Goal: Task Accomplishment & Management: Manage account settings

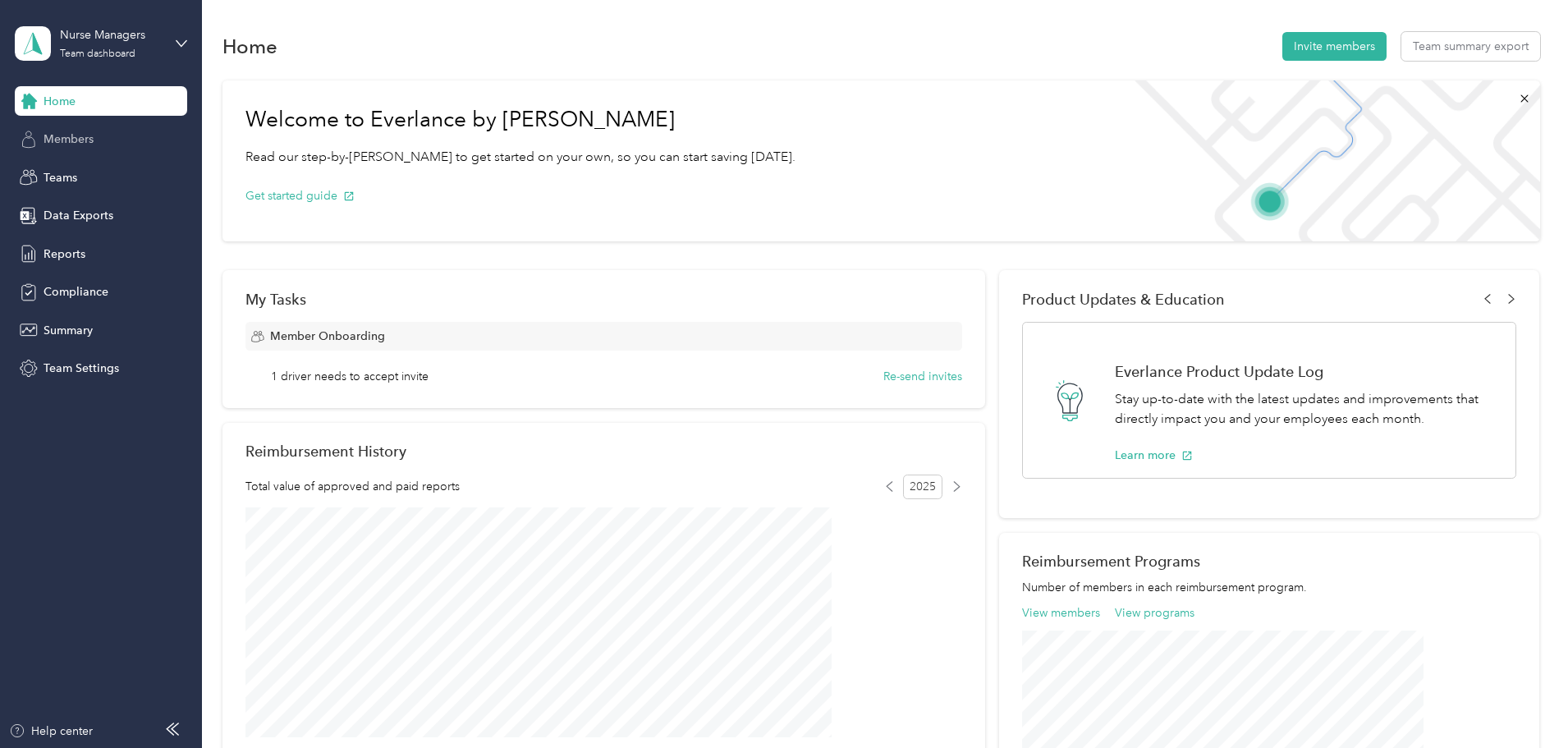
click at [75, 140] on span "Members" at bounding box center [68, 139] width 50 height 18
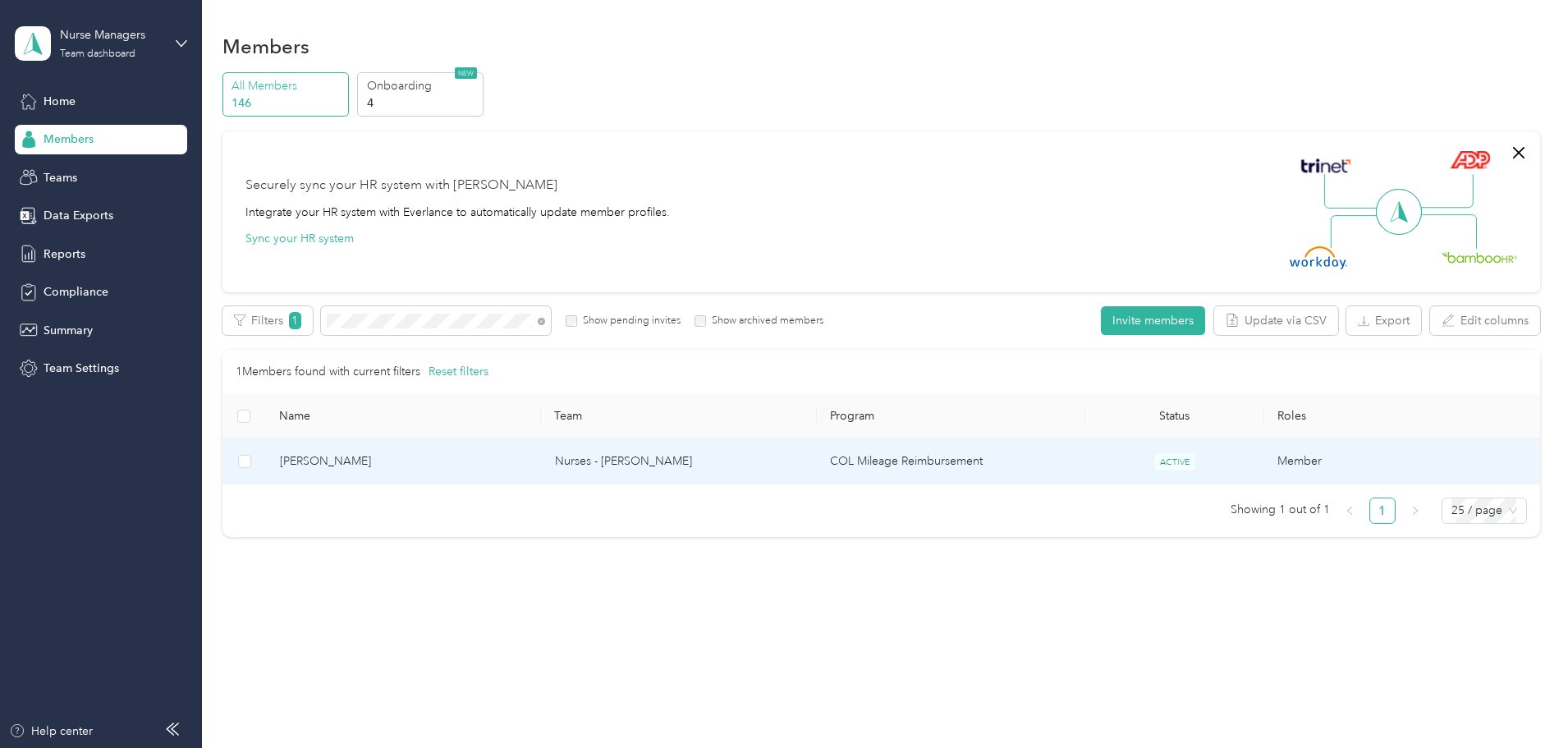
click at [716, 466] on td "Nurses - [PERSON_NAME]" at bounding box center [679, 461] width 275 height 45
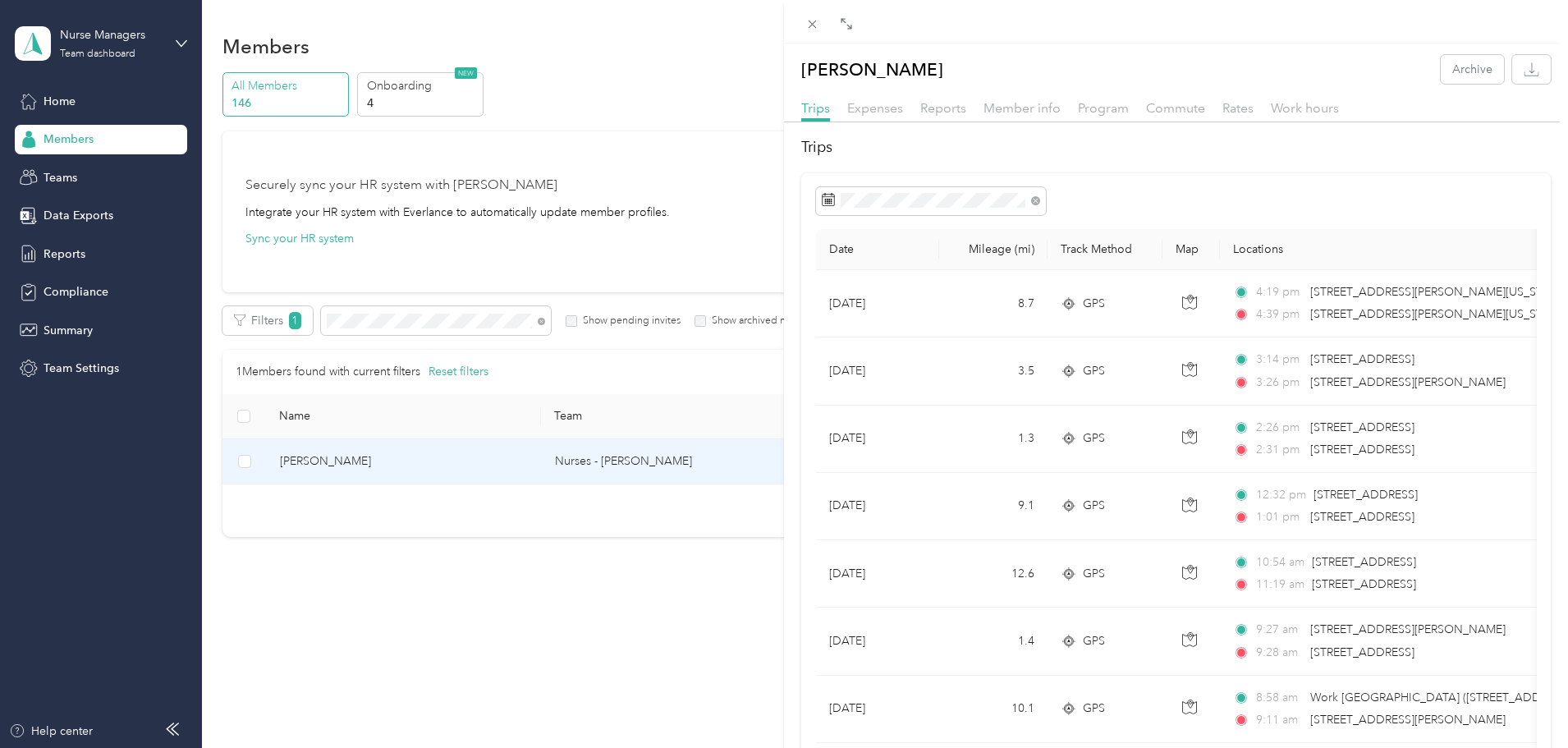
drag, startPoint x: 649, startPoint y: 321, endPoint x: 630, endPoint y: 324, distance: 19.2
click at [649, 321] on div "[PERSON_NAME] Archive Trips Expenses Reports Member info Program Commute Rates …" at bounding box center [784, 374] width 1568 height 748
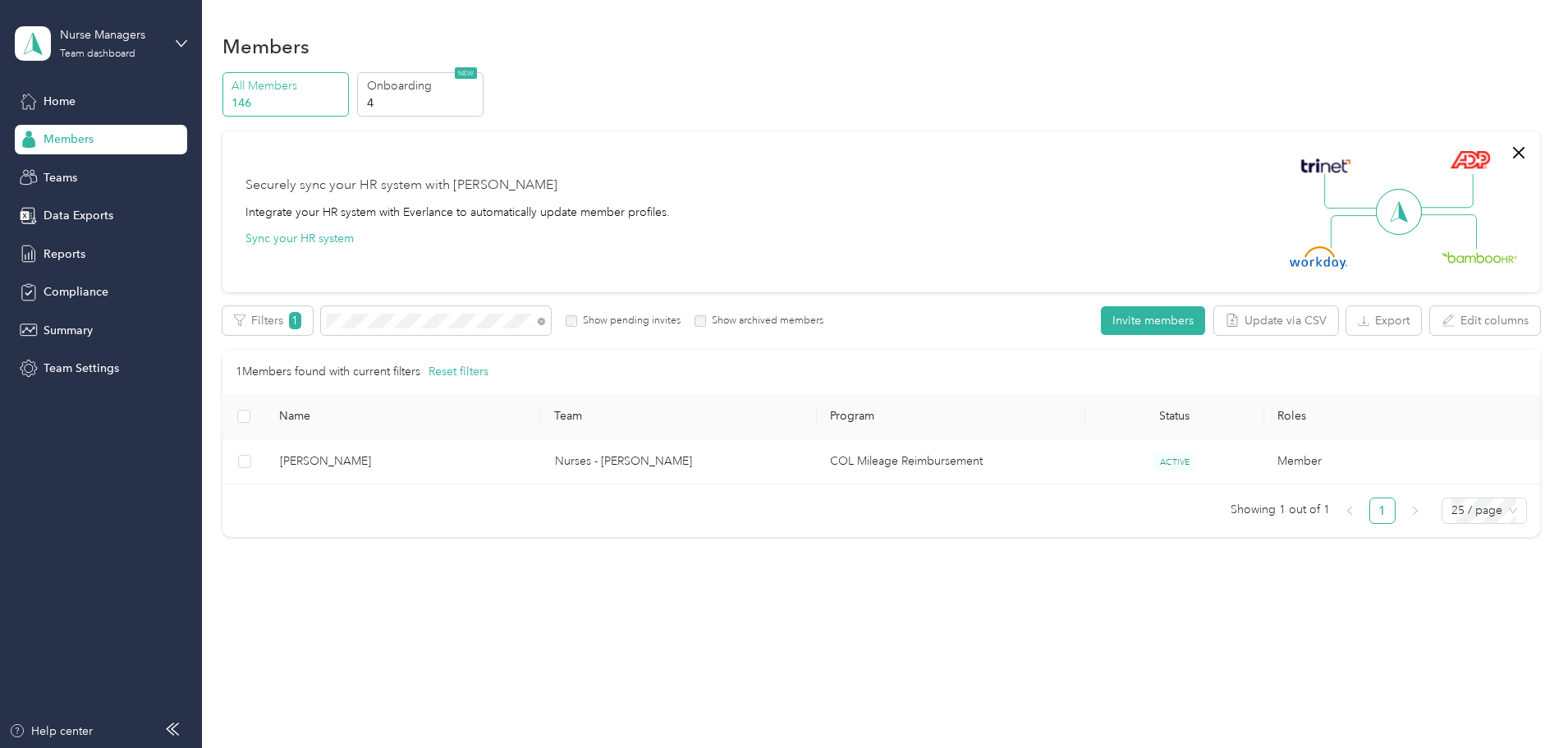
click at [536, 325] on div at bounding box center [784, 374] width 1568 height 748
click at [545, 323] on icon at bounding box center [542, 321] width 7 height 7
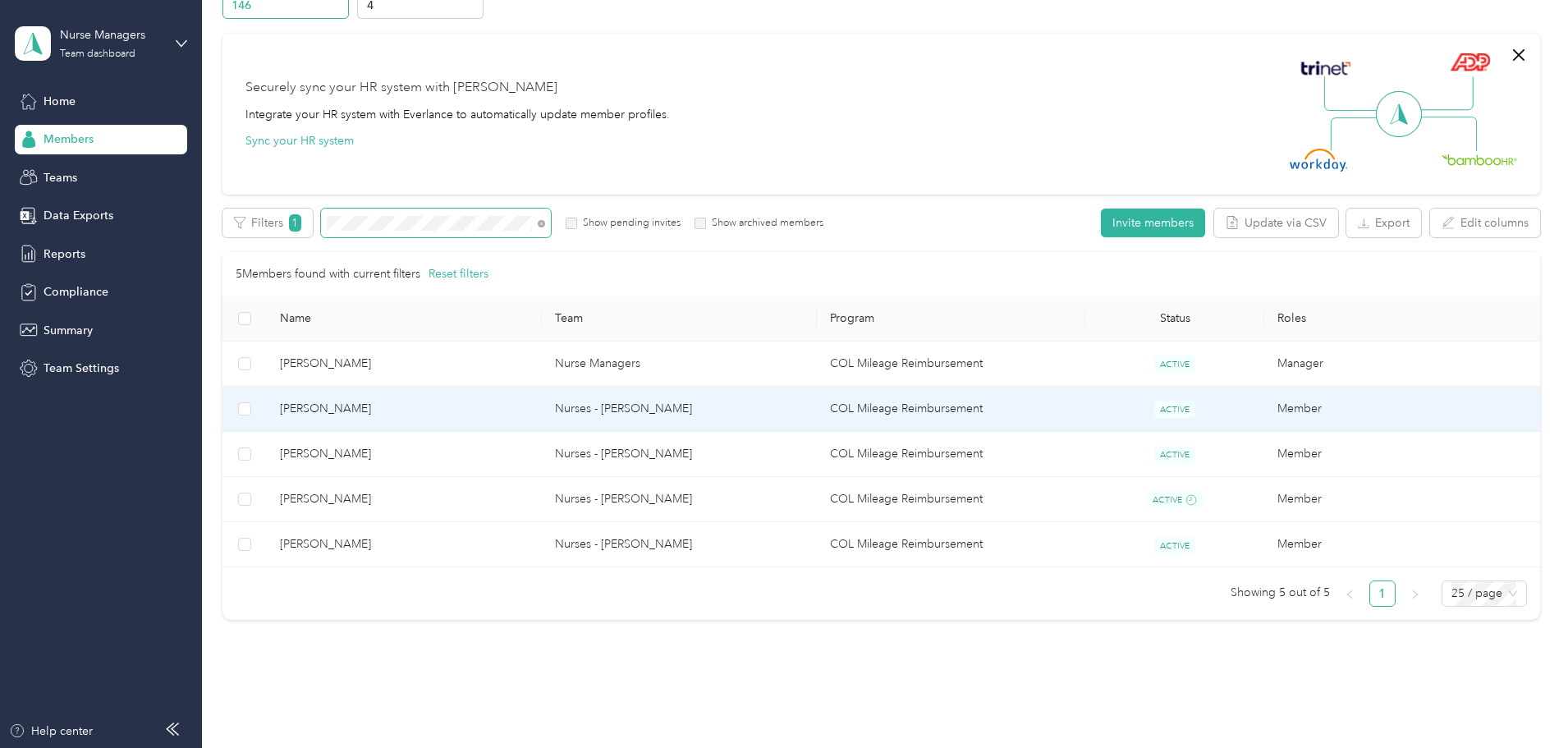
scroll to position [154, 0]
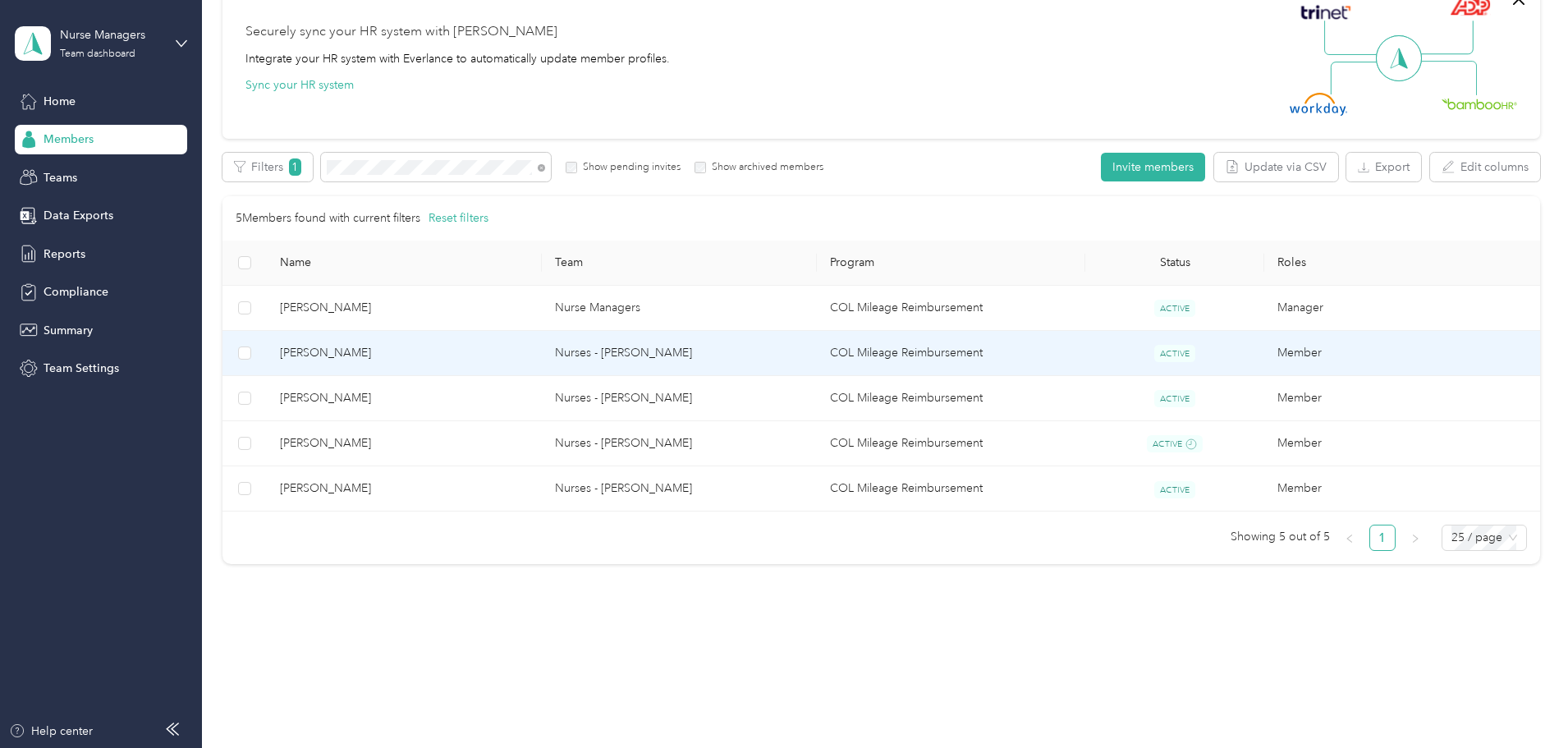
click at [425, 354] on span "[PERSON_NAME]" at bounding box center [404, 352] width 249 height 18
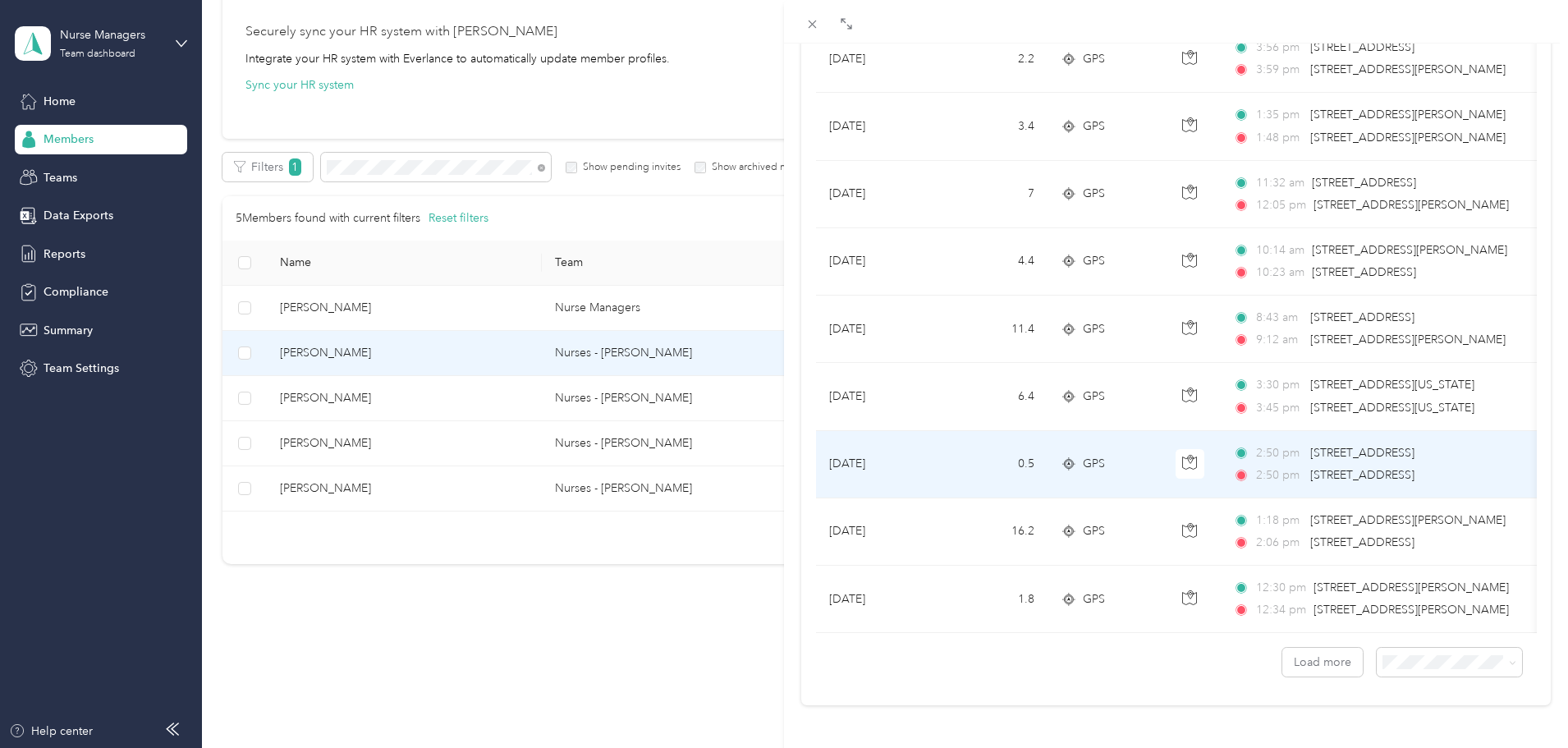
scroll to position [1349, 0]
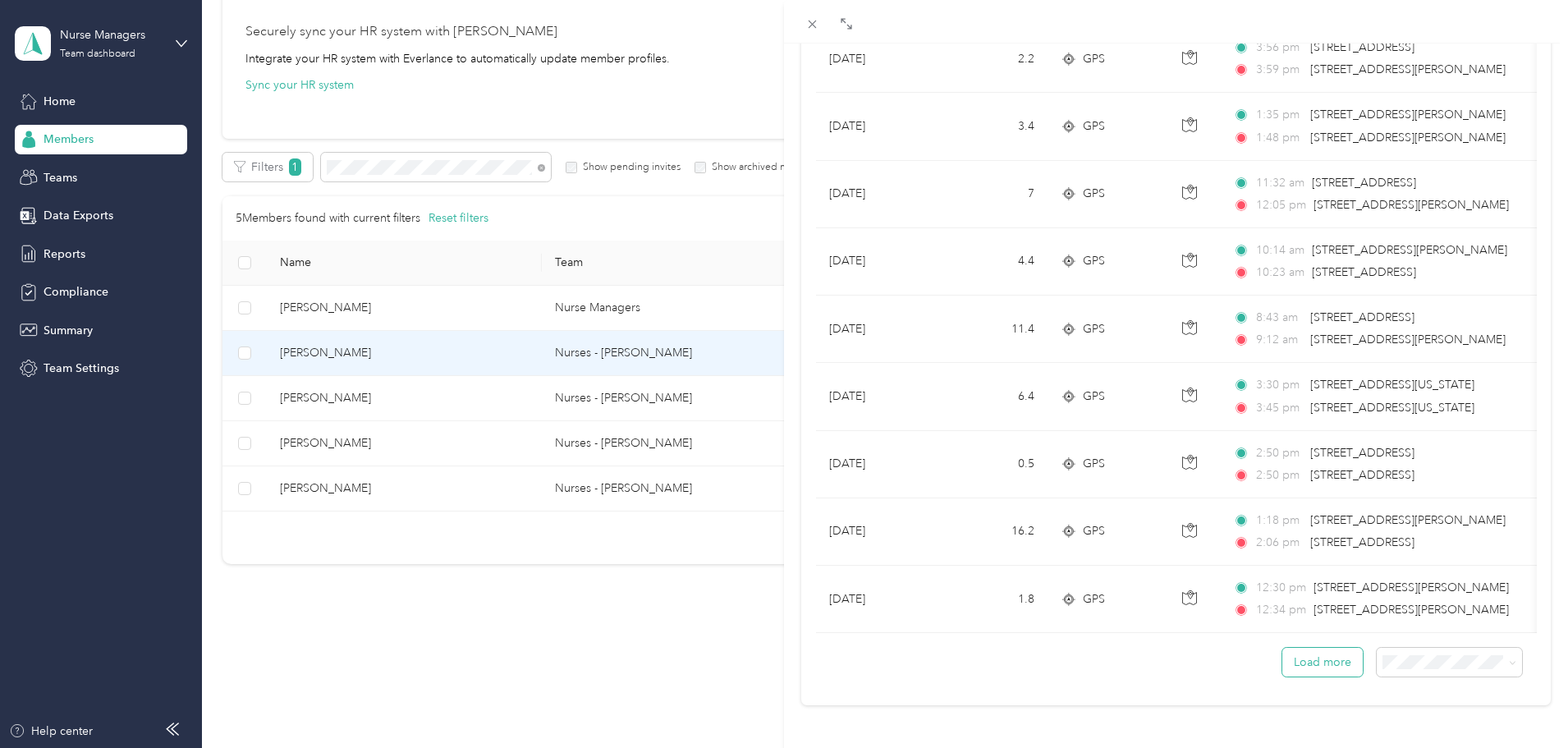
click at [1325, 650] on button "Load more" at bounding box center [1323, 662] width 81 height 29
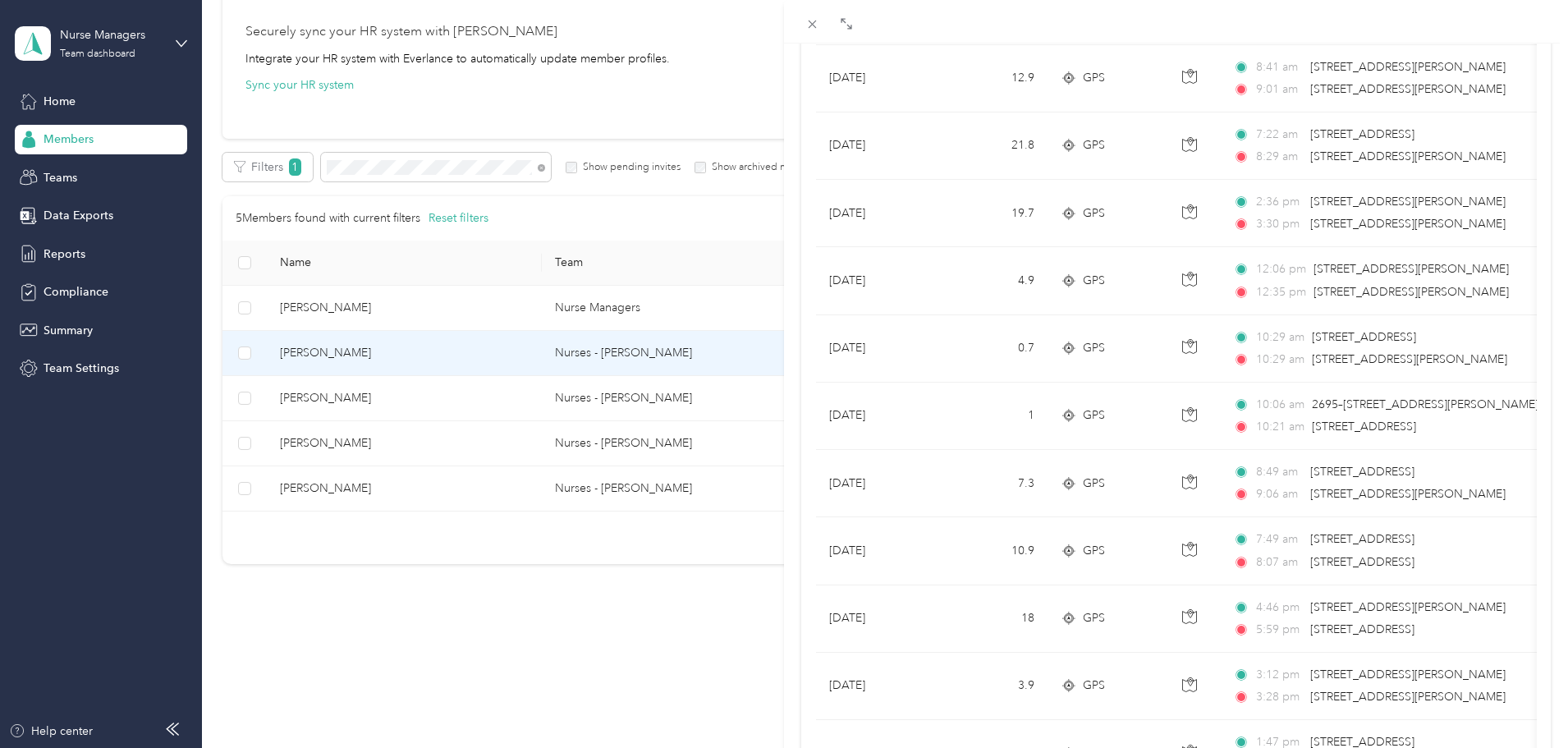
scroll to position [3037, 0]
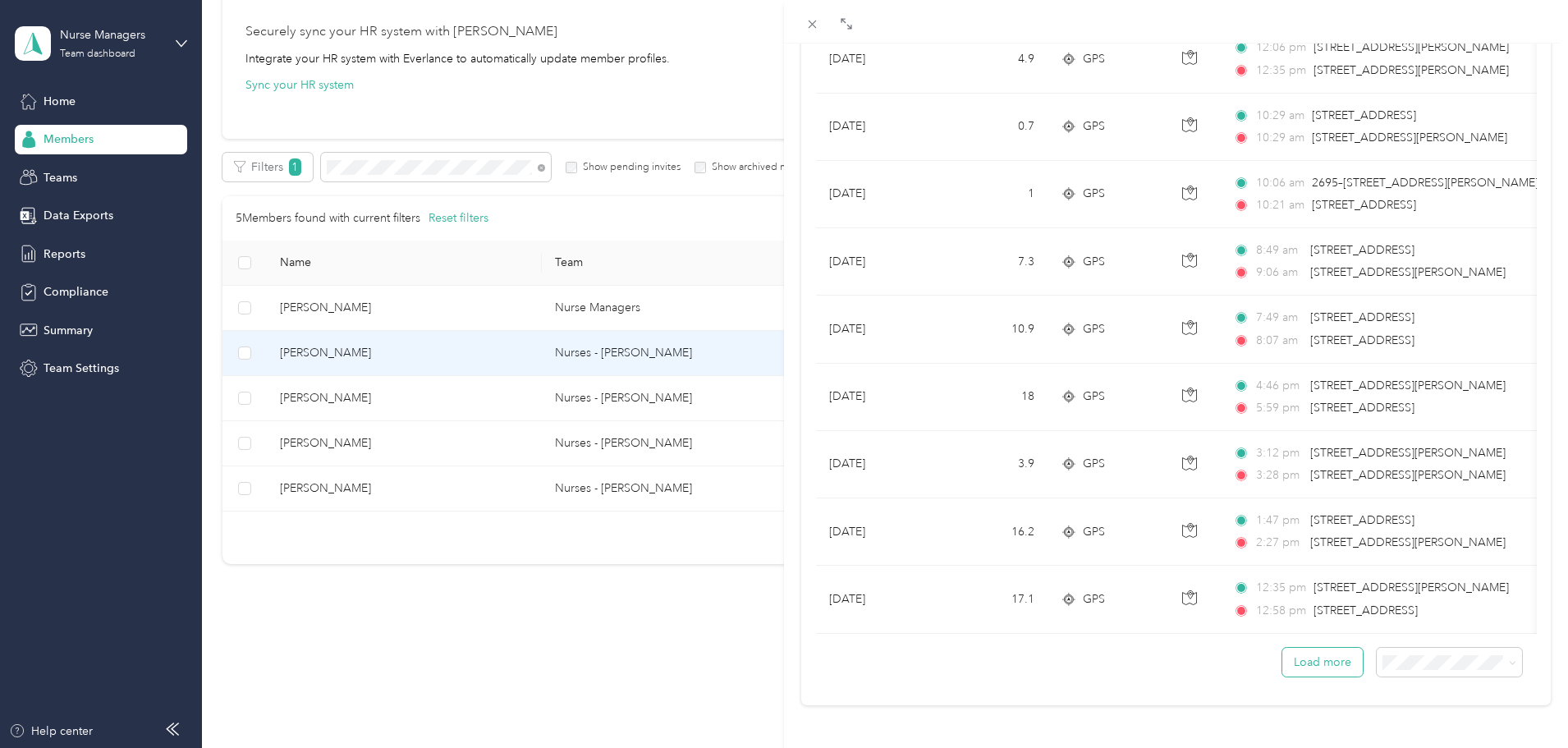
click at [1287, 657] on button "Load more" at bounding box center [1323, 662] width 81 height 29
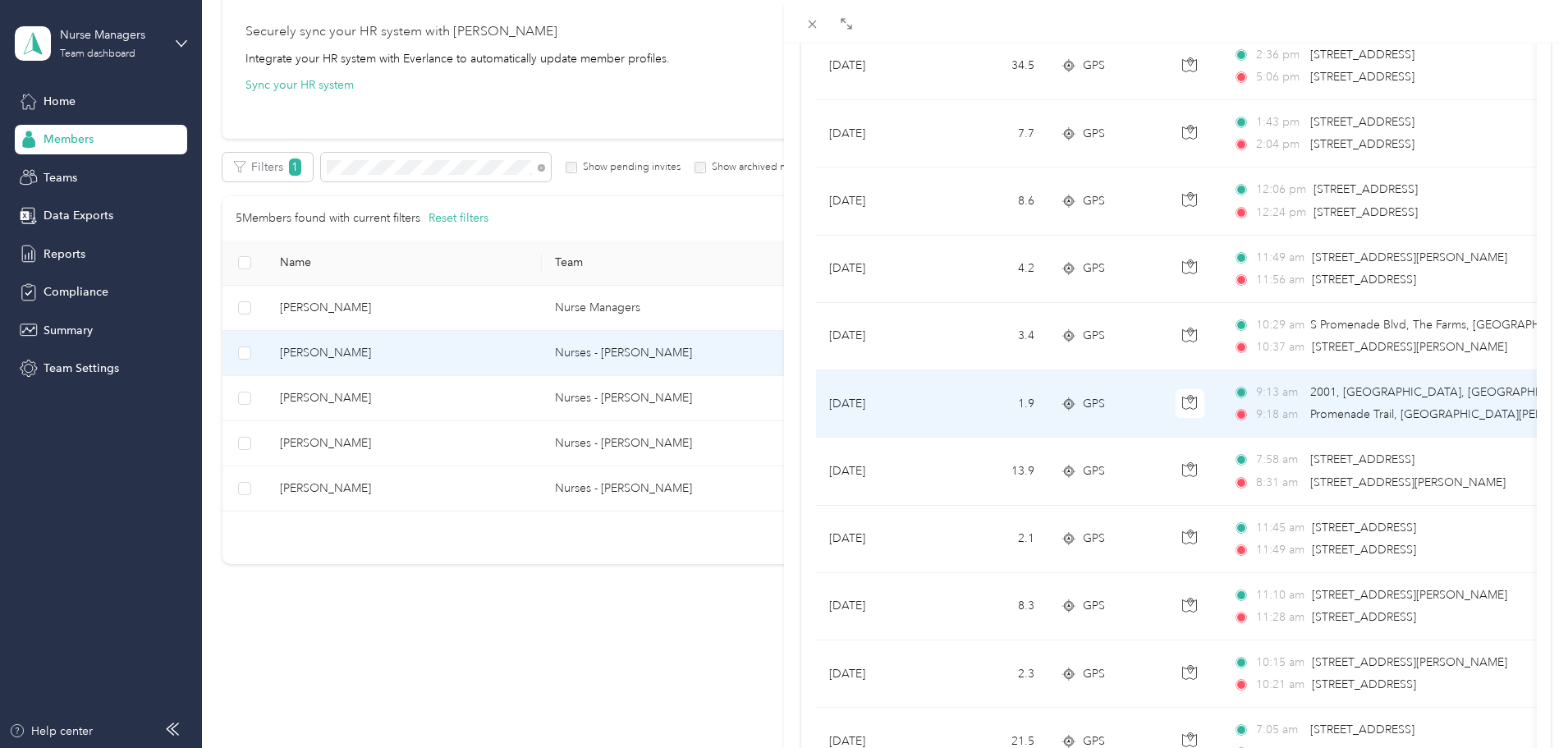
scroll to position [4513, 0]
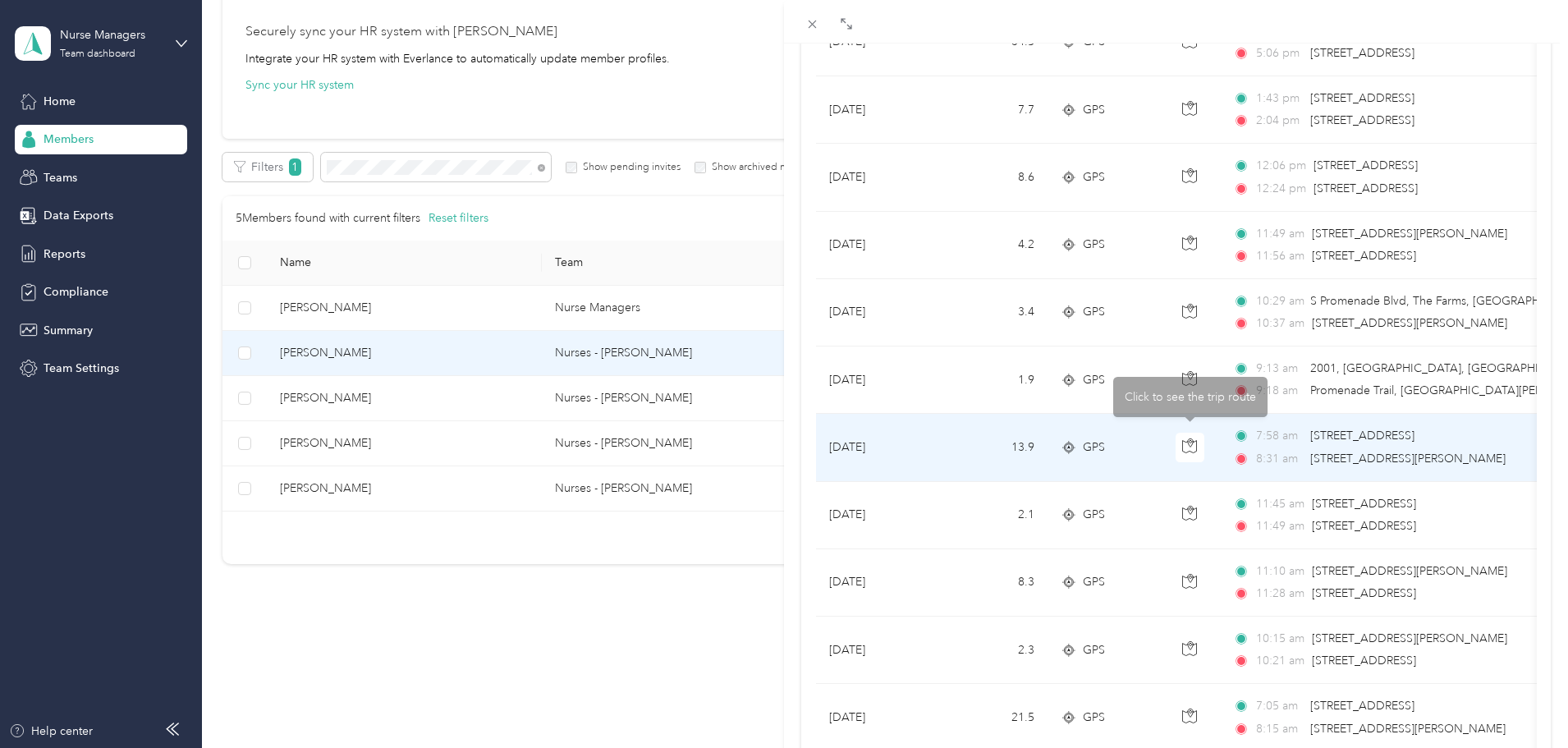
click at [1307, 459] on div "8:31 am 2001 S [PERSON_NAME], [PERSON_NAME], [GEOGRAPHIC_DATA]" at bounding box center [1405, 459] width 345 height 18
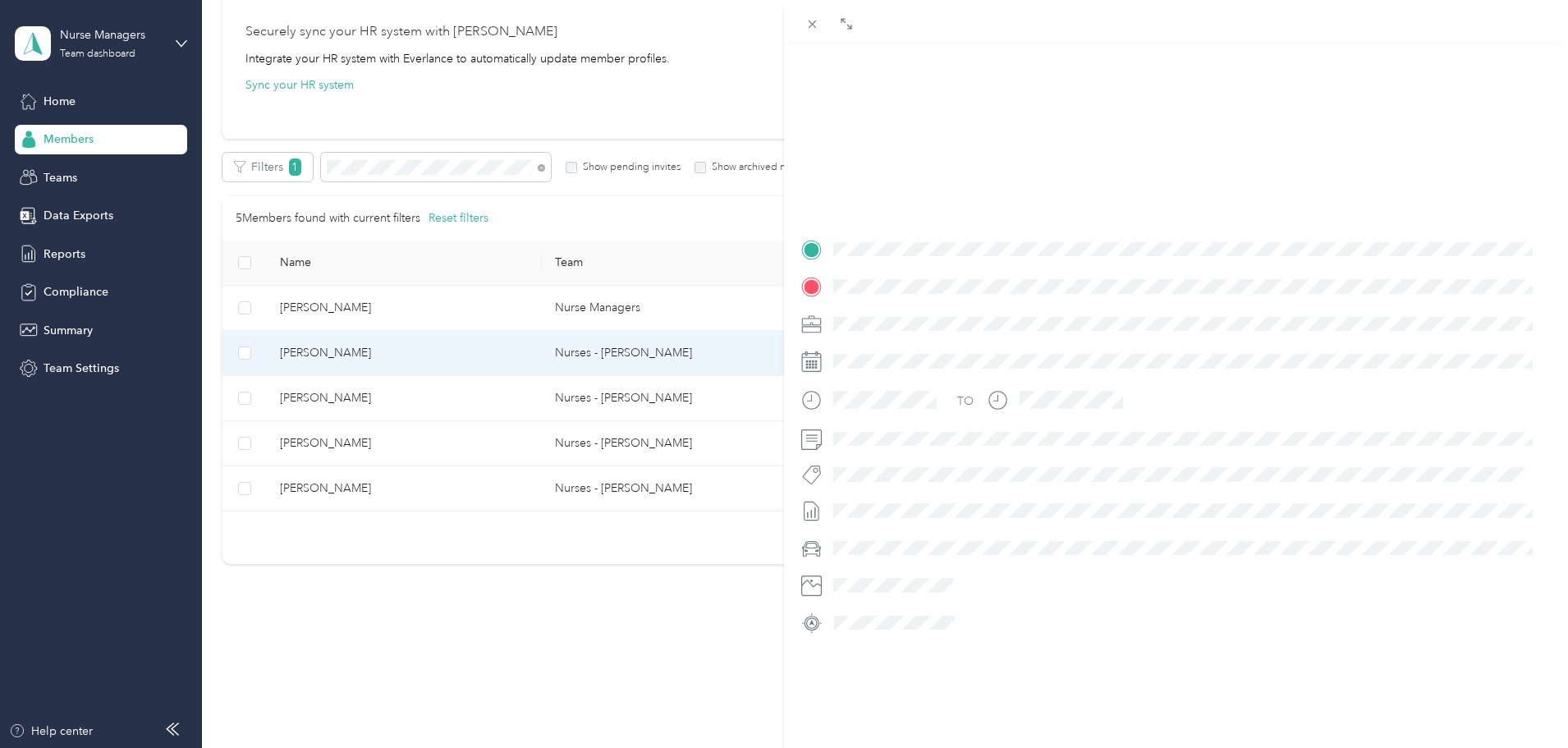
scroll to position [200, 0]
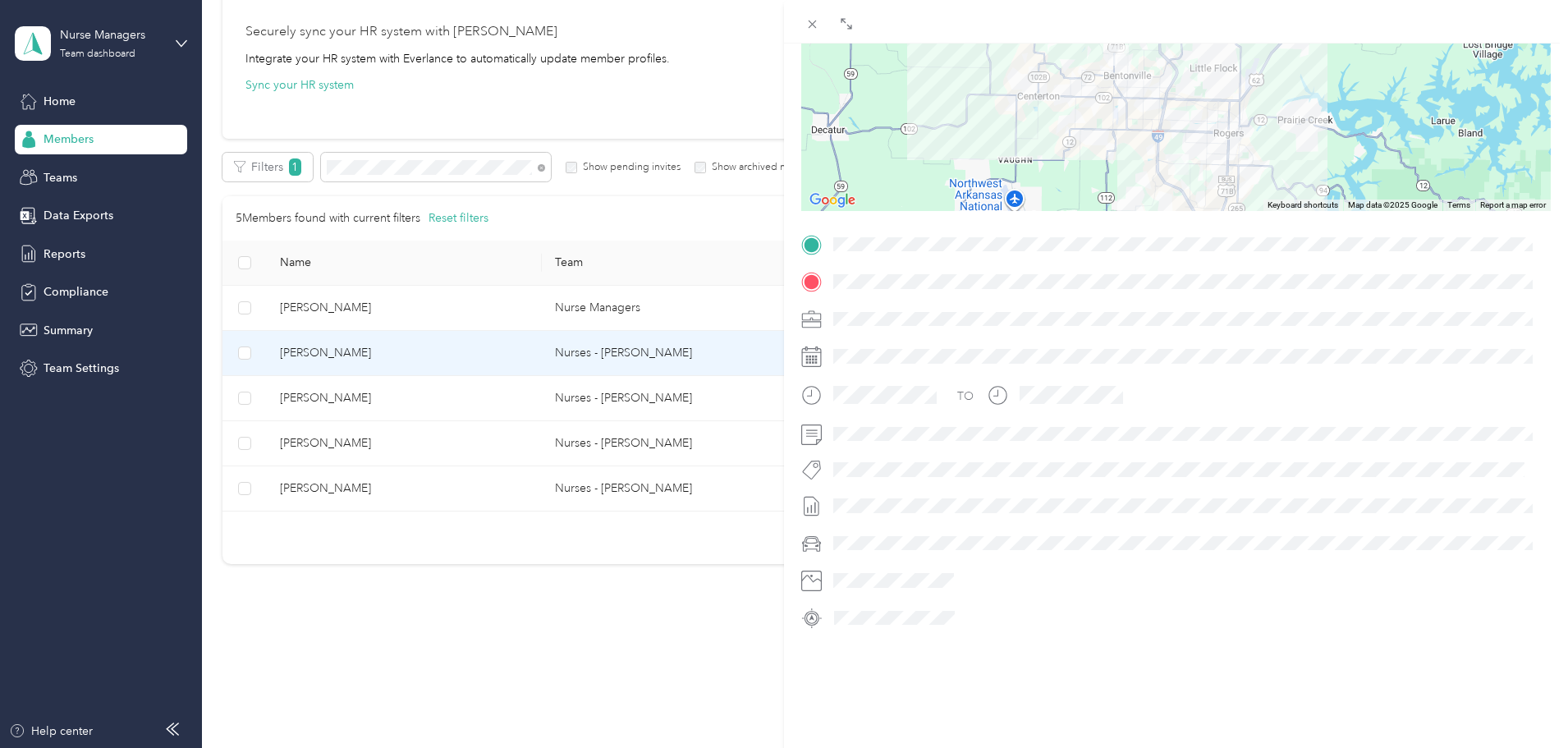
click at [825, 231] on div at bounding box center [1176, 244] width 749 height 26
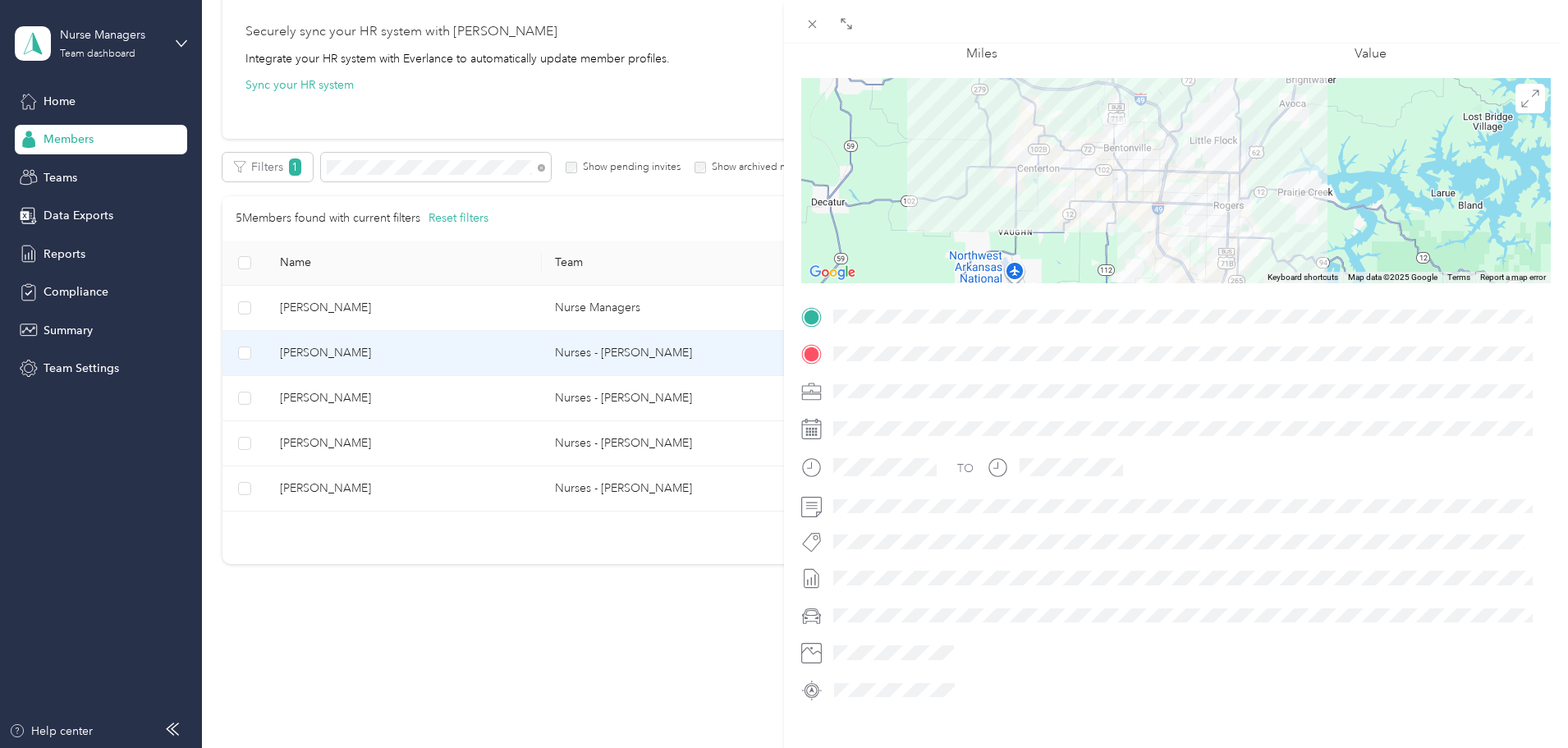
scroll to position [0, 0]
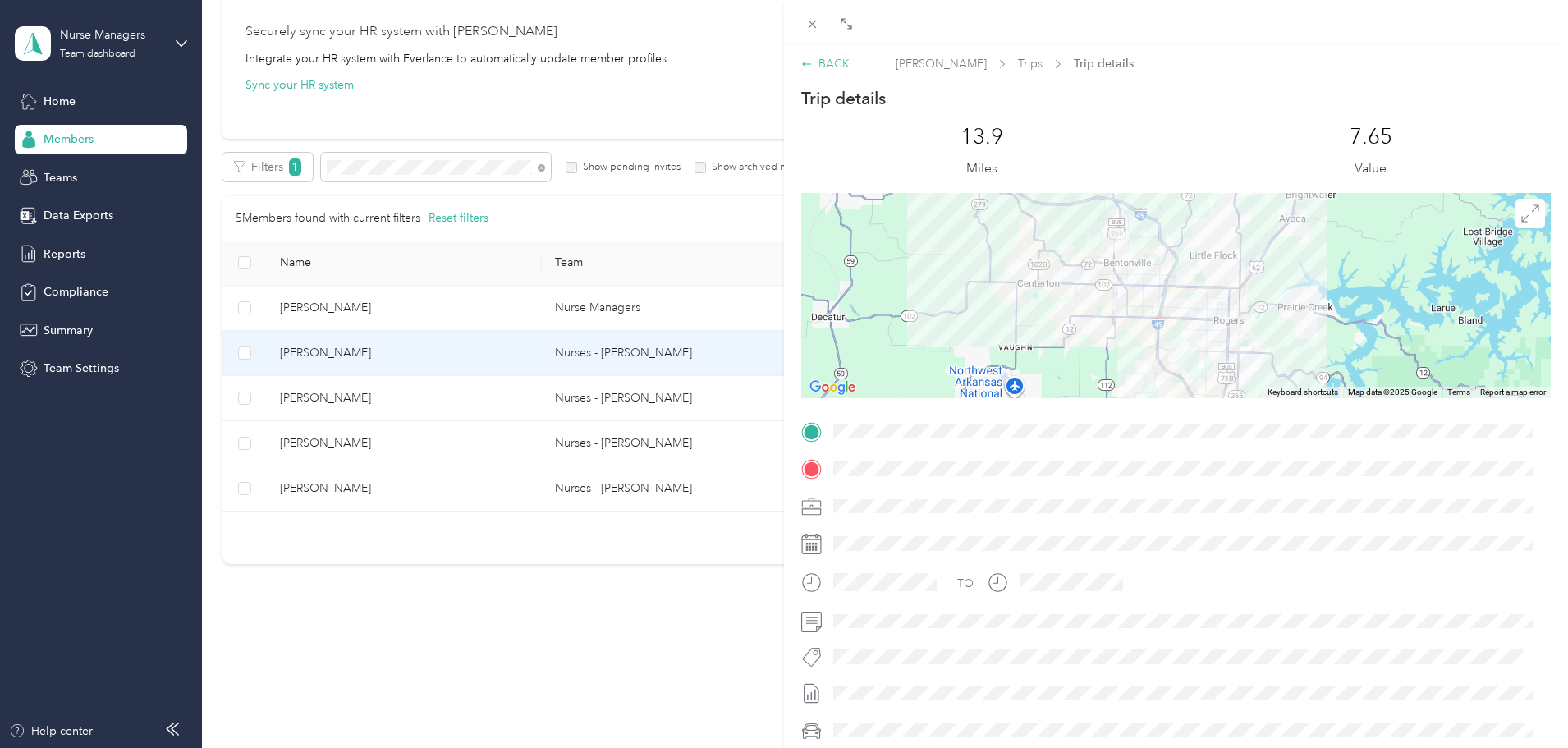
click at [836, 69] on div "BACK" at bounding box center [825, 64] width 48 height 18
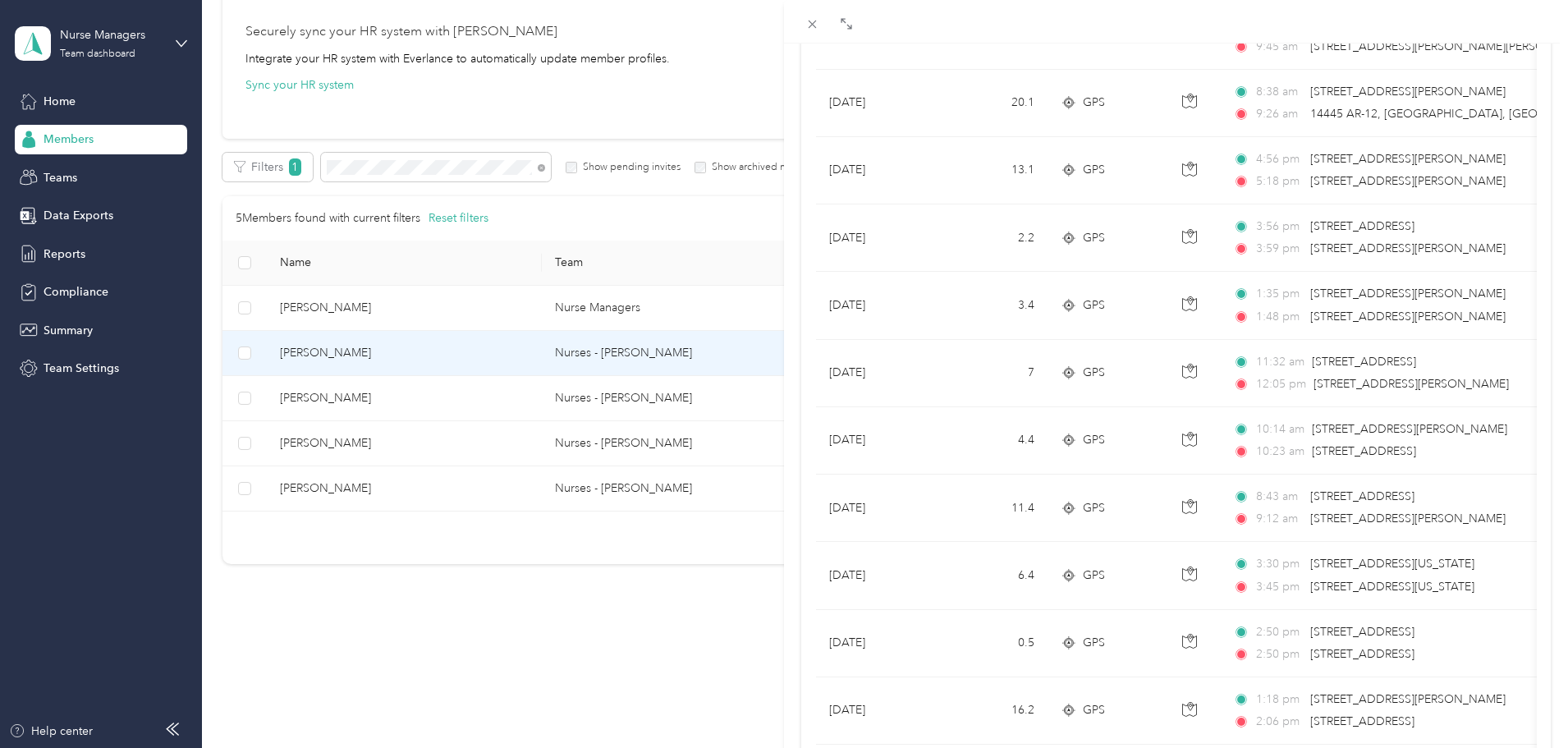
scroll to position [1349, 0]
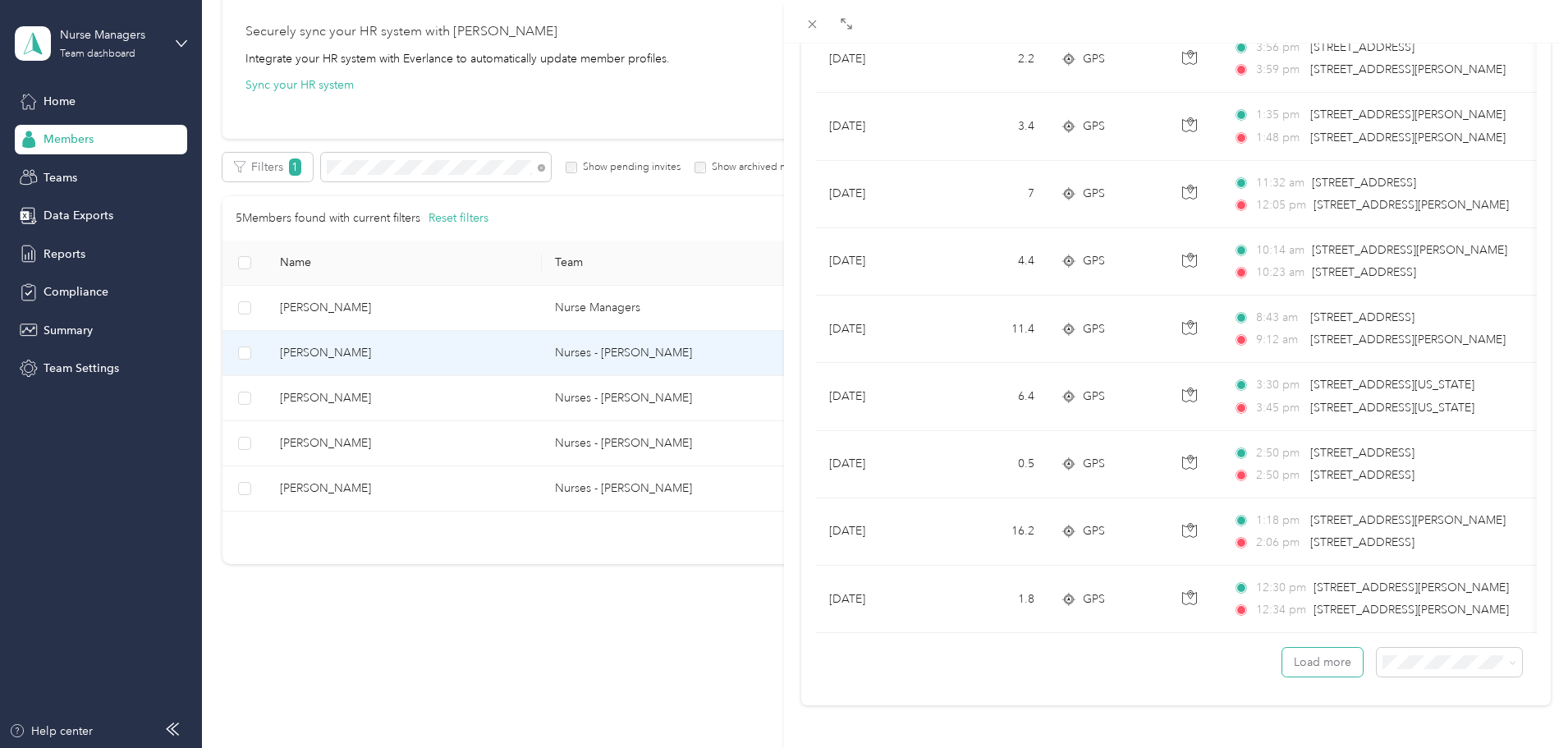
drag, startPoint x: 1316, startPoint y: 639, endPoint x: 1279, endPoint y: 580, distance: 69.6
click at [1316, 648] on button "Load more" at bounding box center [1323, 662] width 81 height 29
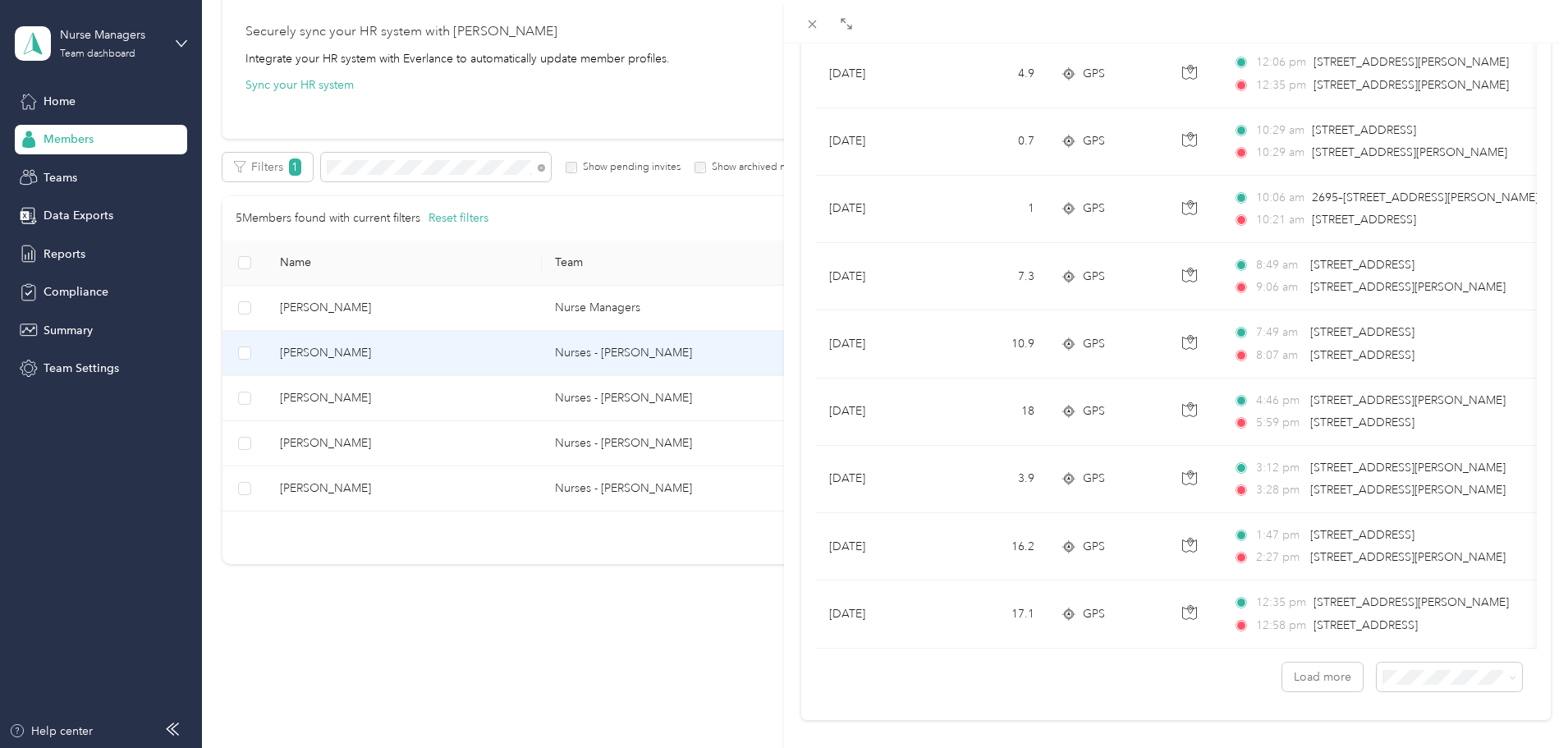
scroll to position [3037, 0]
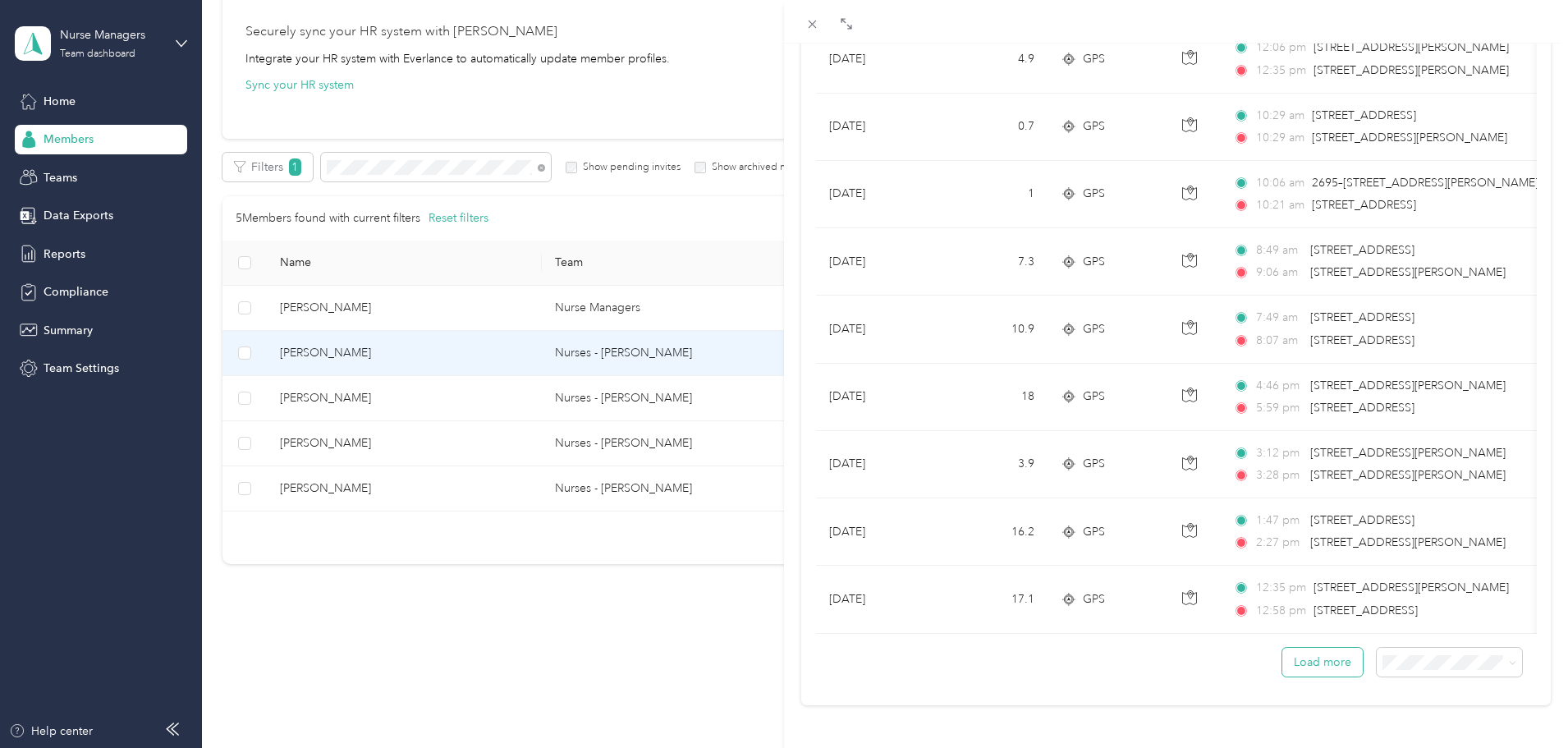
click at [1292, 648] on button "Load more" at bounding box center [1323, 662] width 81 height 29
click at [1293, 648] on button "Load more" at bounding box center [1323, 662] width 81 height 29
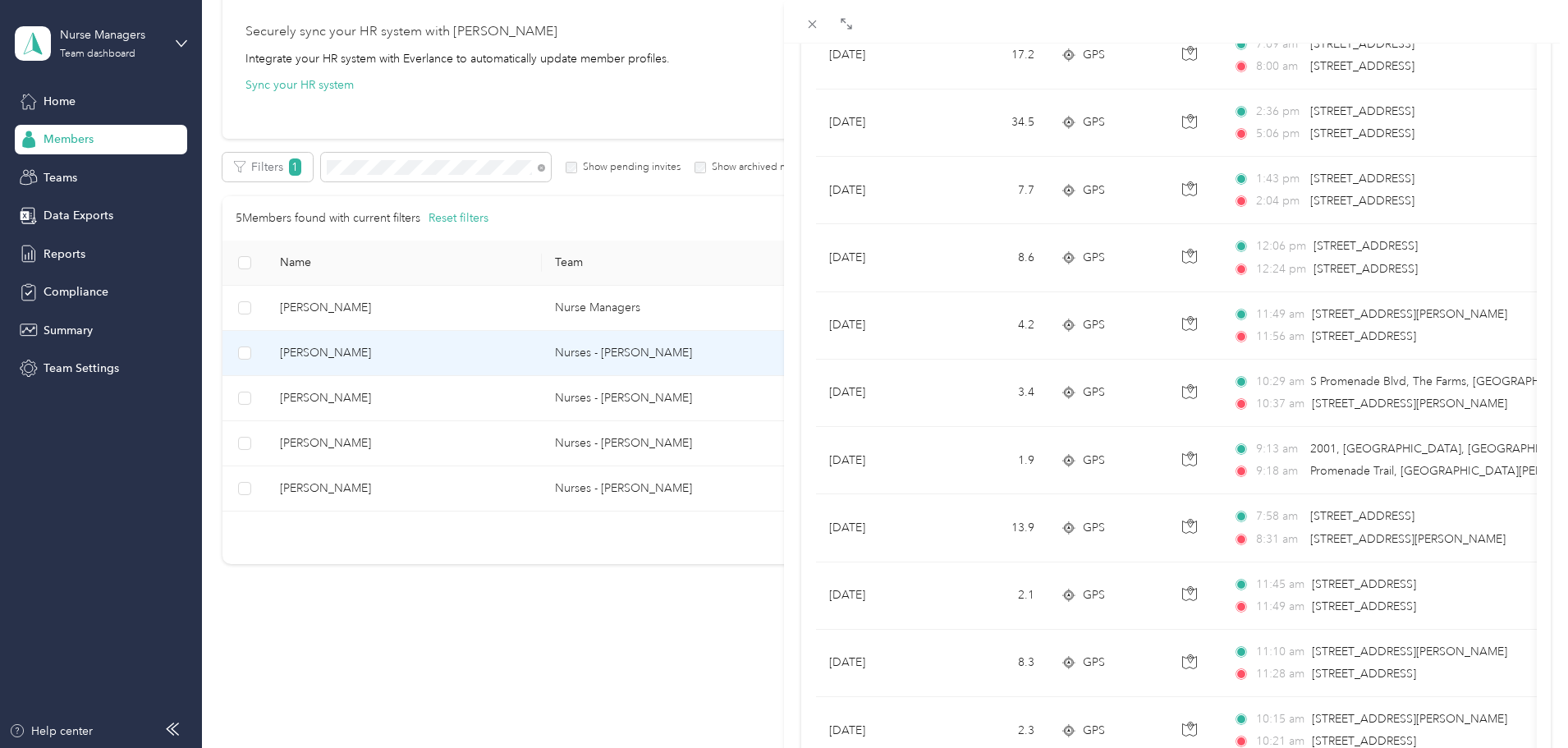
scroll to position [4432, 0]
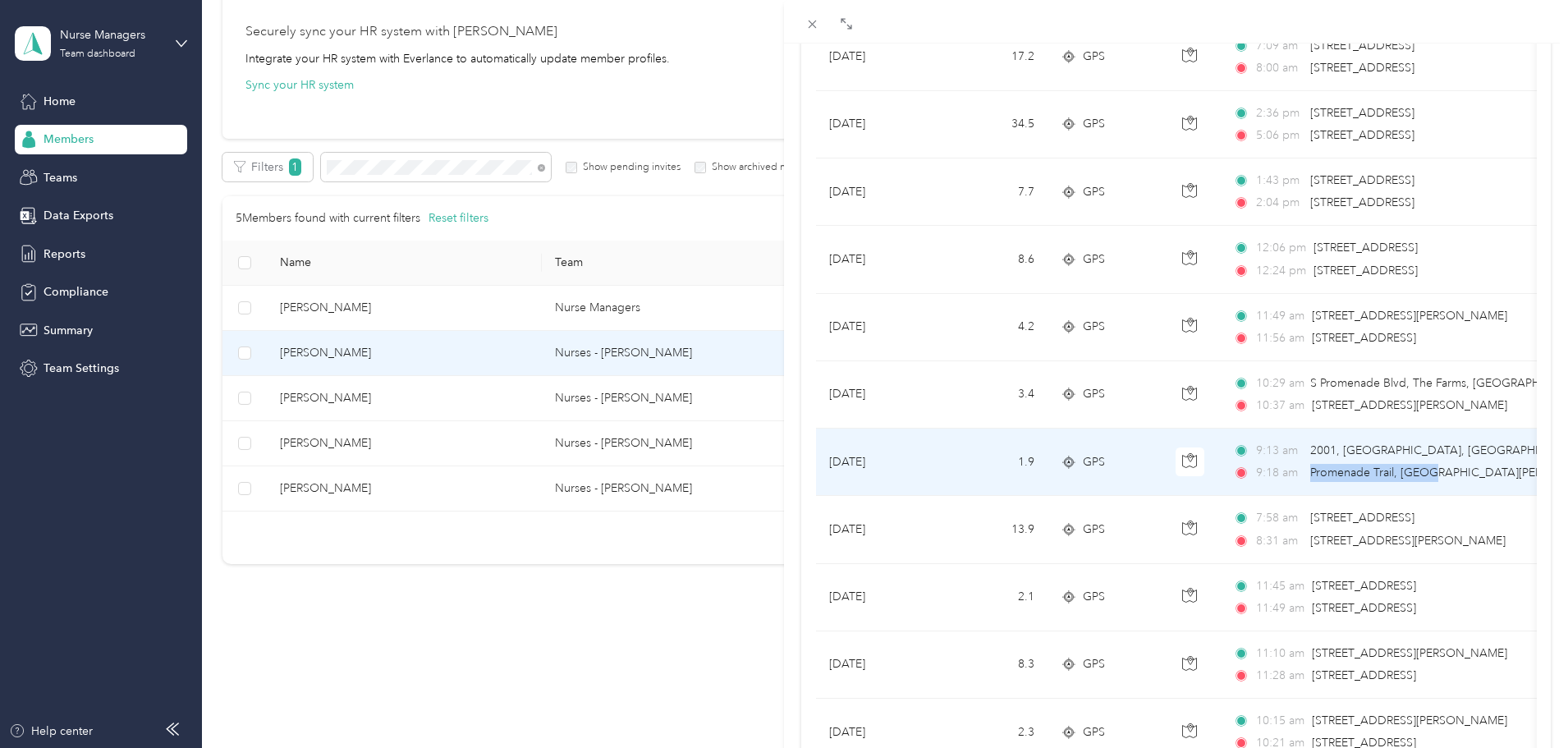
drag, startPoint x: 1311, startPoint y: 470, endPoint x: 1433, endPoint y: 467, distance: 122.0
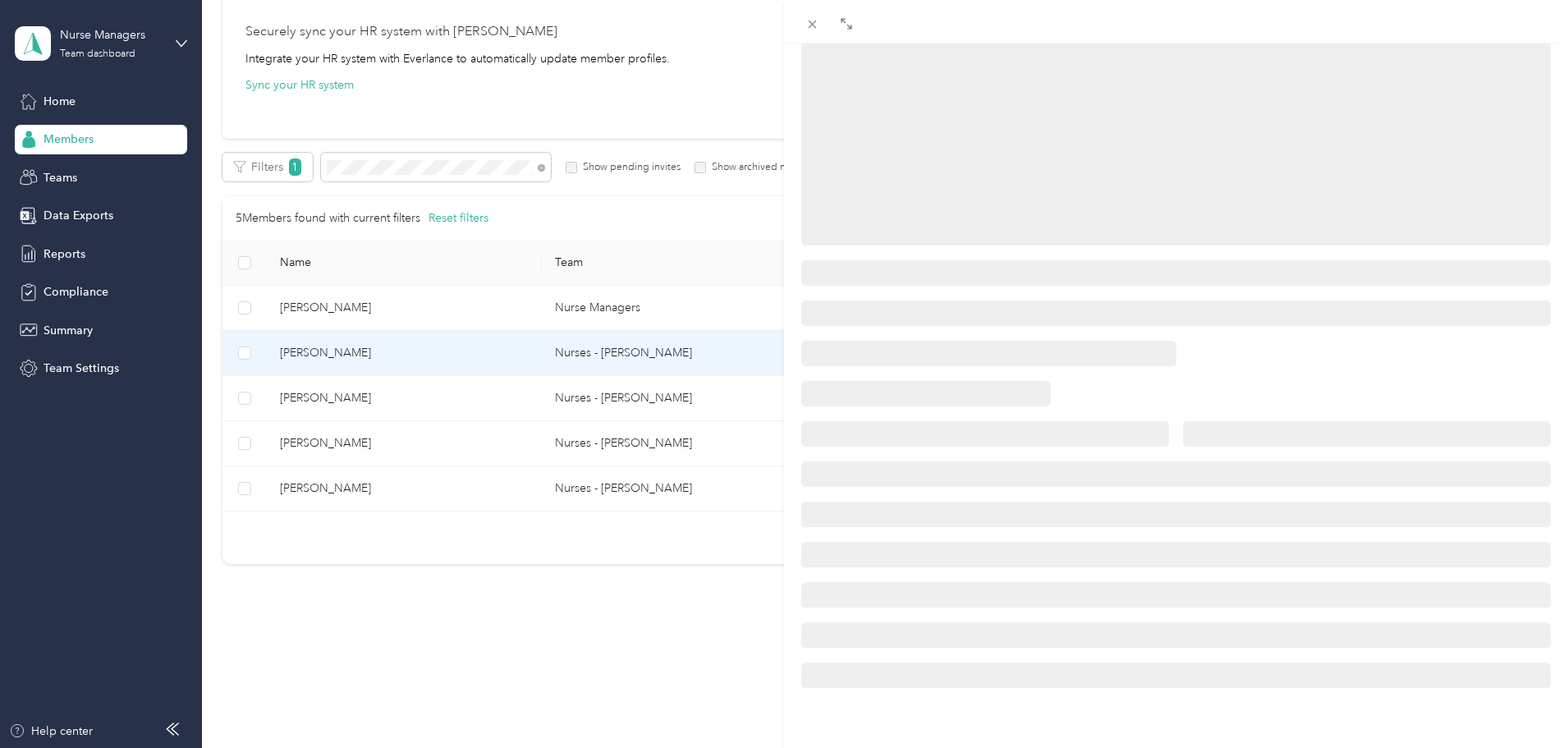
click at [1433, 467] on div at bounding box center [1176, 475] width 749 height 26
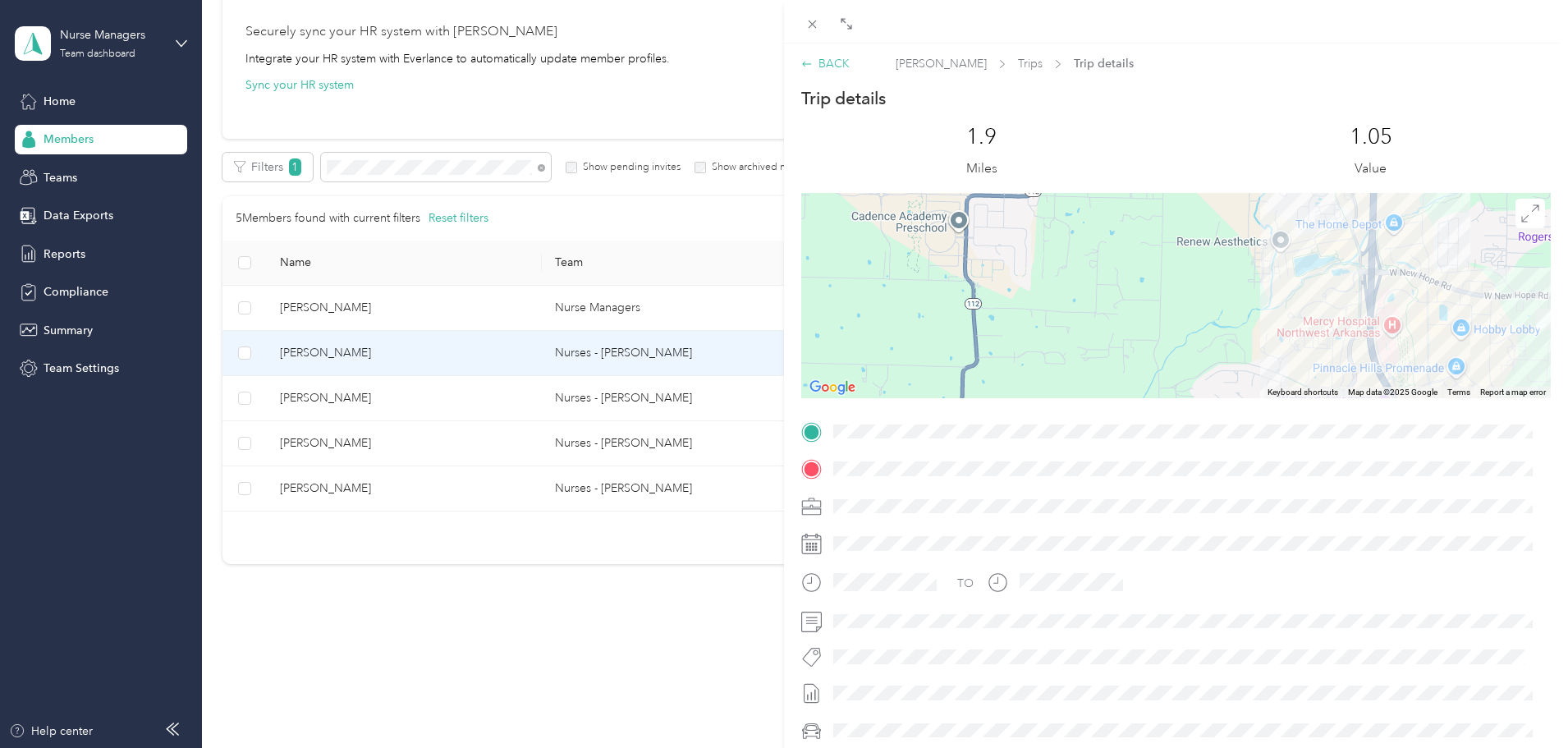
click at [826, 61] on div "BACK" at bounding box center [825, 64] width 48 height 18
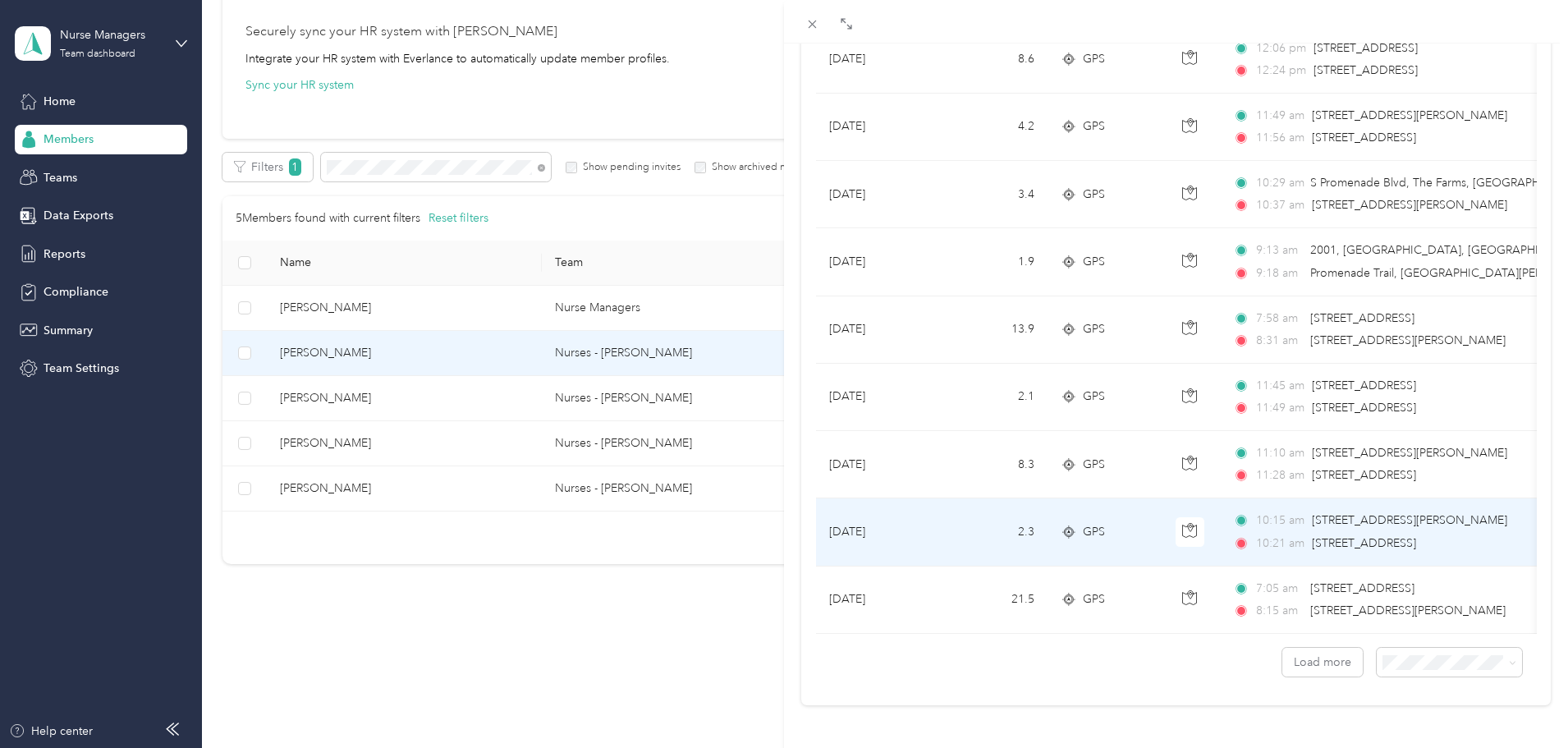
scroll to position [4477, 0]
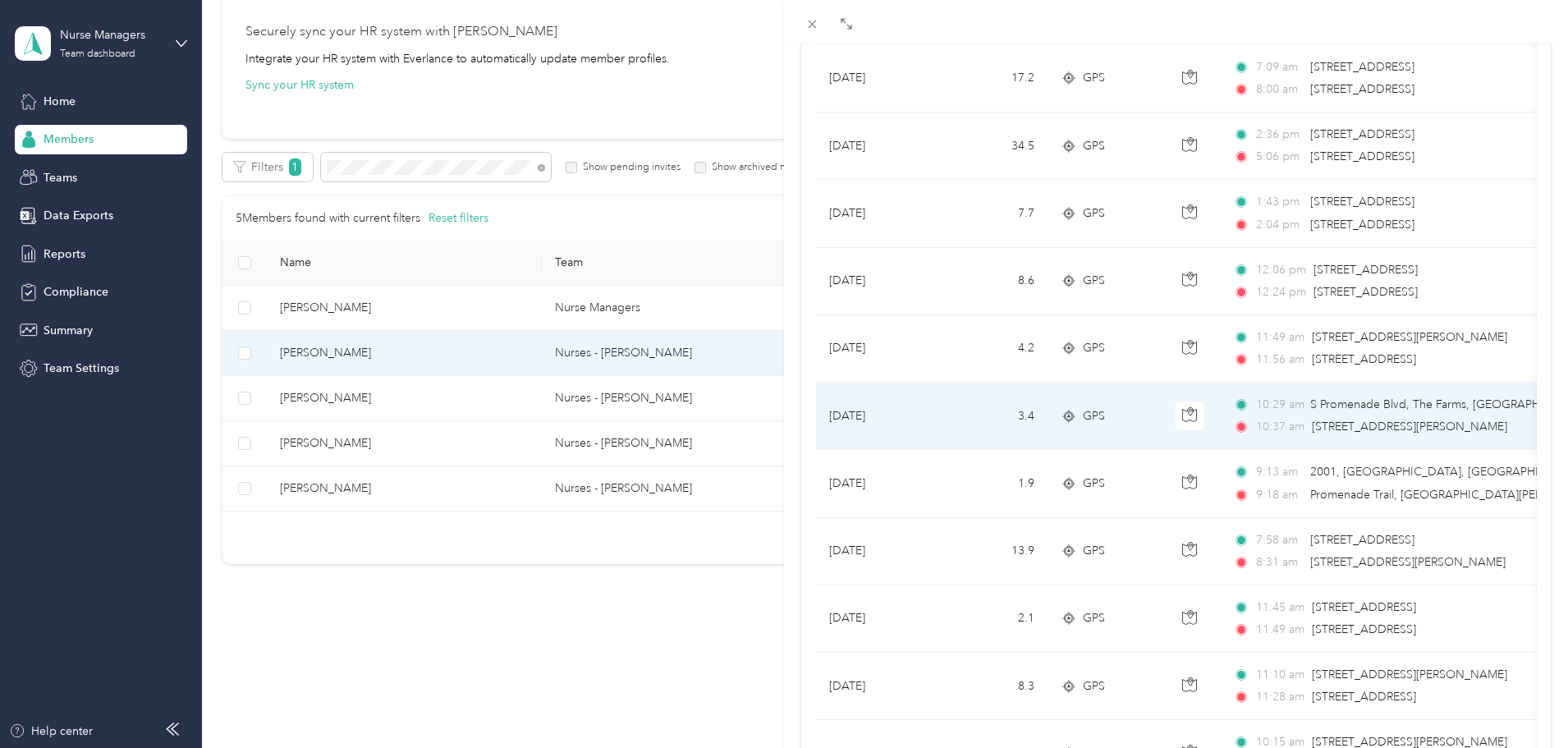
click at [1338, 433] on span "[STREET_ADDRESS][PERSON_NAME]" at bounding box center [1410, 426] width 195 height 14
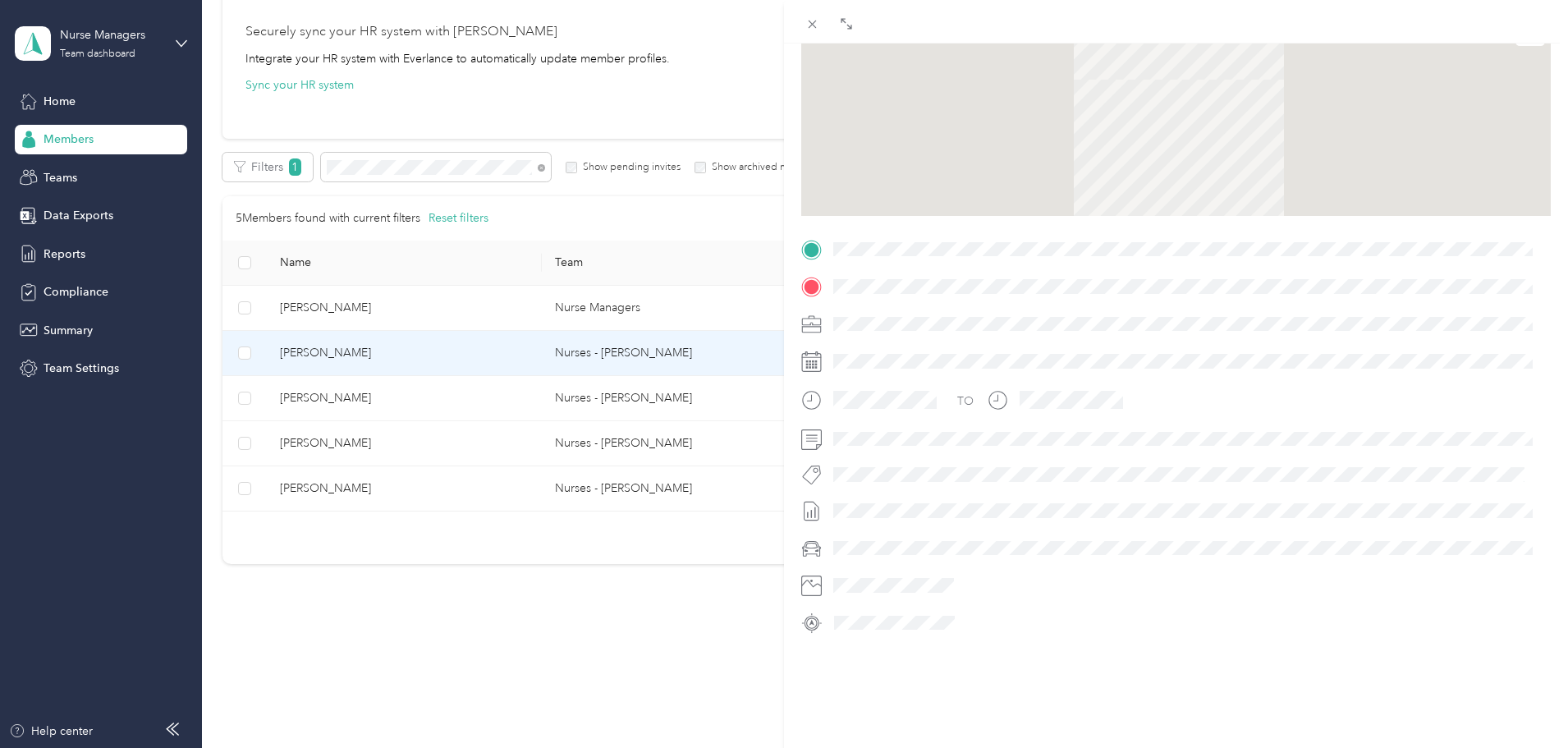
scroll to position [200, 0]
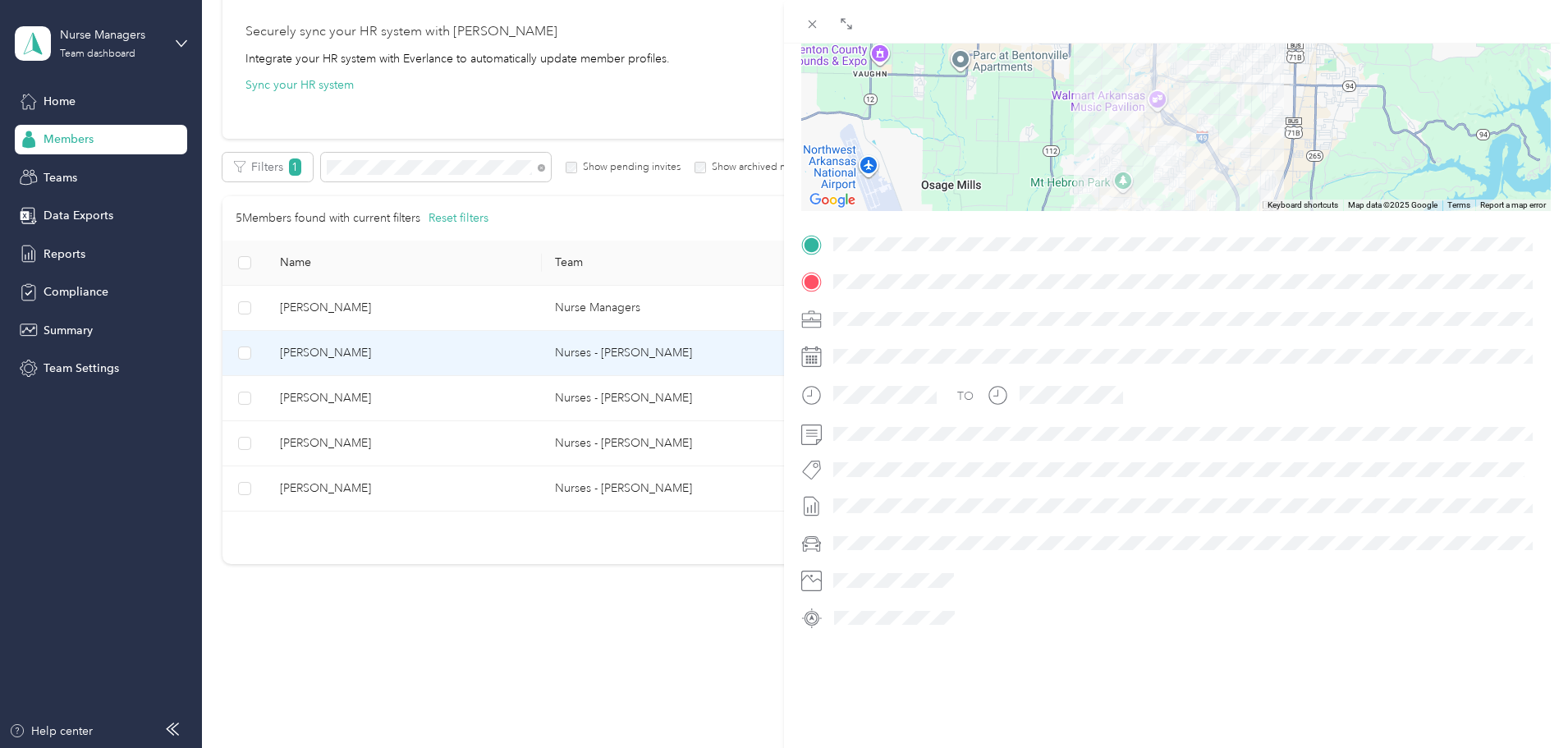
drag, startPoint x: 1064, startPoint y: 363, endPoint x: 1022, endPoint y: 298, distance: 77.4
click at [1064, 363] on div "TO" at bounding box center [1176, 431] width 749 height 400
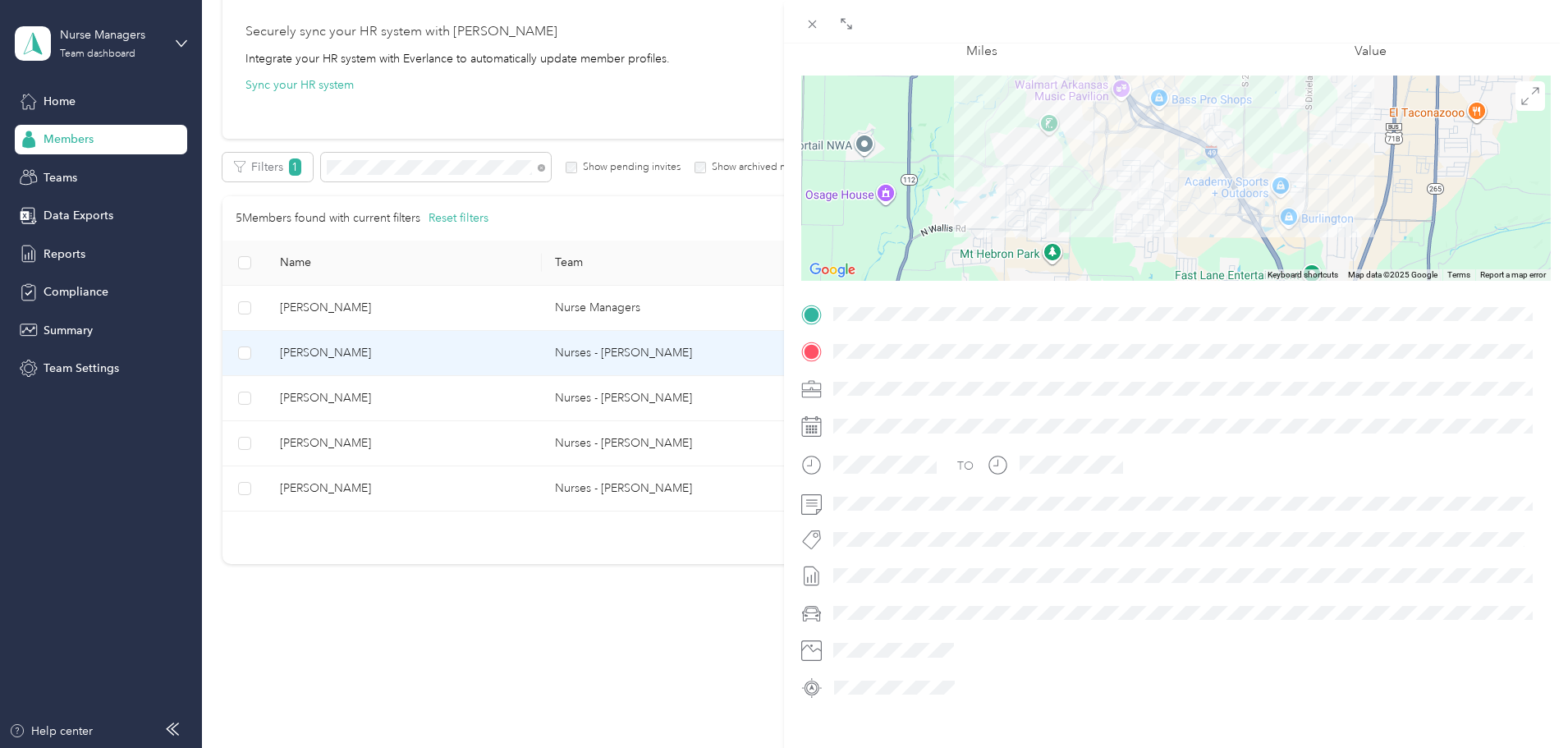
scroll to position [0, 0]
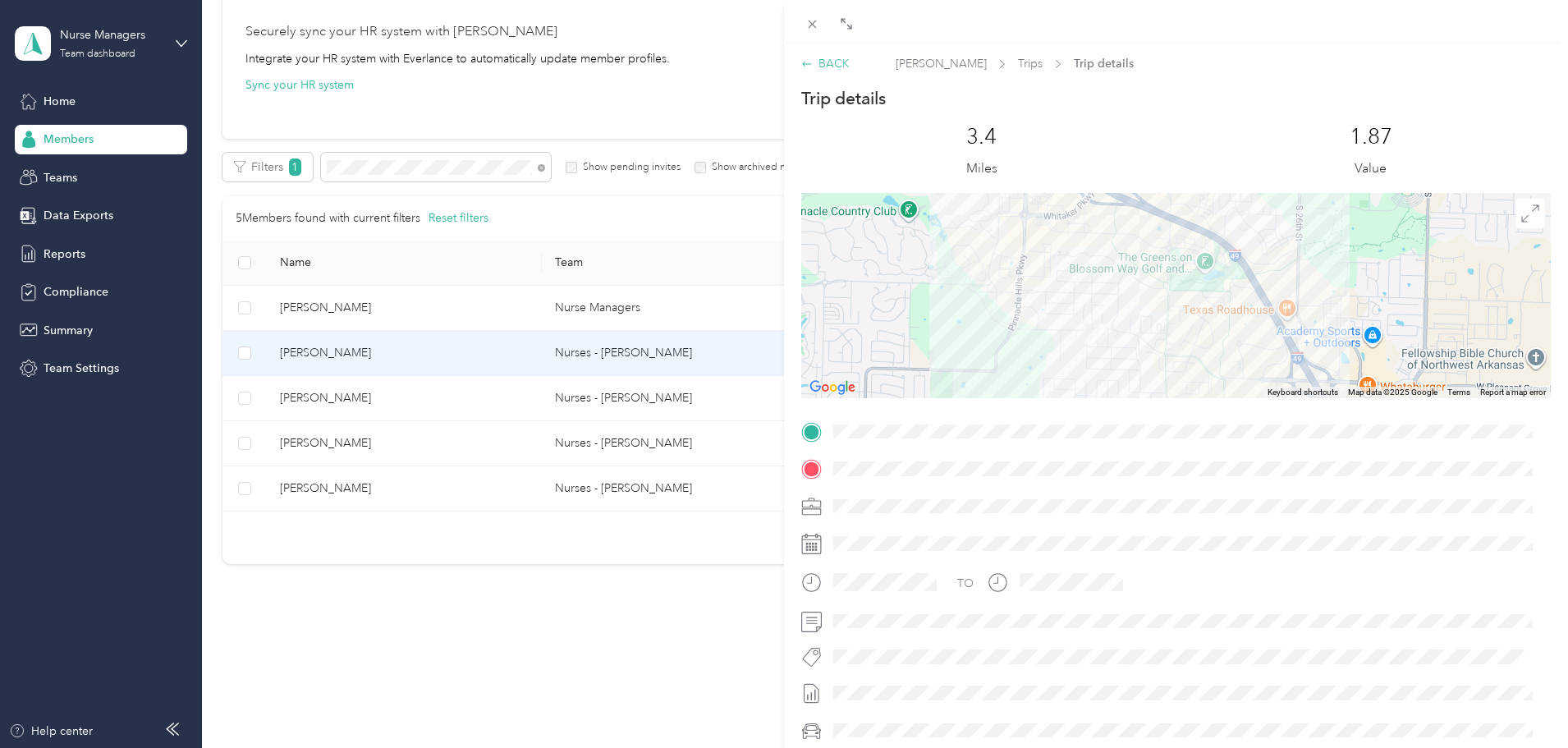
click at [838, 56] on div "BACK" at bounding box center [825, 64] width 48 height 18
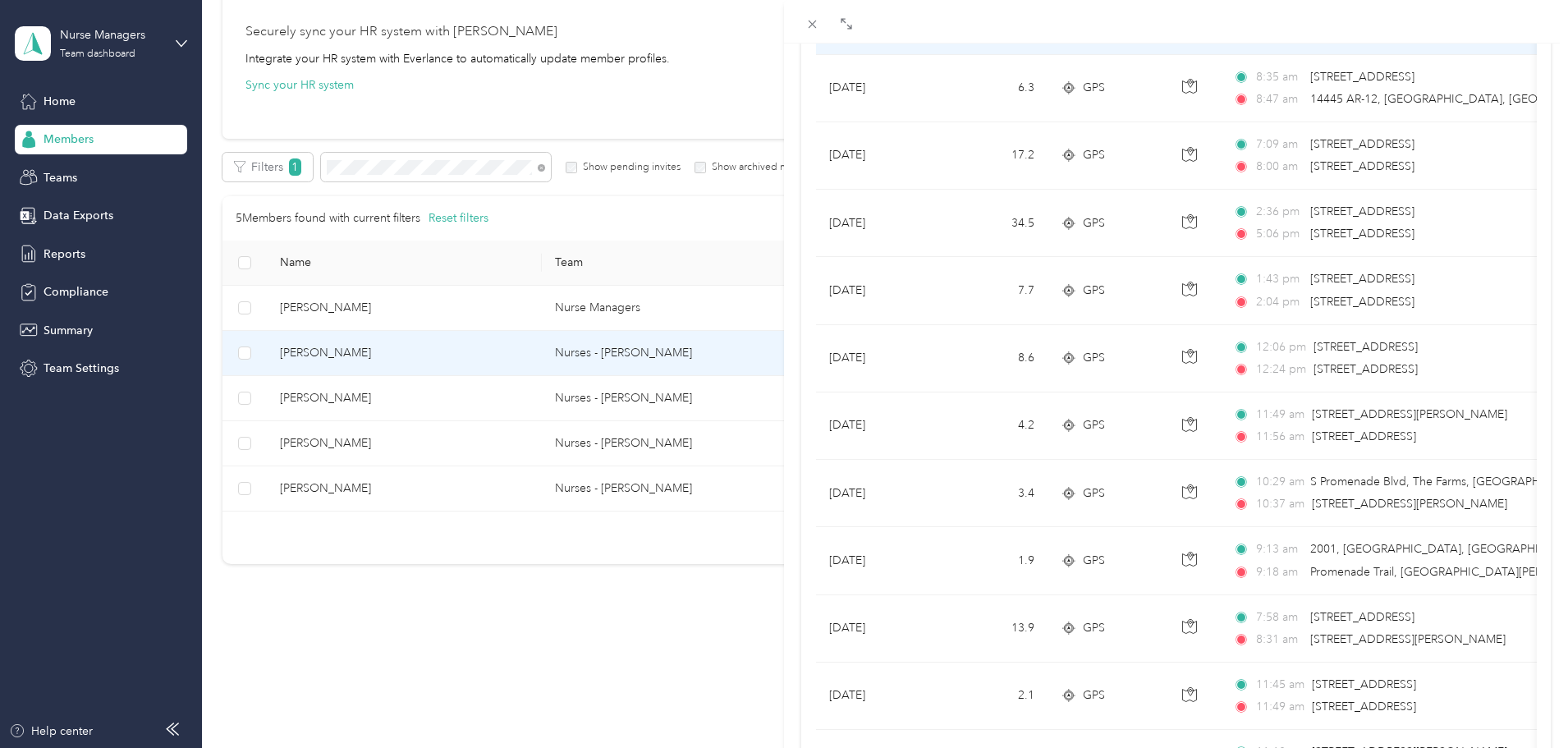
scroll to position [4432, 0]
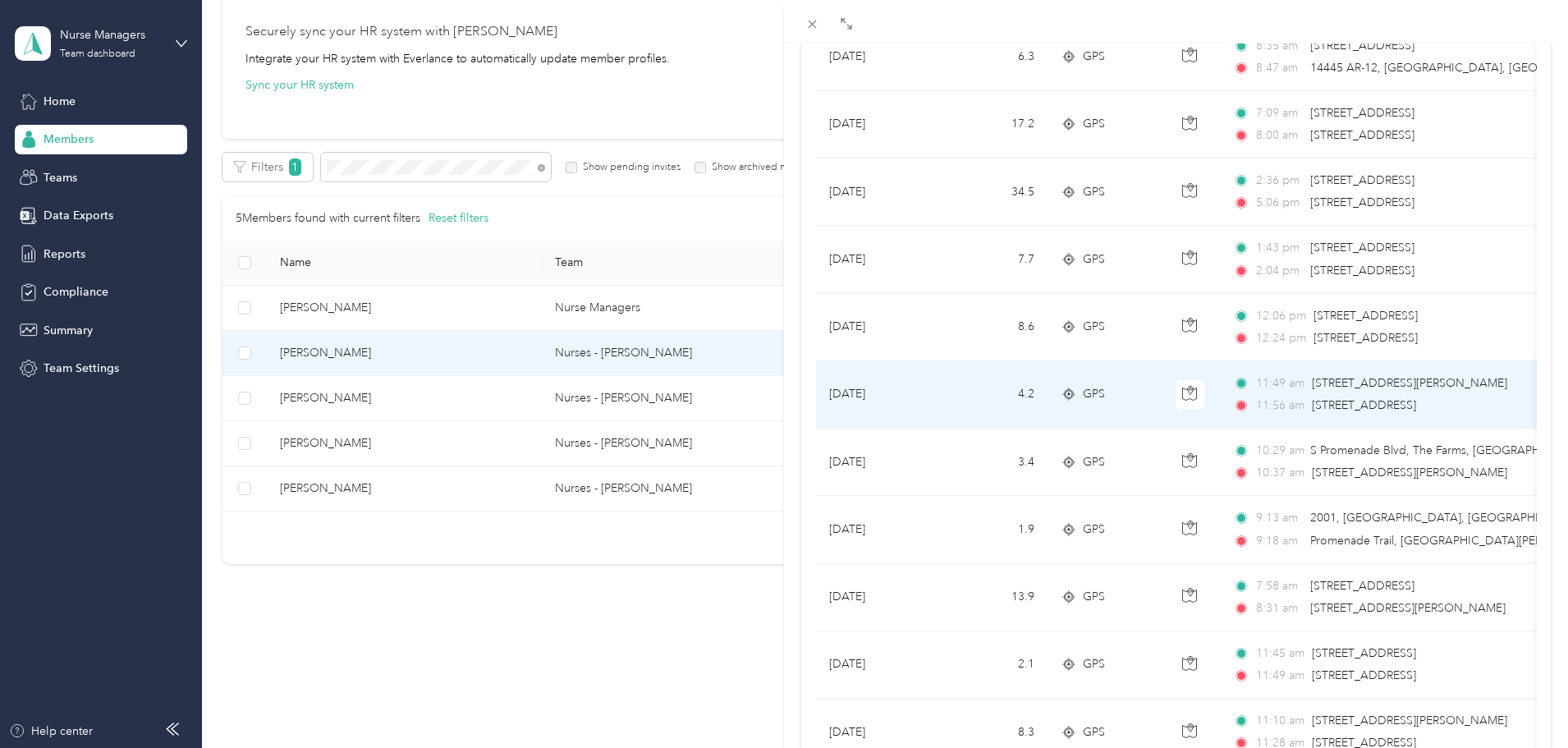
click at [1123, 394] on div "GPS" at bounding box center [1105, 394] width 89 height 18
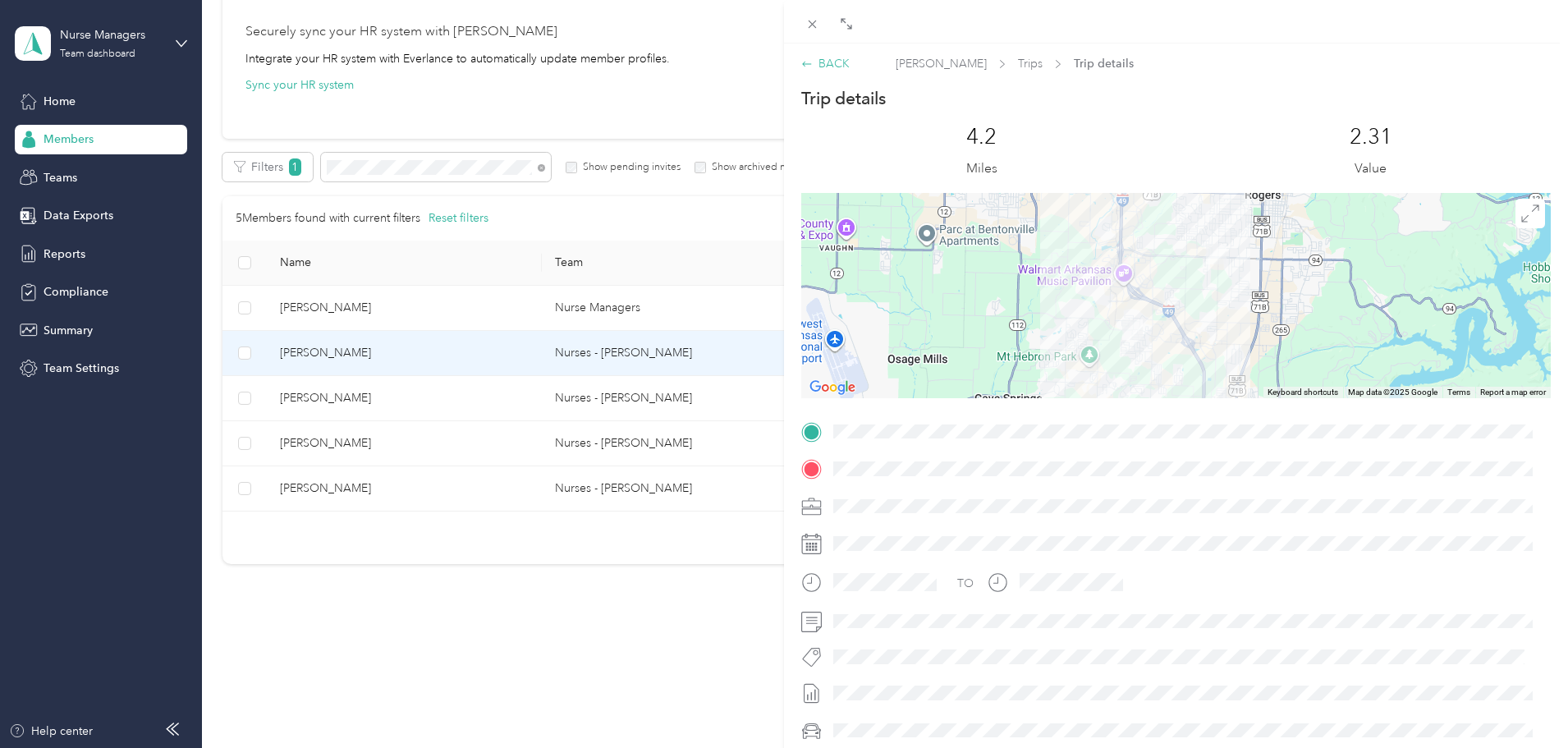
click at [832, 63] on div "BACK" at bounding box center [825, 64] width 48 height 18
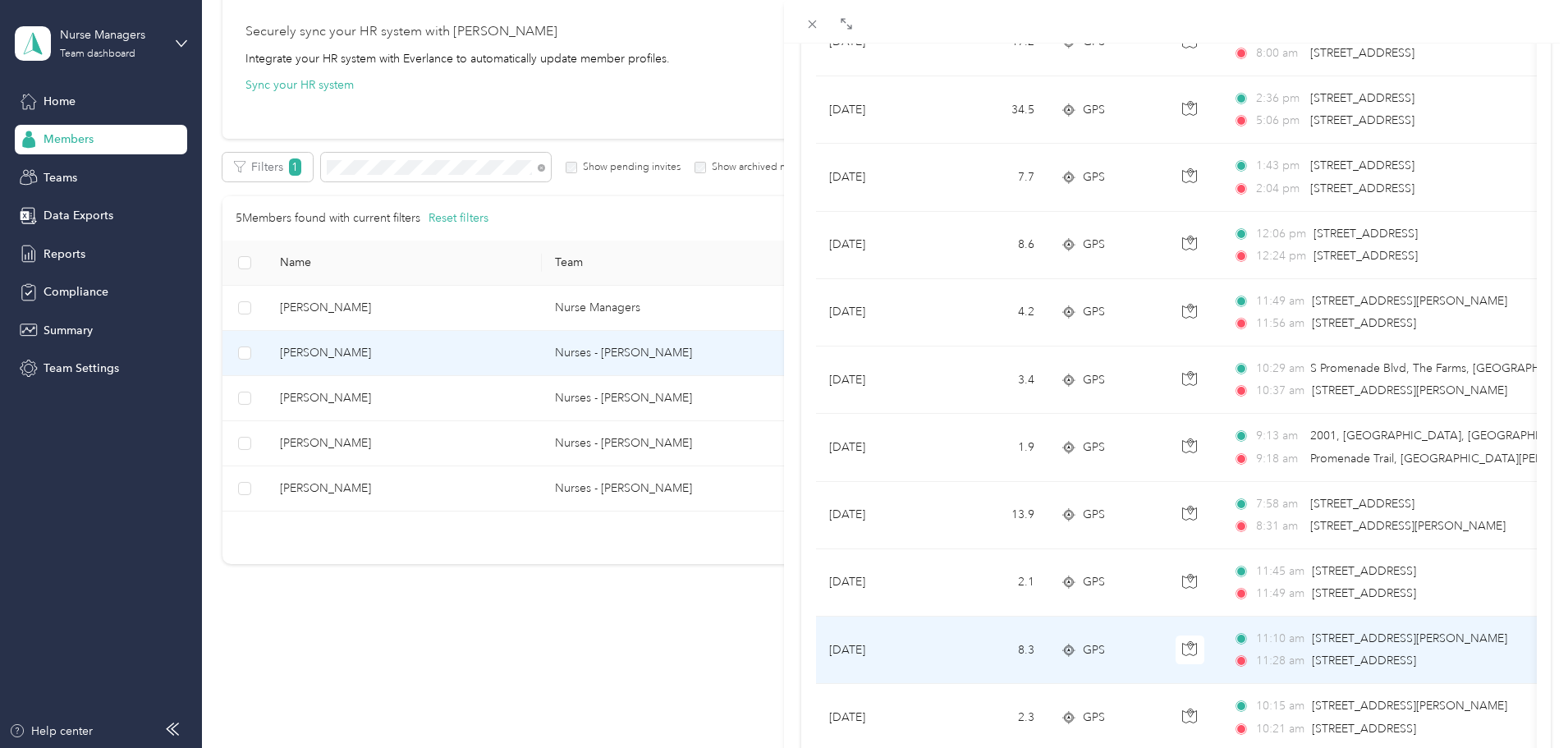
scroll to position [4432, 0]
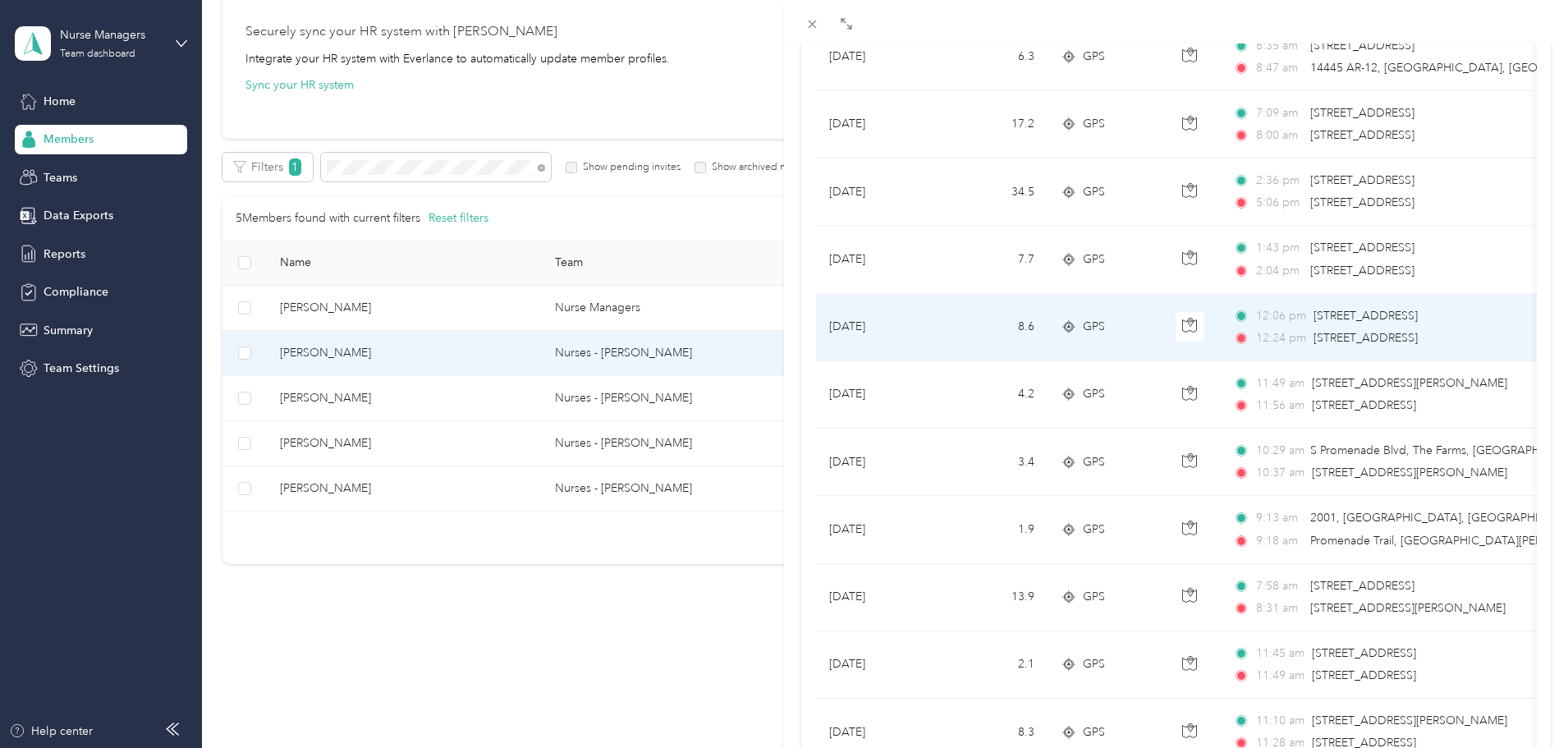
click at [975, 317] on td "8.6" at bounding box center [993, 327] width 108 height 68
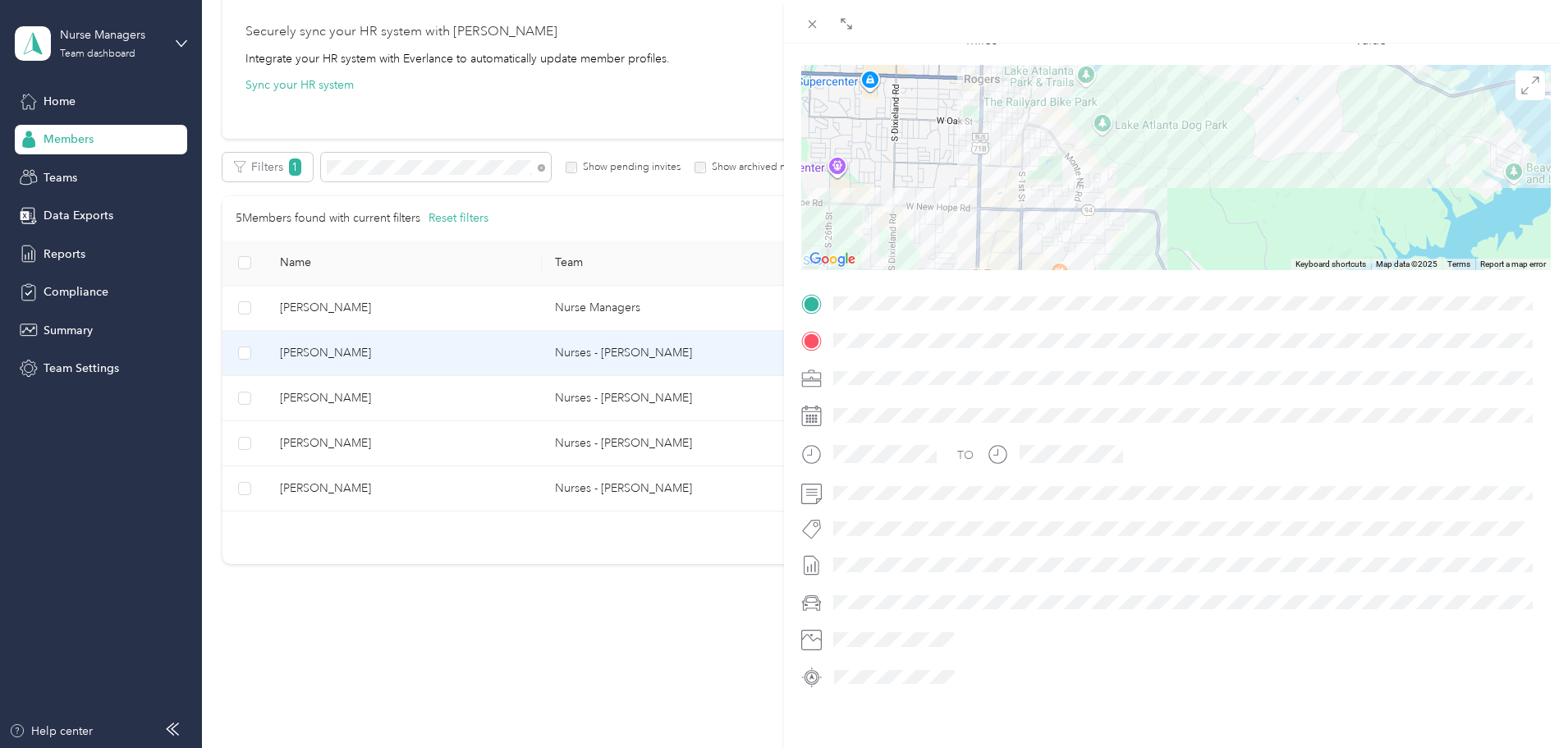
scroll to position [164, 0]
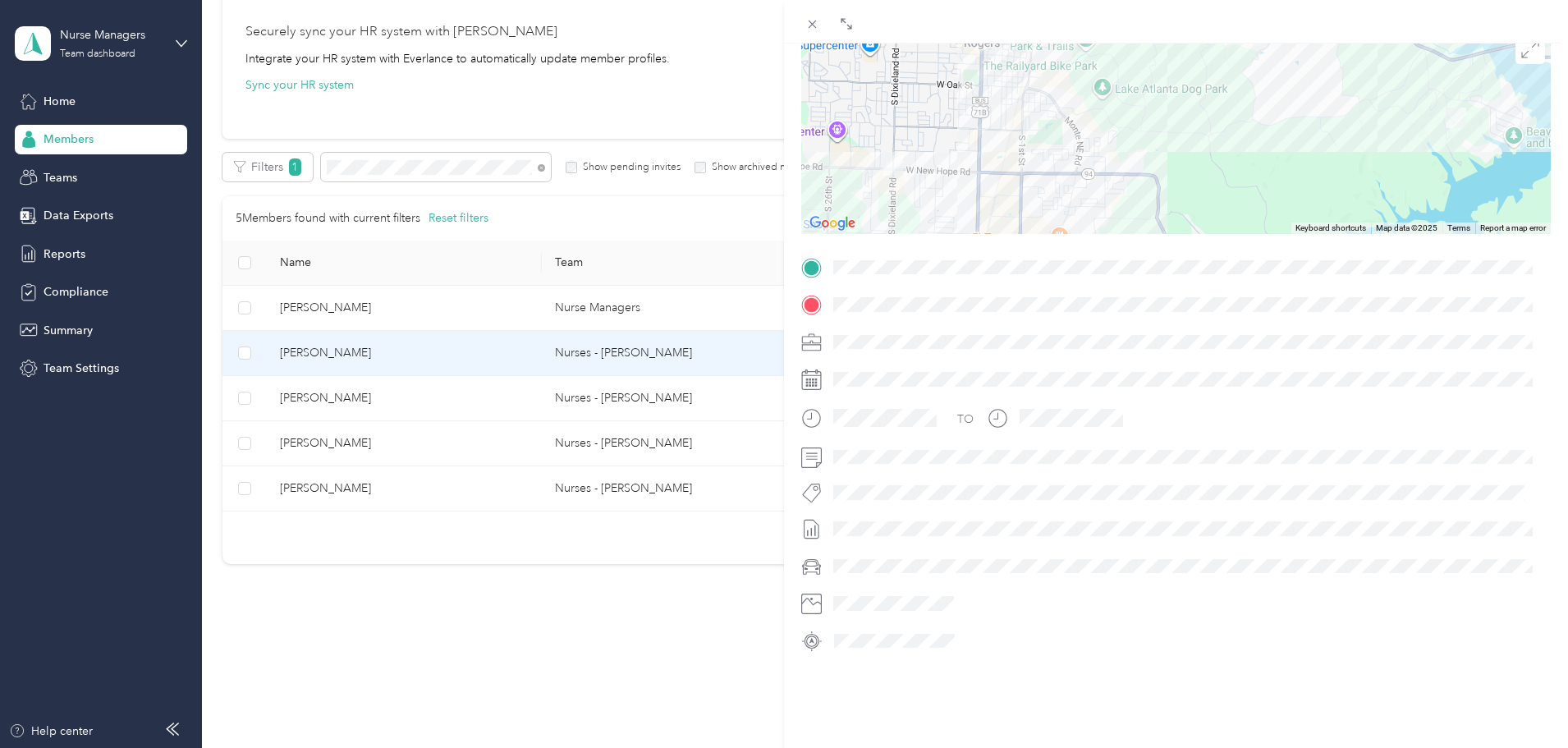
click at [919, 274] on span at bounding box center [1189, 267] width 724 height 26
click at [832, 266] on span at bounding box center [1189, 267] width 724 height 26
click at [933, 313] on span at bounding box center [1189, 304] width 724 height 26
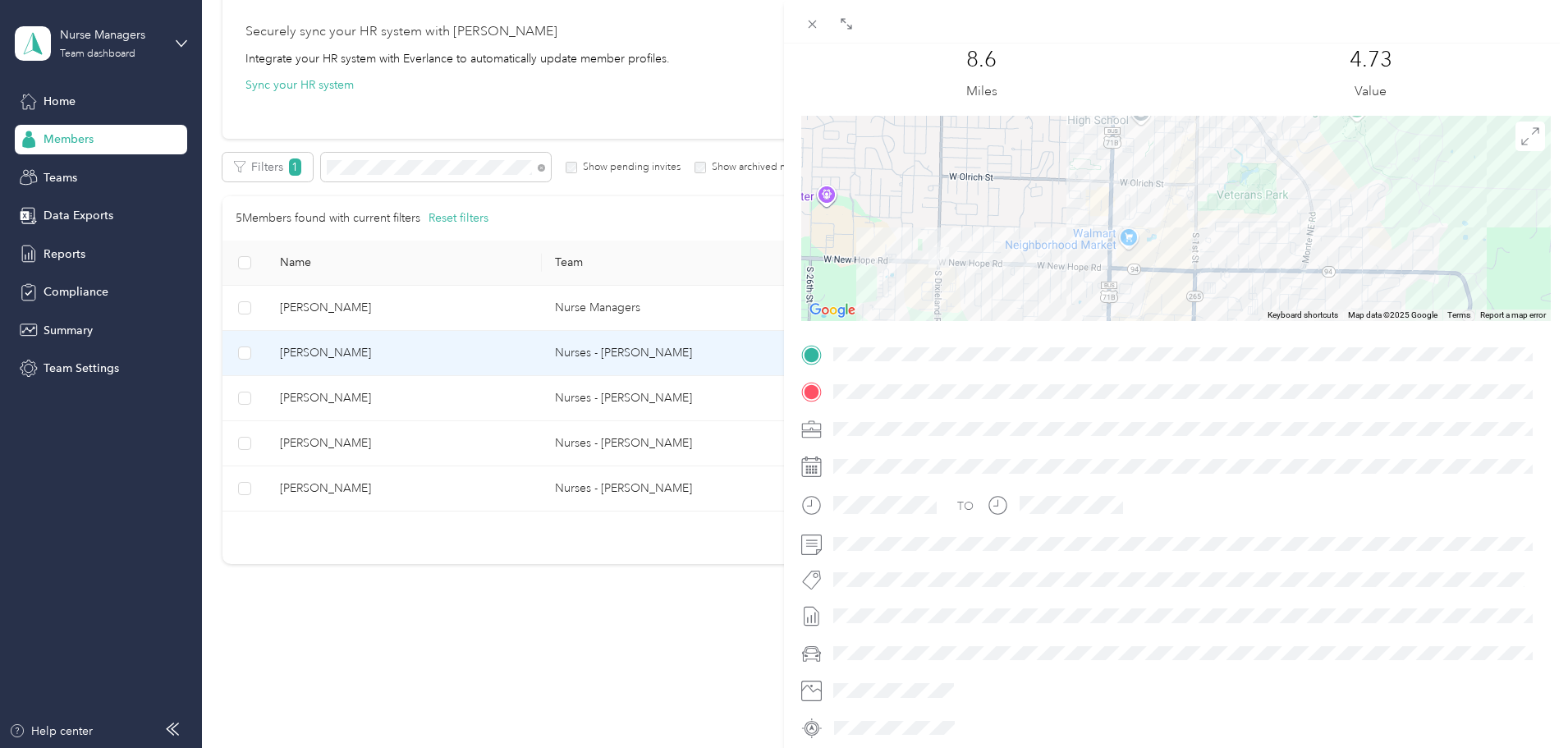
scroll to position [0, 0]
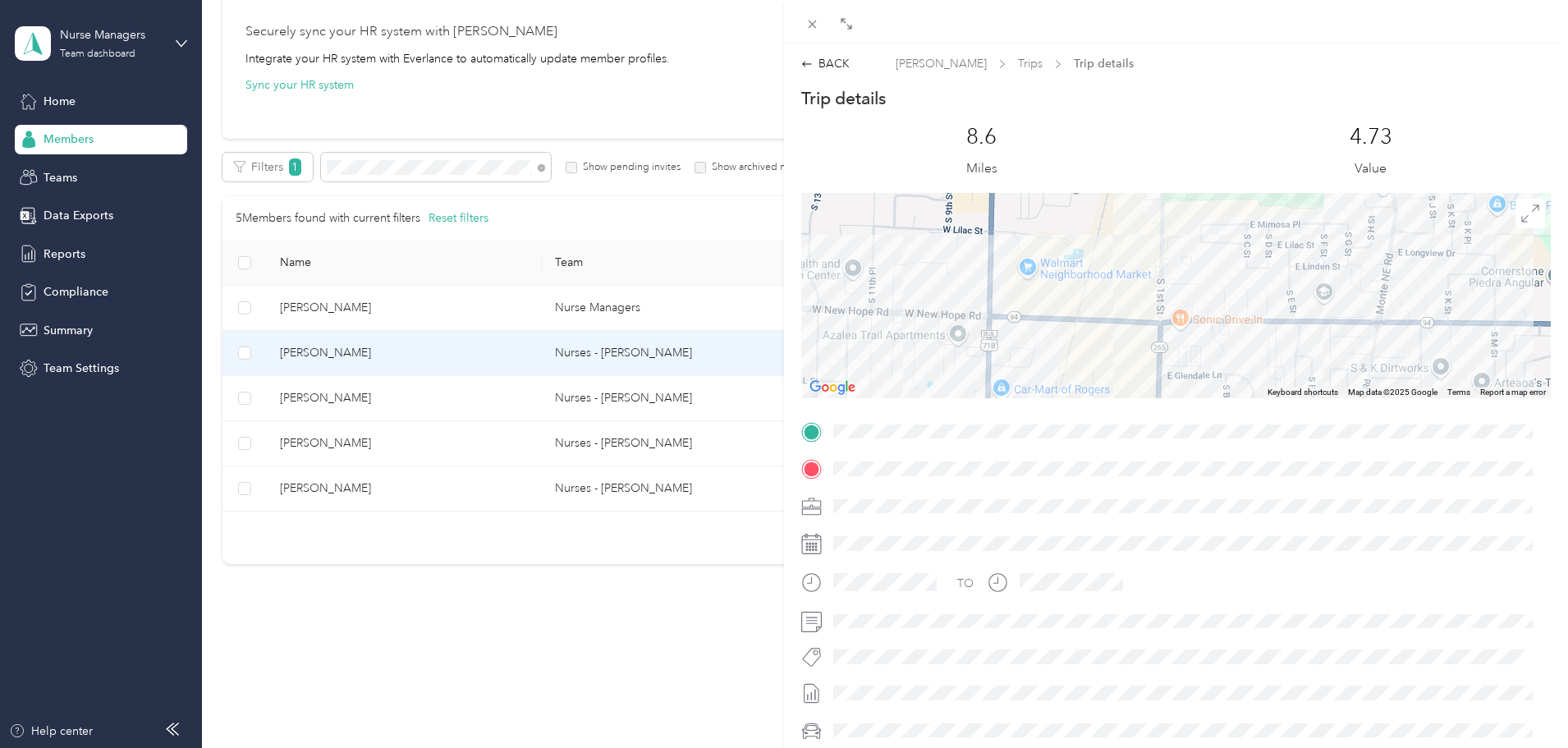
drag, startPoint x: 830, startPoint y: 68, endPoint x: 1557, endPoint y: 236, distance: 746.2
click at [830, 68] on div "BACK" at bounding box center [825, 64] width 48 height 18
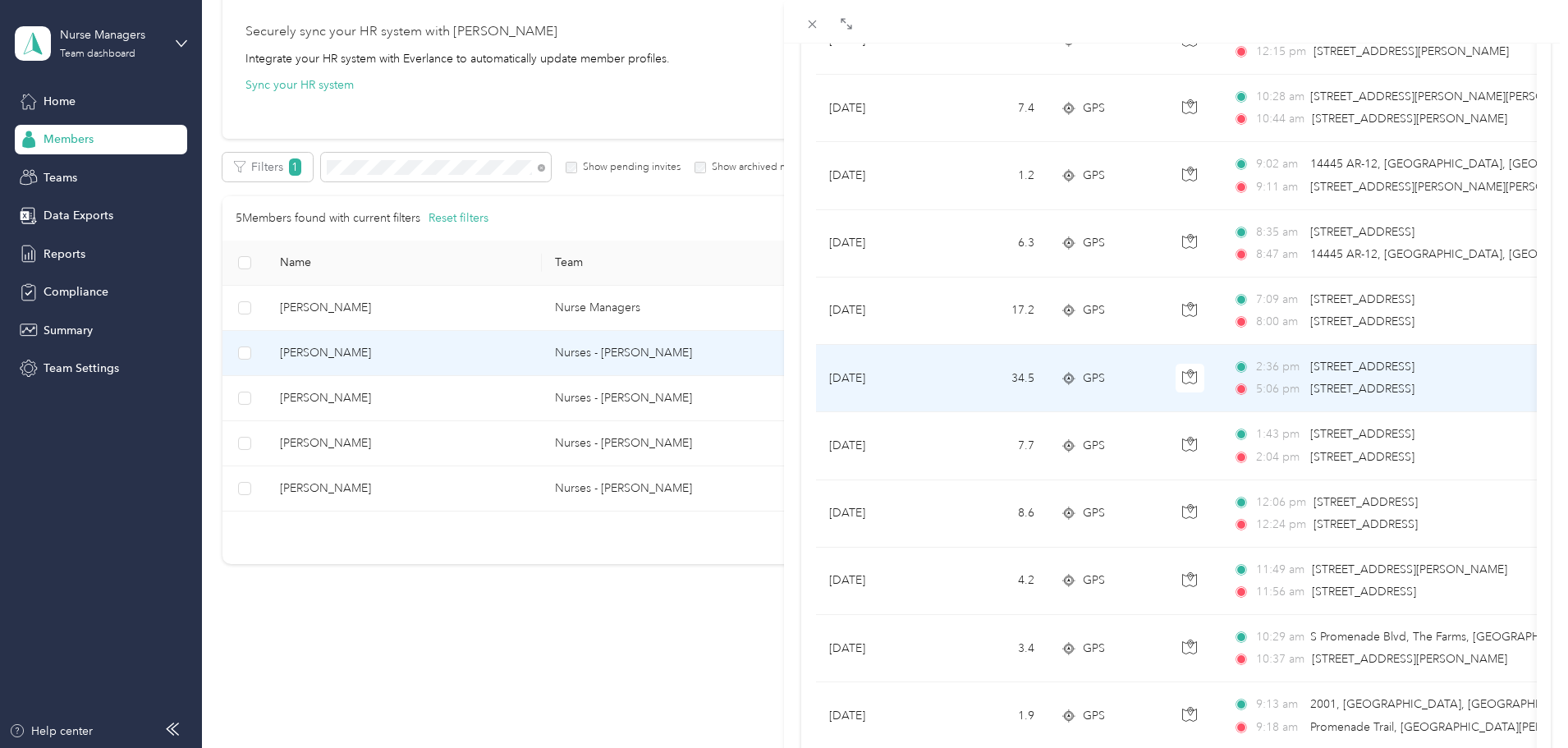
scroll to position [4267, 0]
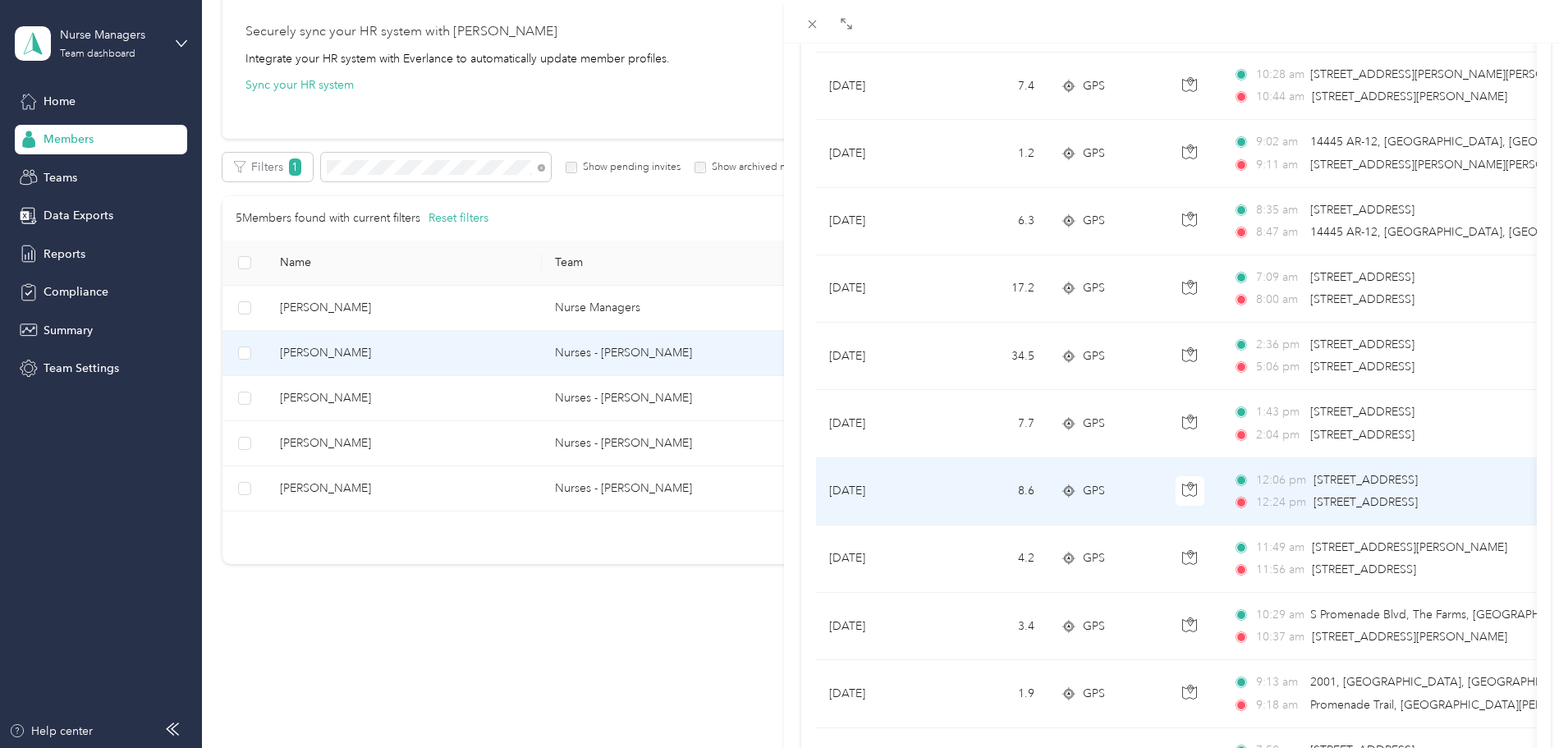
click at [1350, 501] on span "[STREET_ADDRESS]" at bounding box center [1366, 502] width 105 height 14
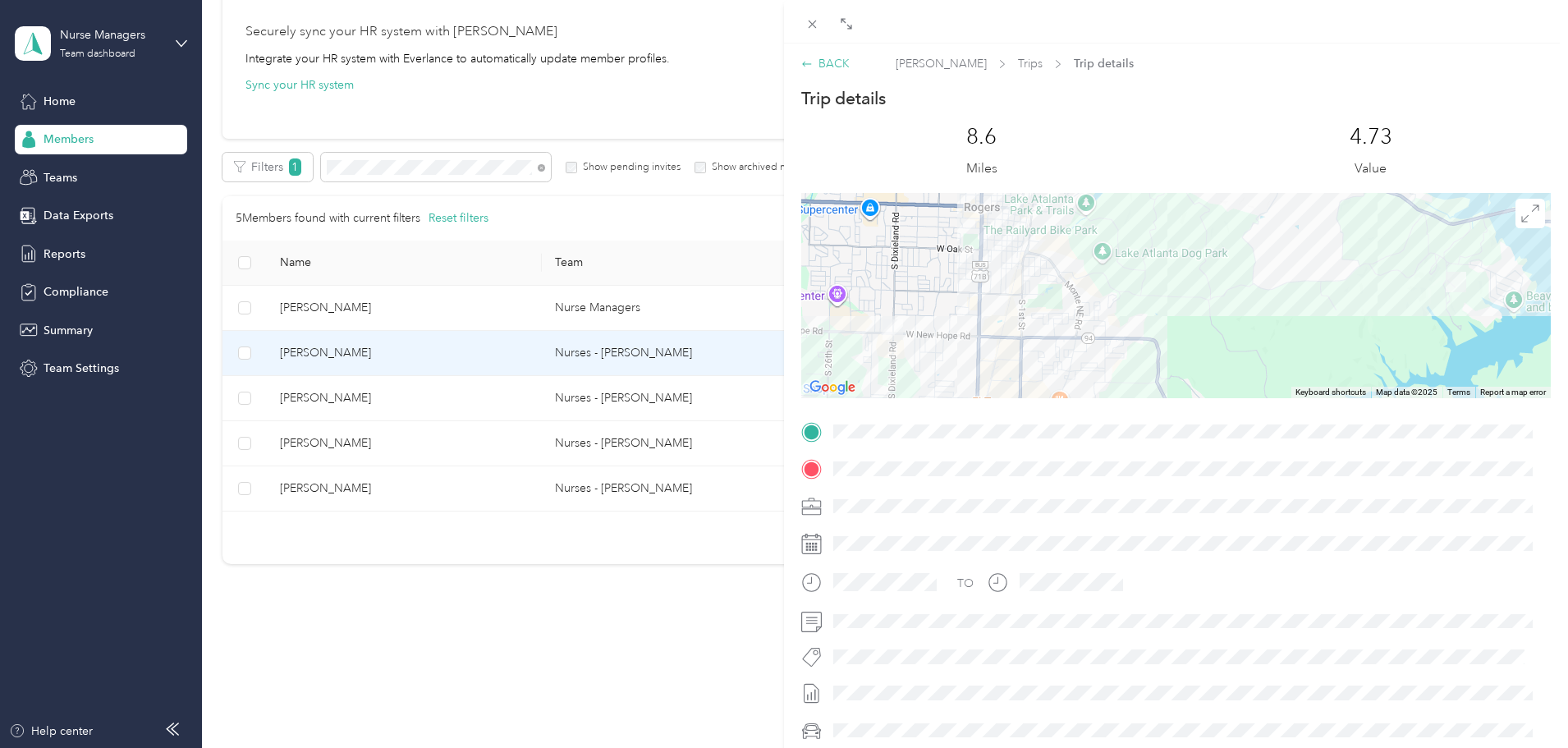
click at [836, 61] on div "BACK" at bounding box center [825, 64] width 48 height 18
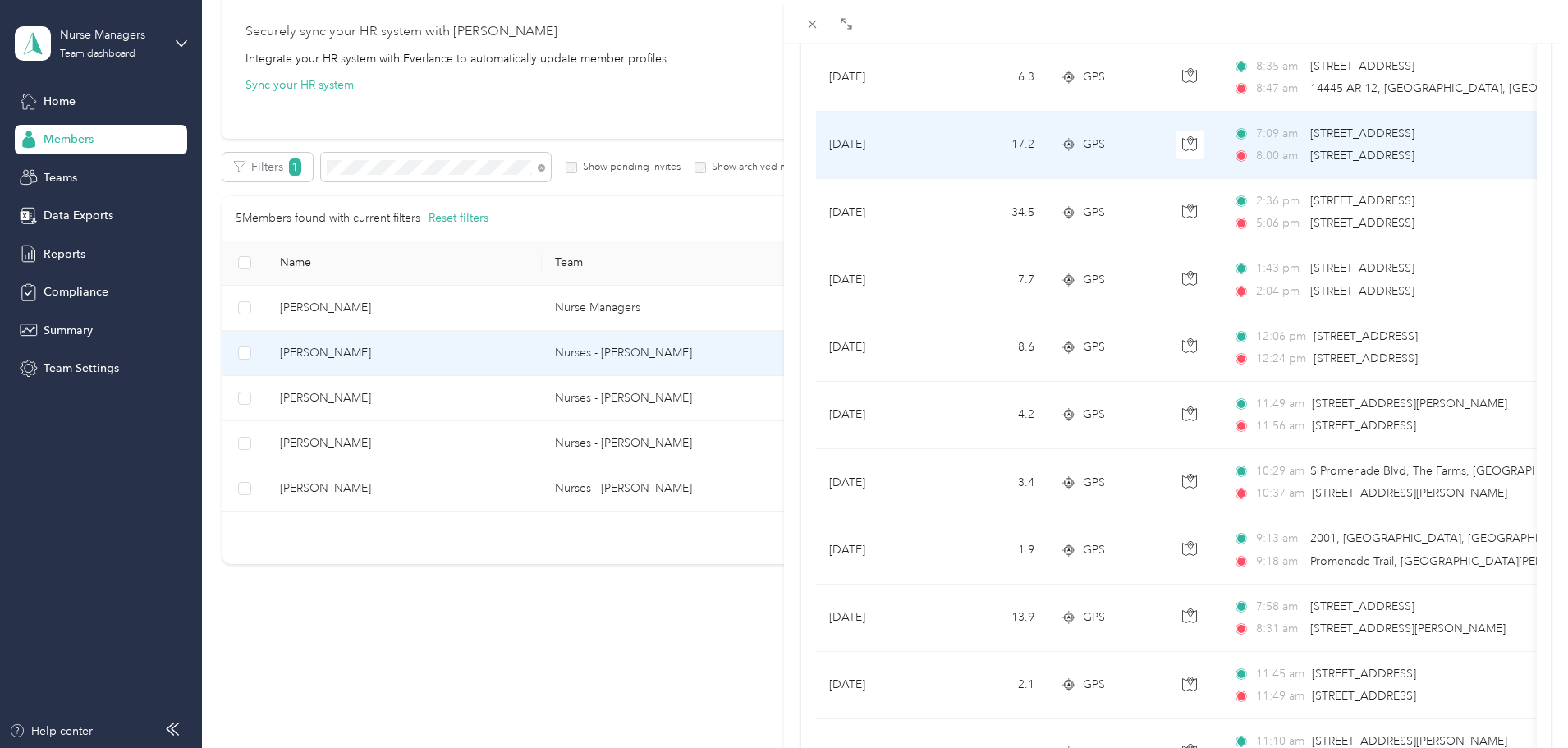
scroll to position [4432, 0]
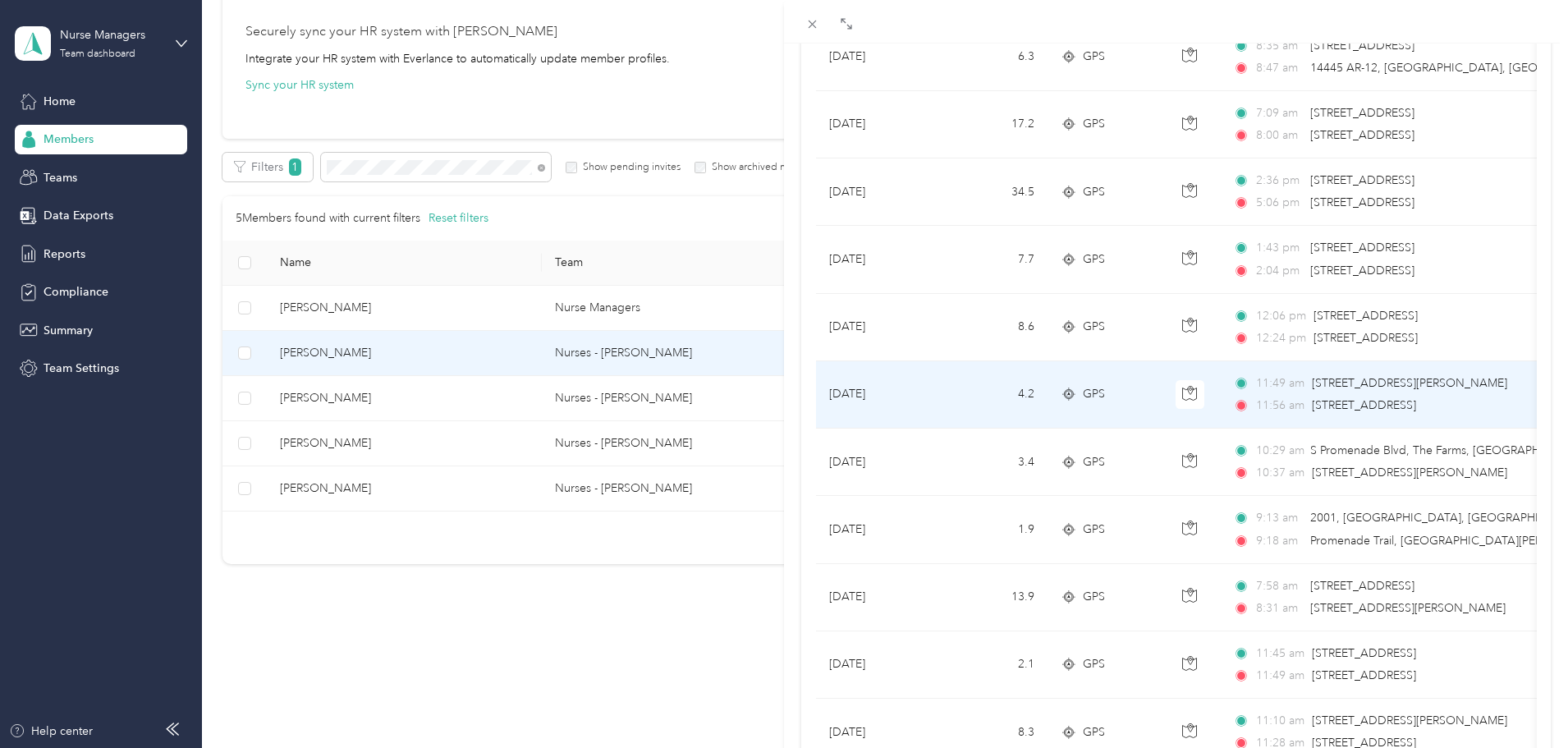
click at [1360, 396] on div "11:49 am [STREET_ADDRESS][PERSON_NAME][PERSON_NAME] 11:56 am [STREET_ADDRESS]" at bounding box center [1405, 395] width 345 height 40
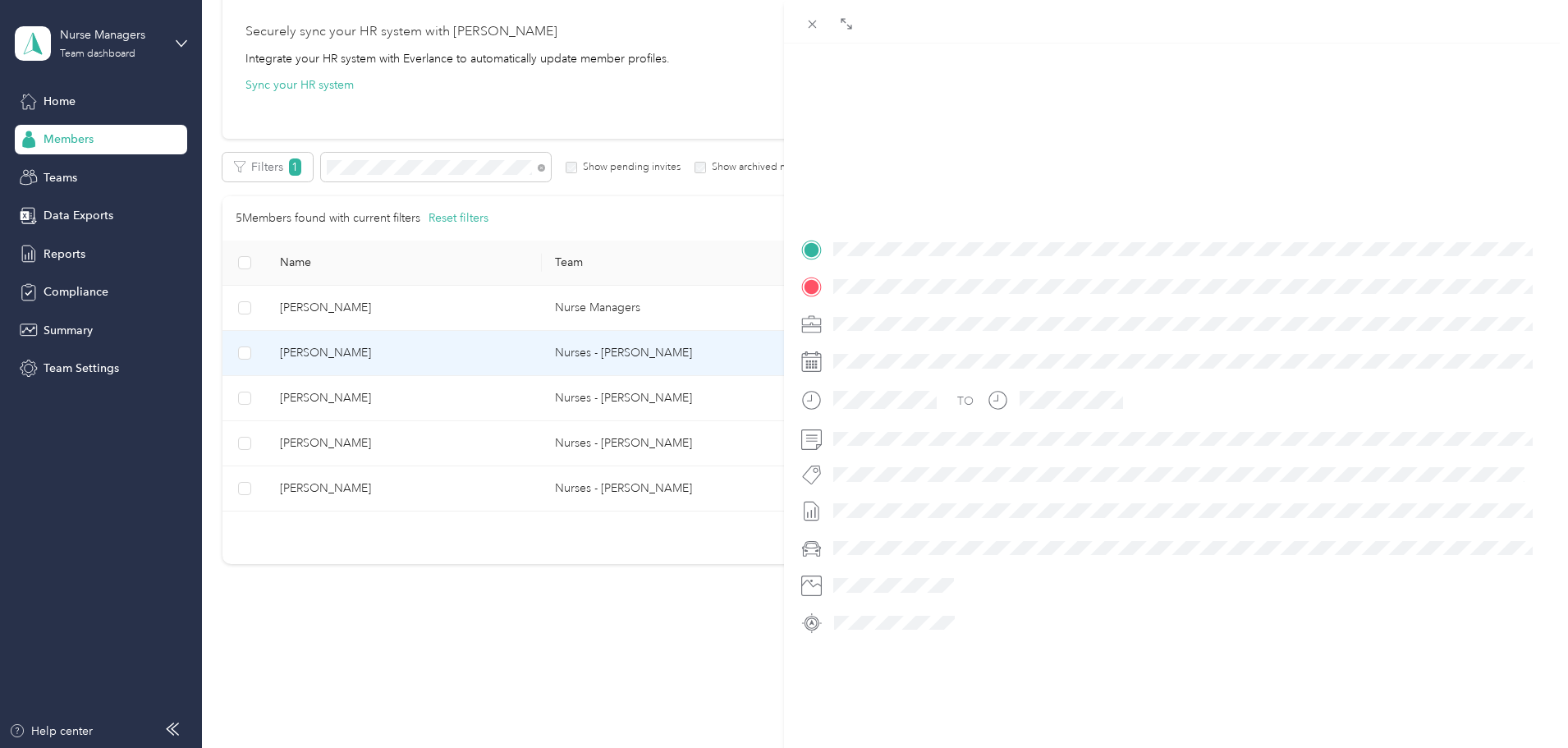
scroll to position [200, 0]
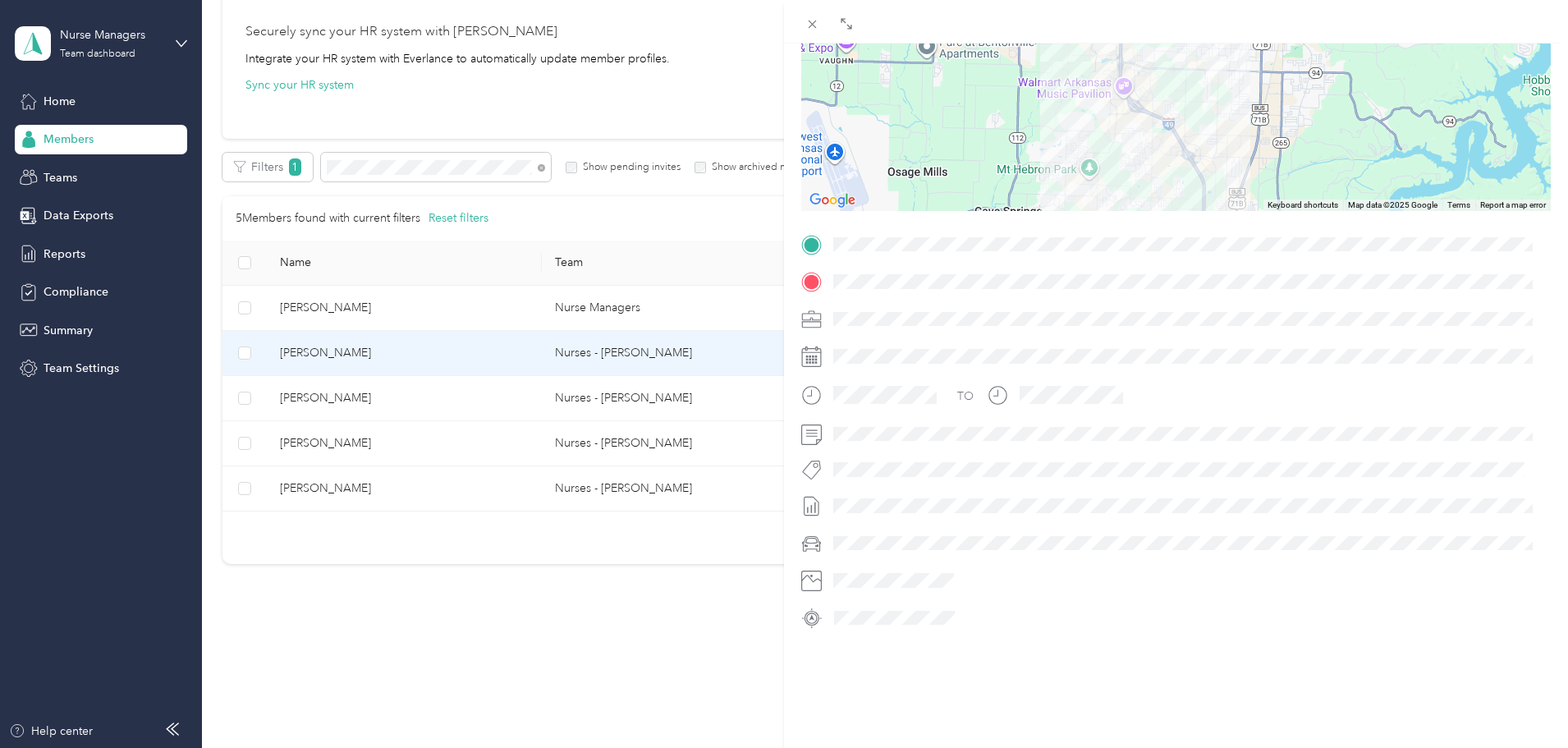
click at [1207, 142] on div at bounding box center [1176, 108] width 749 height 205
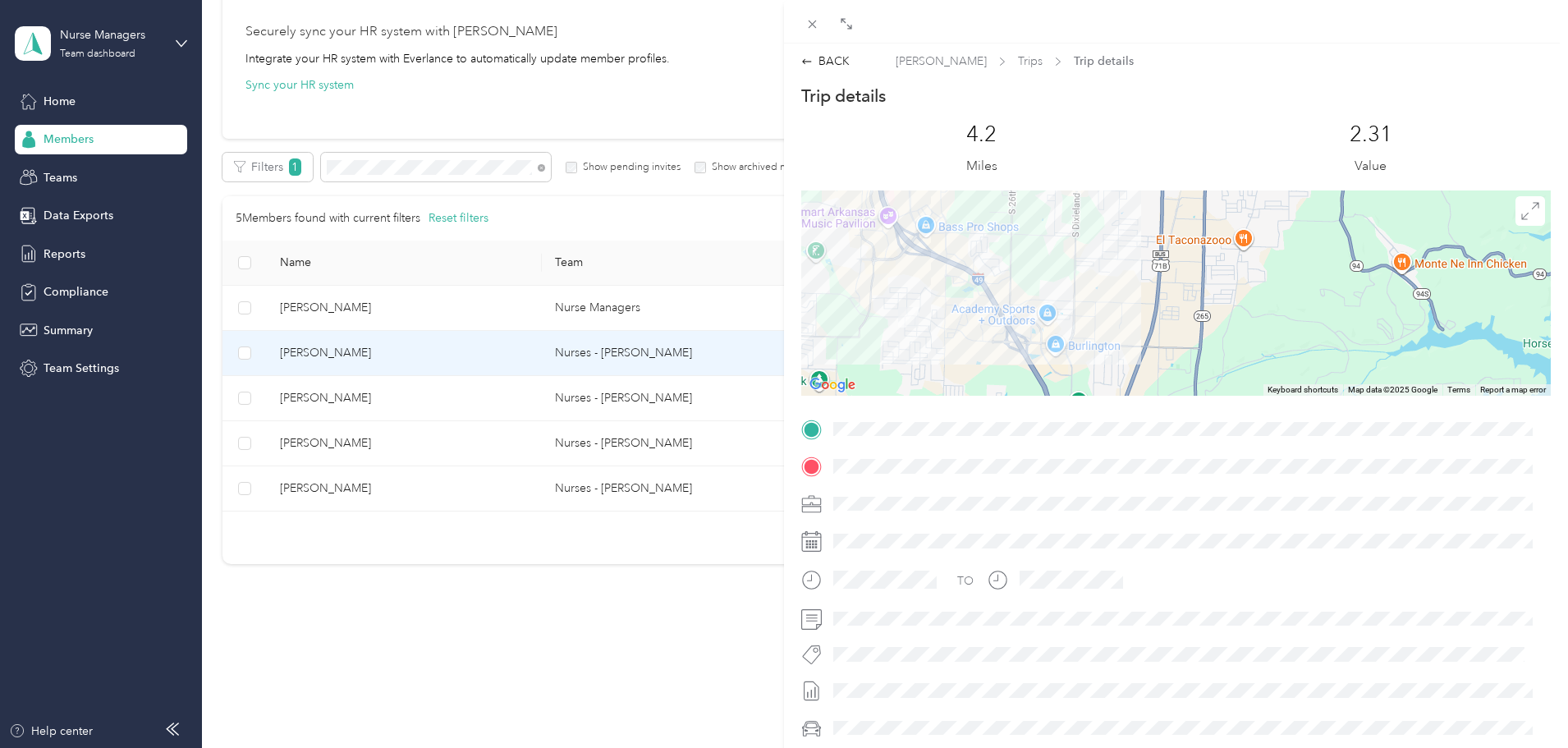
scroll to position [0, 0]
click at [1523, 220] on icon at bounding box center [1530, 213] width 18 height 18
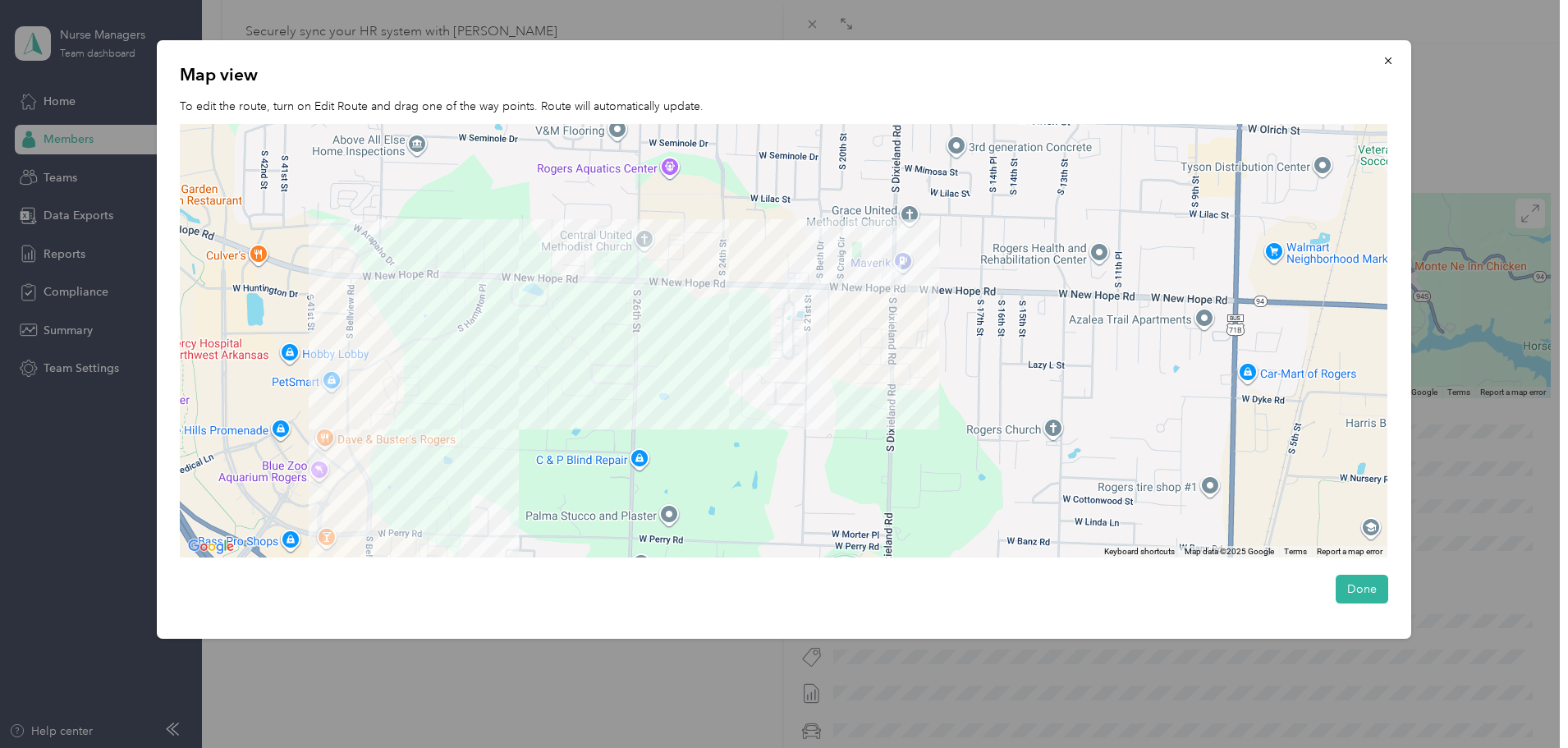
drag, startPoint x: 1020, startPoint y: 311, endPoint x: 1022, endPoint y: 621, distance: 310.0
click at [1022, 621] on div "Map view To edit the route, turn on Edit Route and drag one of the way points. …" at bounding box center [784, 339] width 1255 height 599
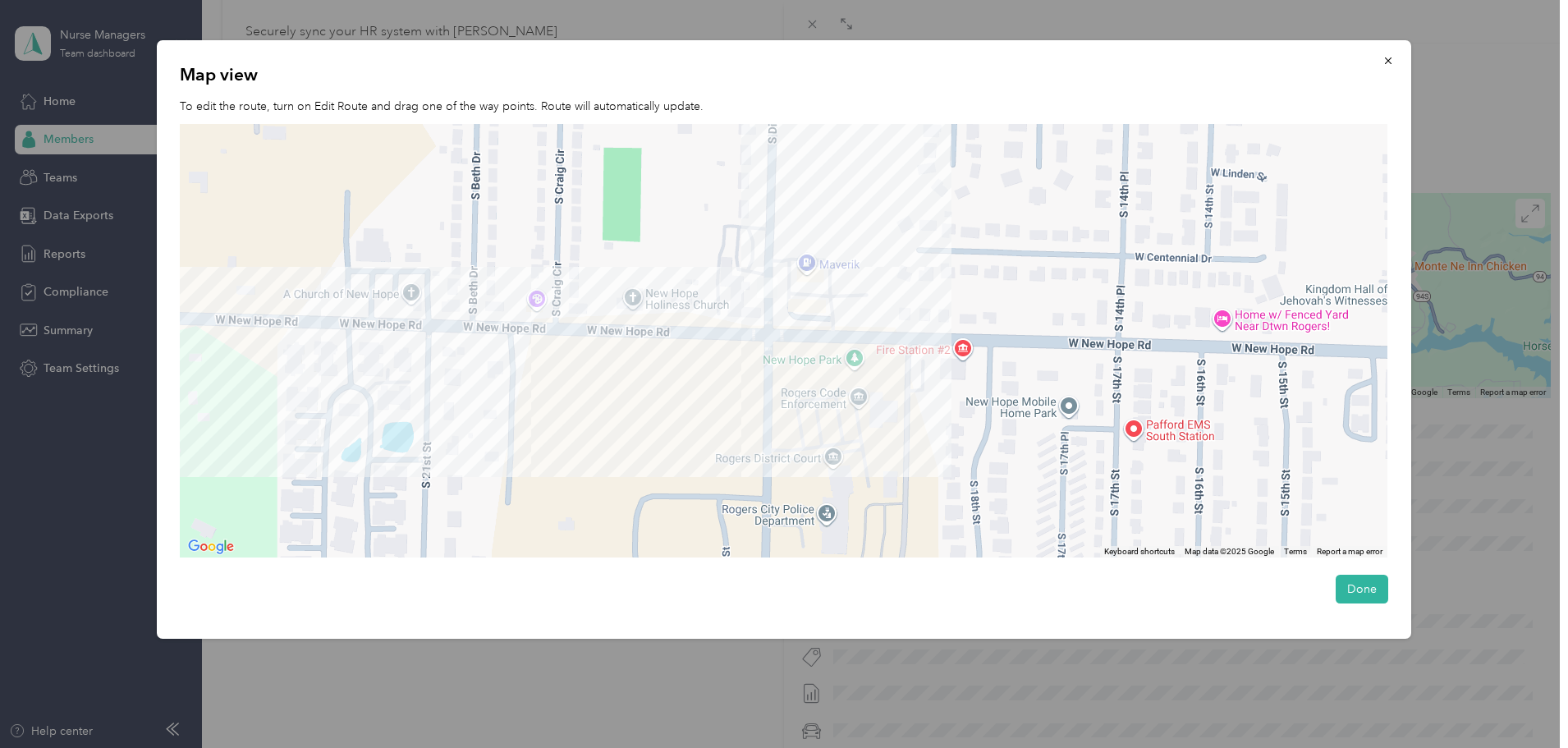
drag, startPoint x: 925, startPoint y: 309, endPoint x: 1159, endPoint y: 635, distance: 401.3
click at [1159, 635] on div "Map view To edit the route, turn on Edit Route and drag one of the way points. …" at bounding box center [784, 339] width 1255 height 599
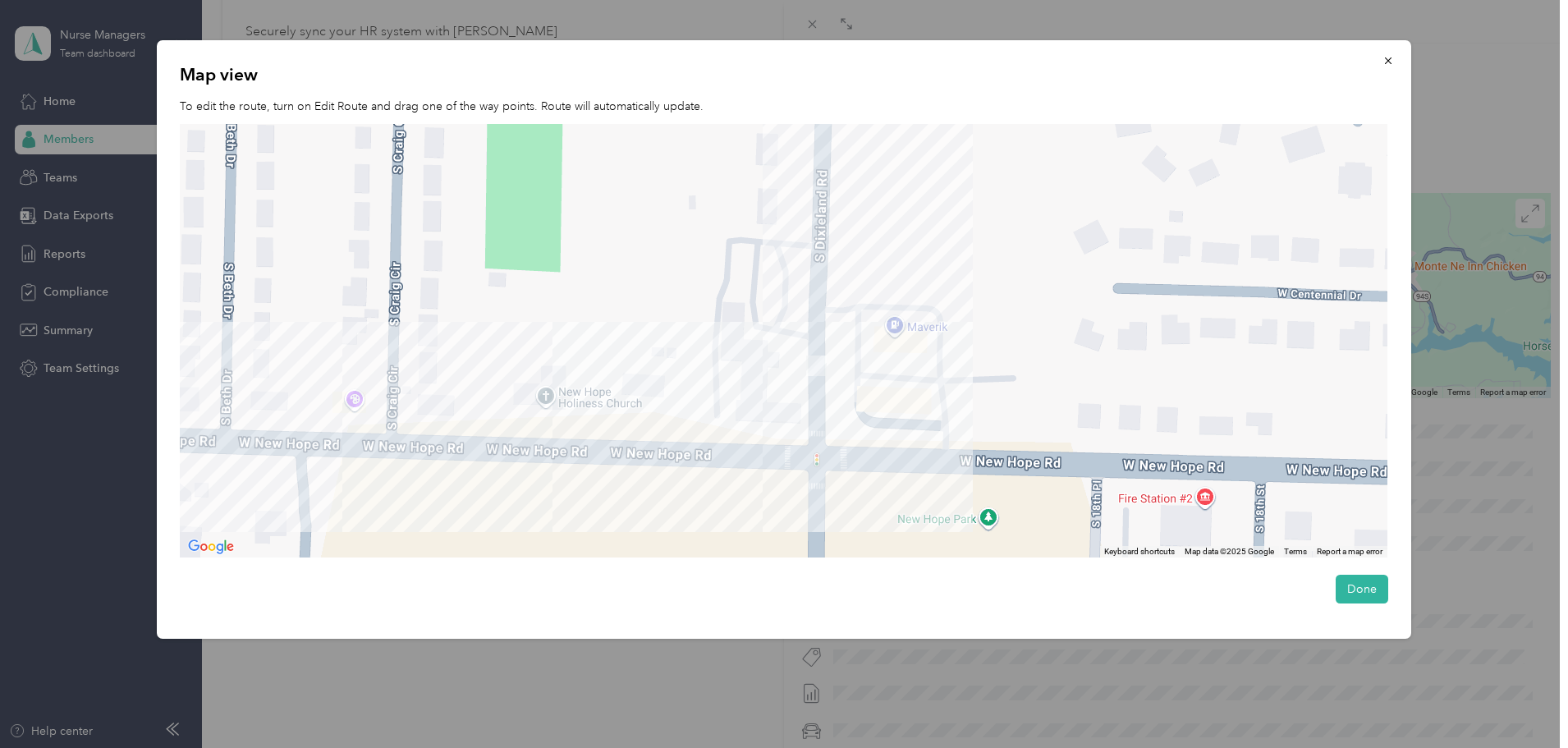
drag, startPoint x: 813, startPoint y: 372, endPoint x: 908, endPoint y: 537, distance: 190.4
click at [908, 537] on div at bounding box center [783, 340] width 1207 height 433
click at [1392, 61] on icon "button" at bounding box center [1388, 60] width 6 height 6
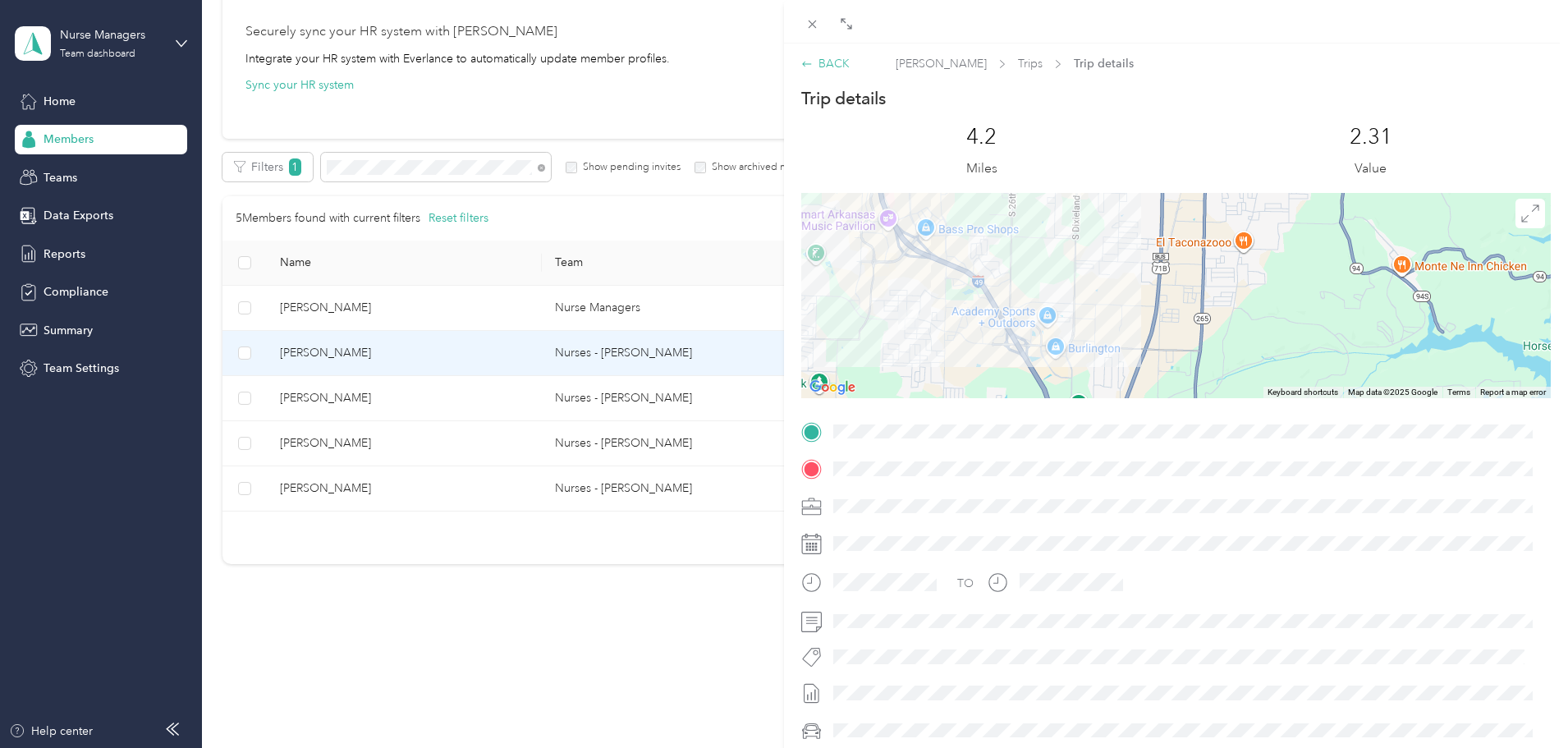
click at [823, 64] on div "BACK" at bounding box center [825, 64] width 48 height 18
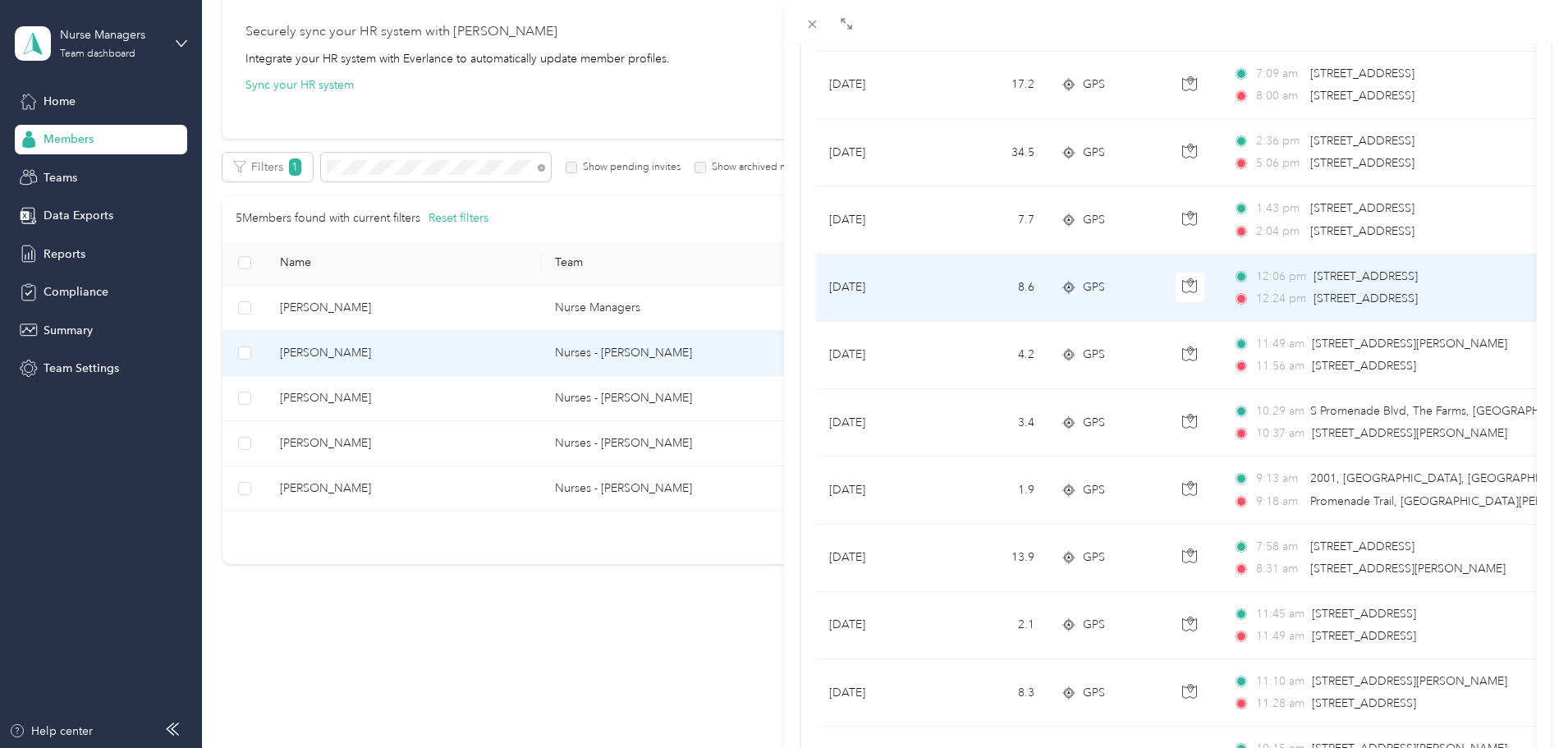
scroll to position [4432, 0]
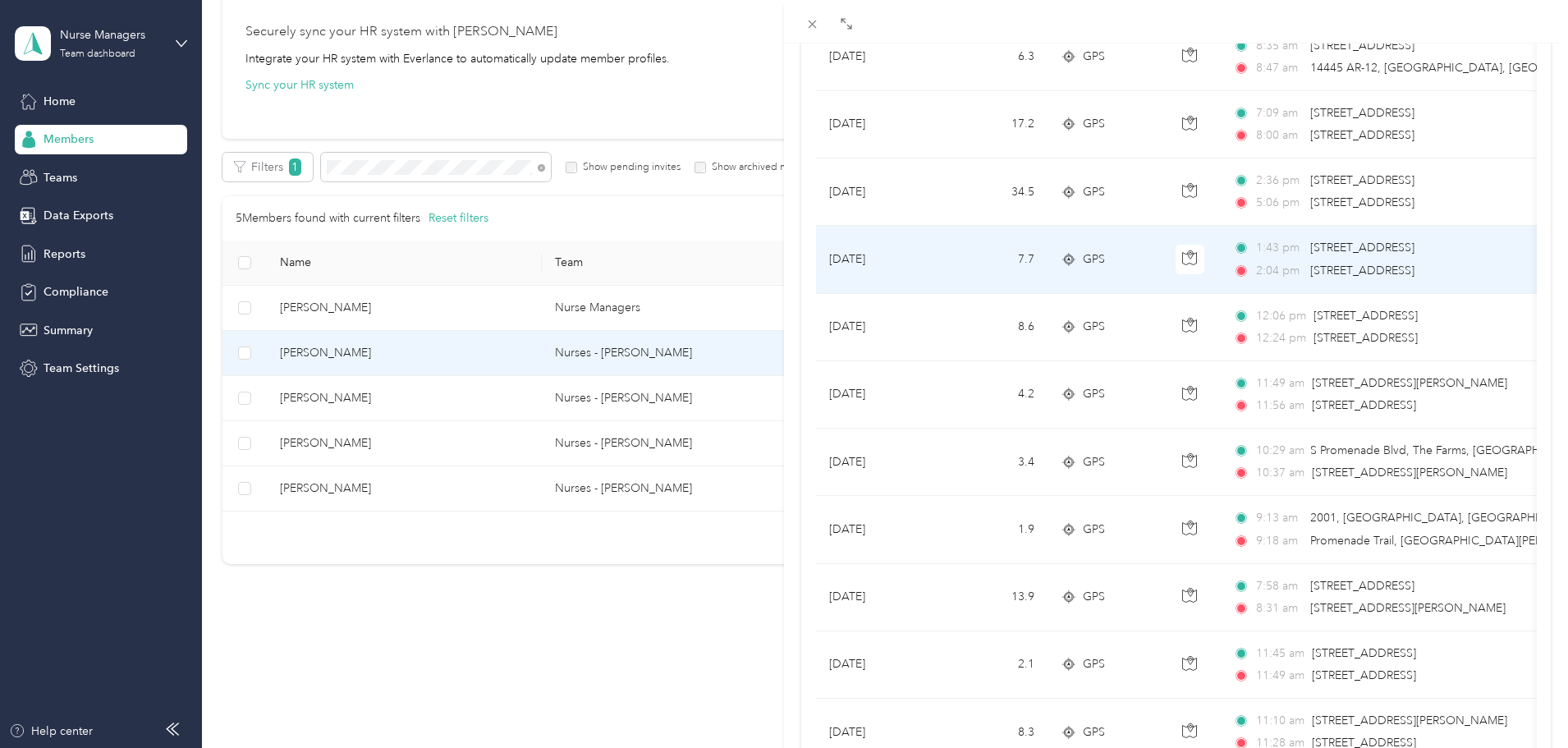
click at [940, 258] on td "7.7" at bounding box center [993, 259] width 108 height 68
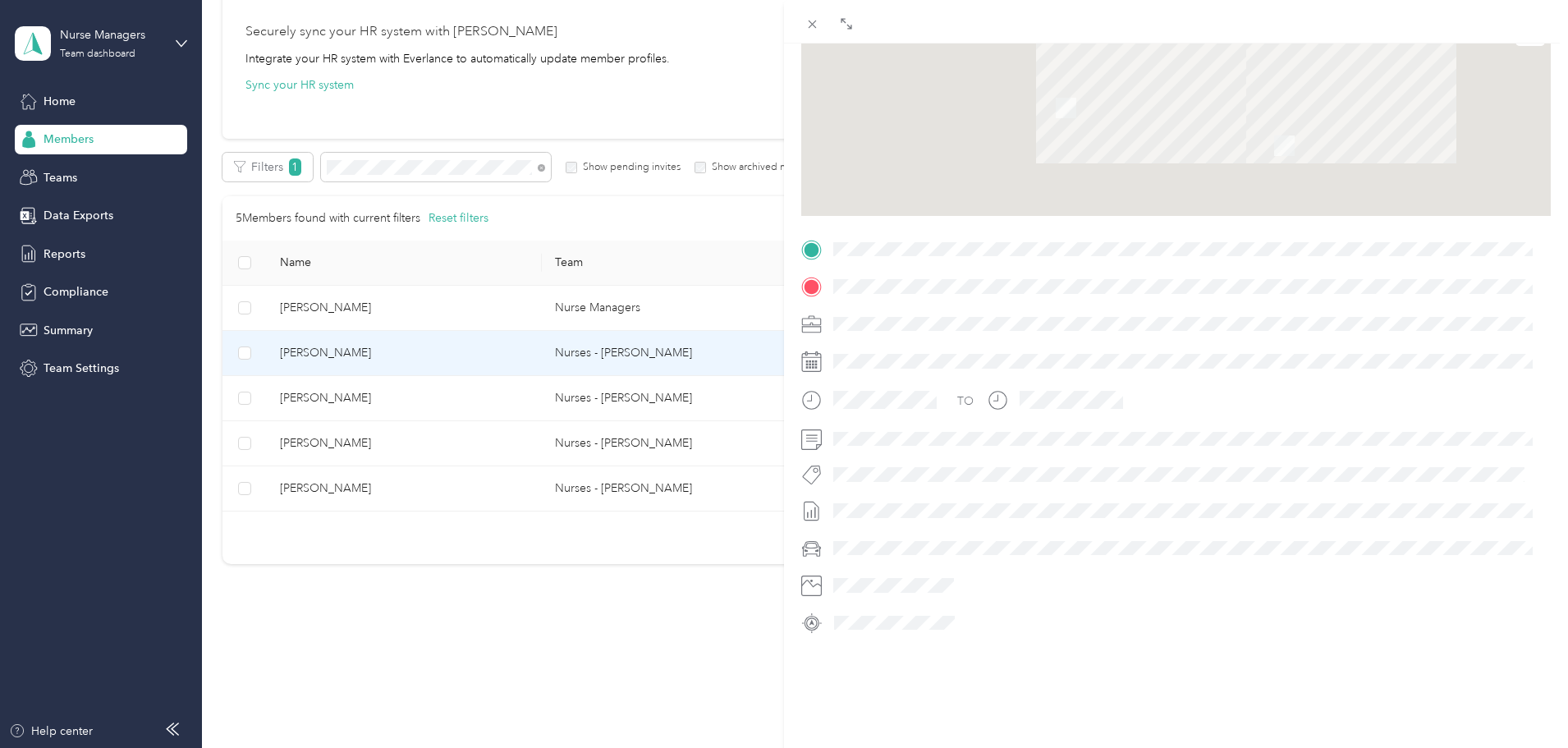
scroll to position [200, 0]
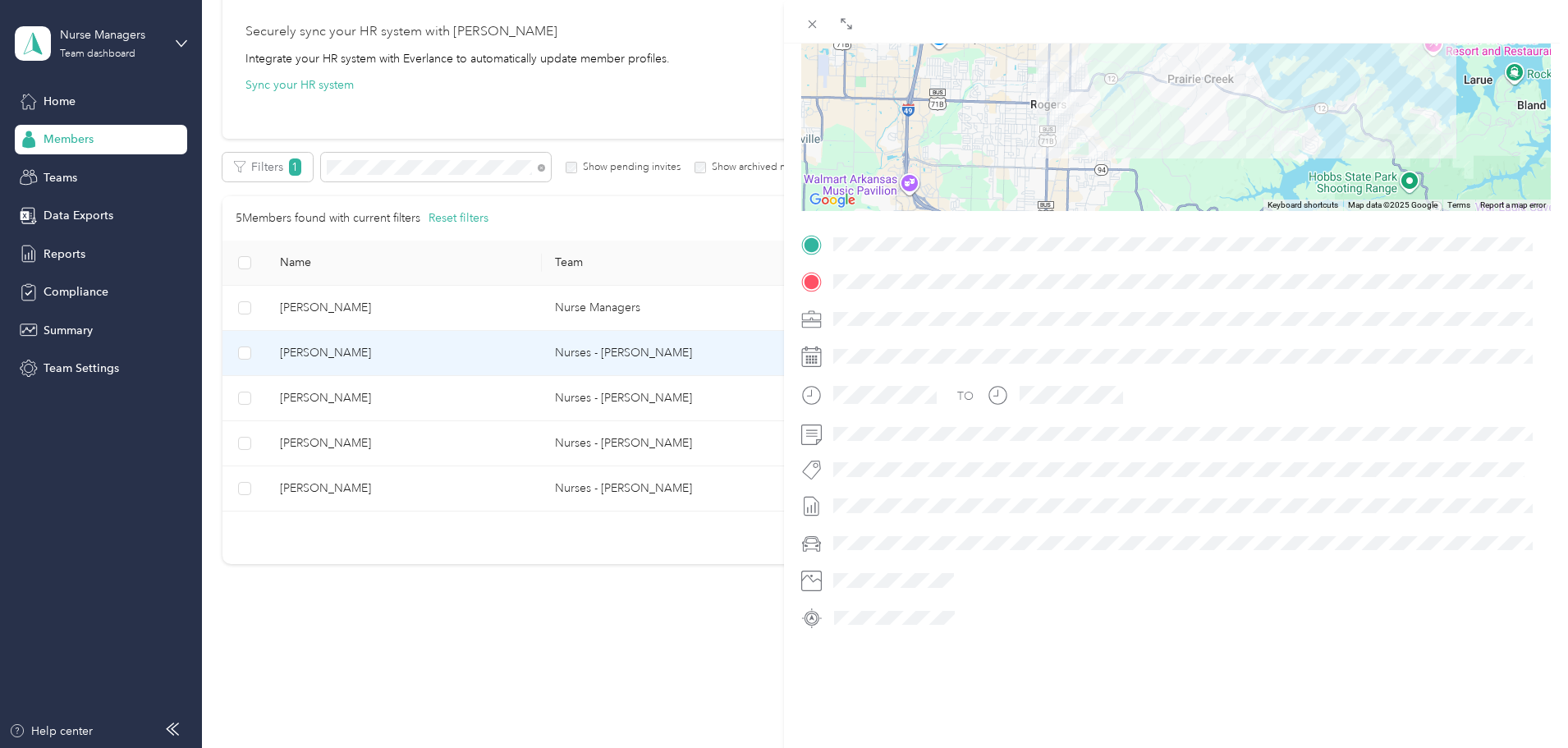
click at [799, 233] on form "Trip details This trip cannot be edited because it is either under review, appr…" at bounding box center [1177, 265] width 784 height 731
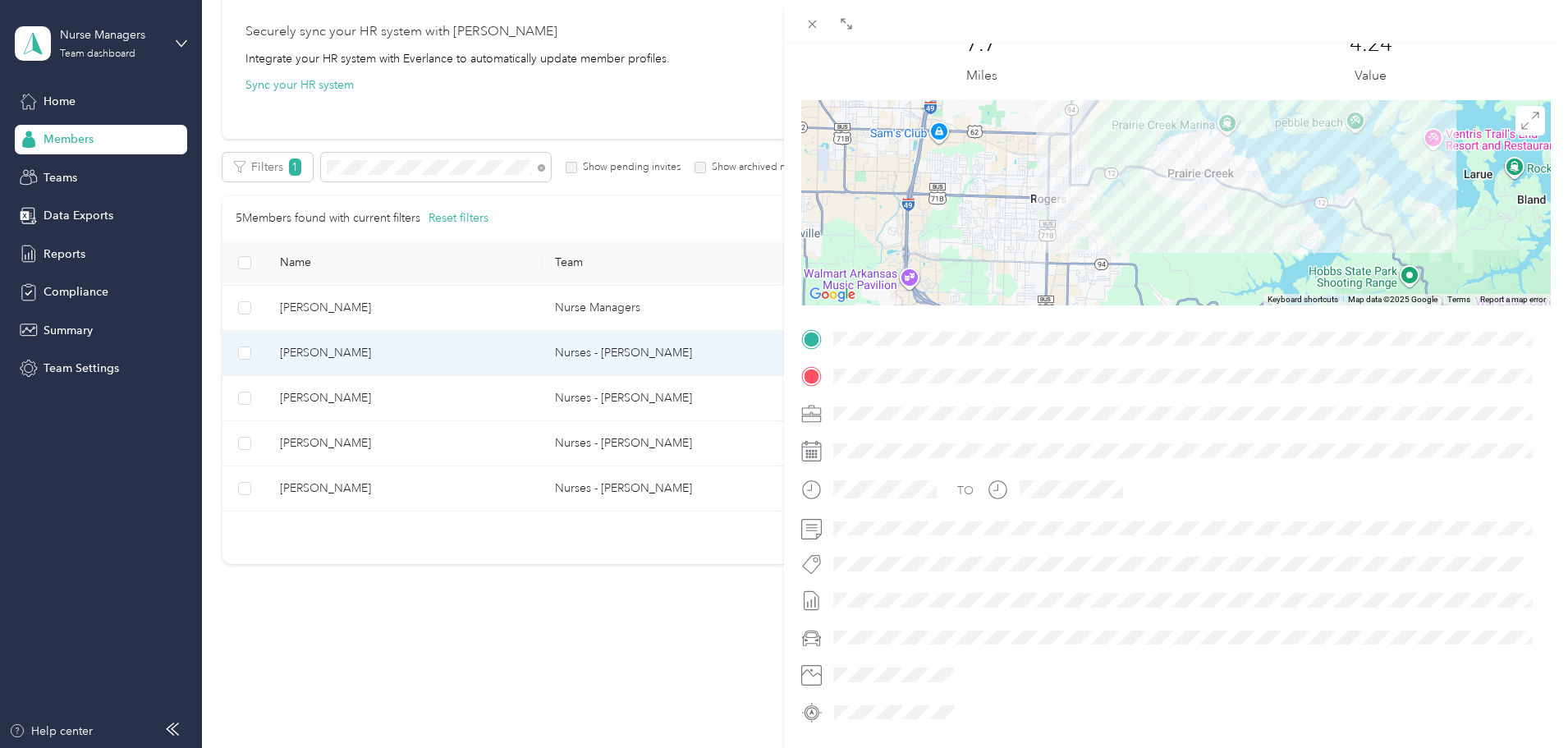
scroll to position [0, 0]
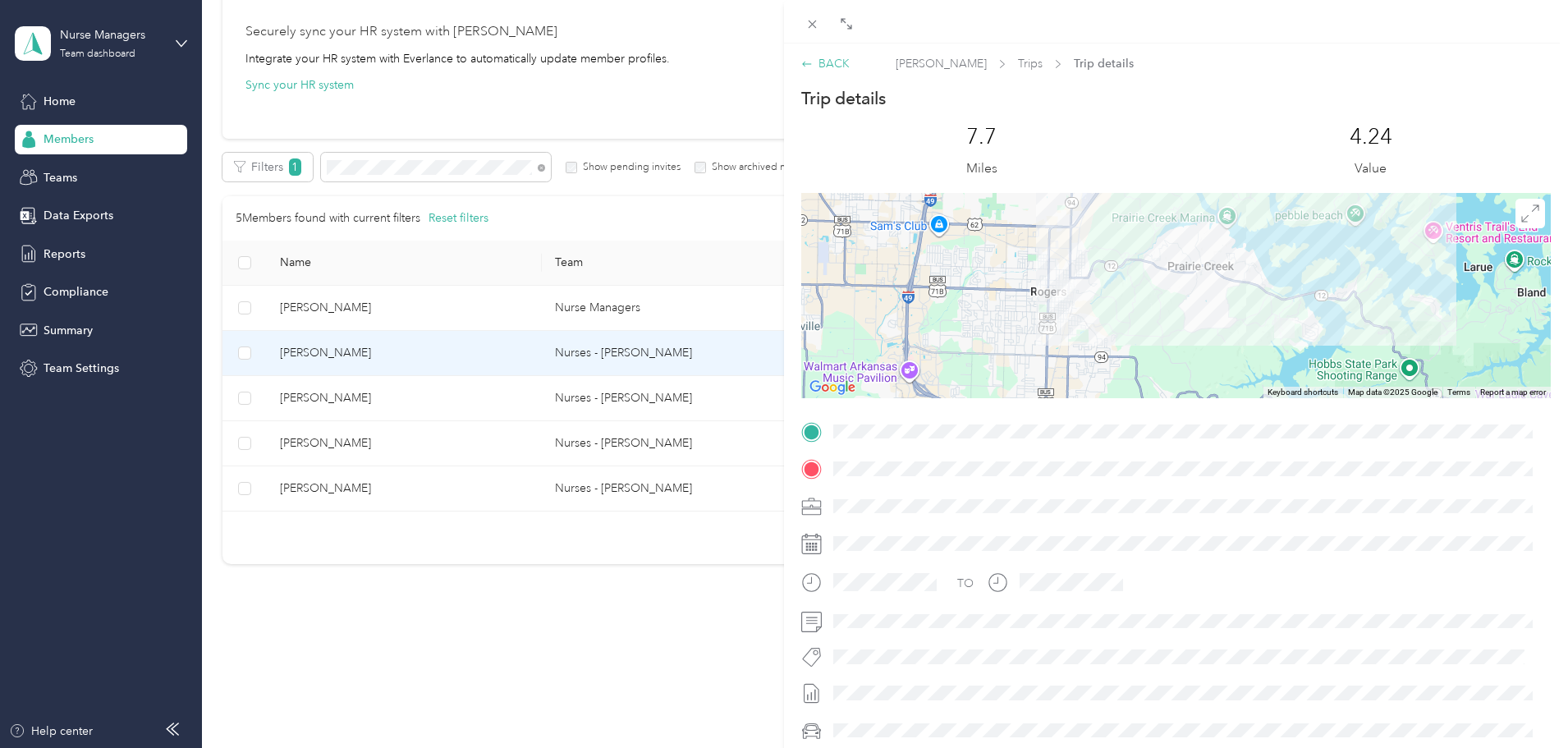
click at [839, 60] on div "BACK" at bounding box center [825, 64] width 48 height 18
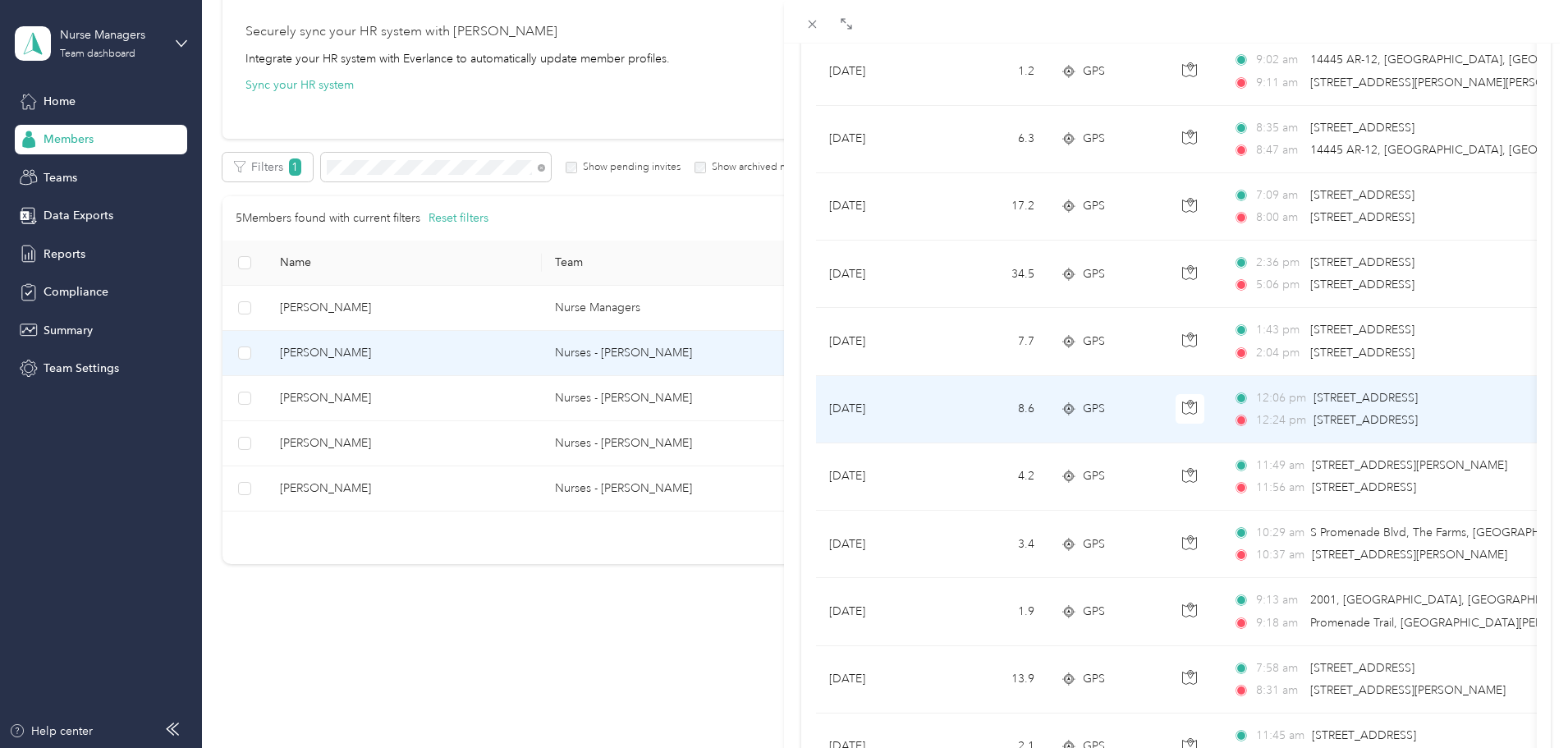
scroll to position [4267, 0]
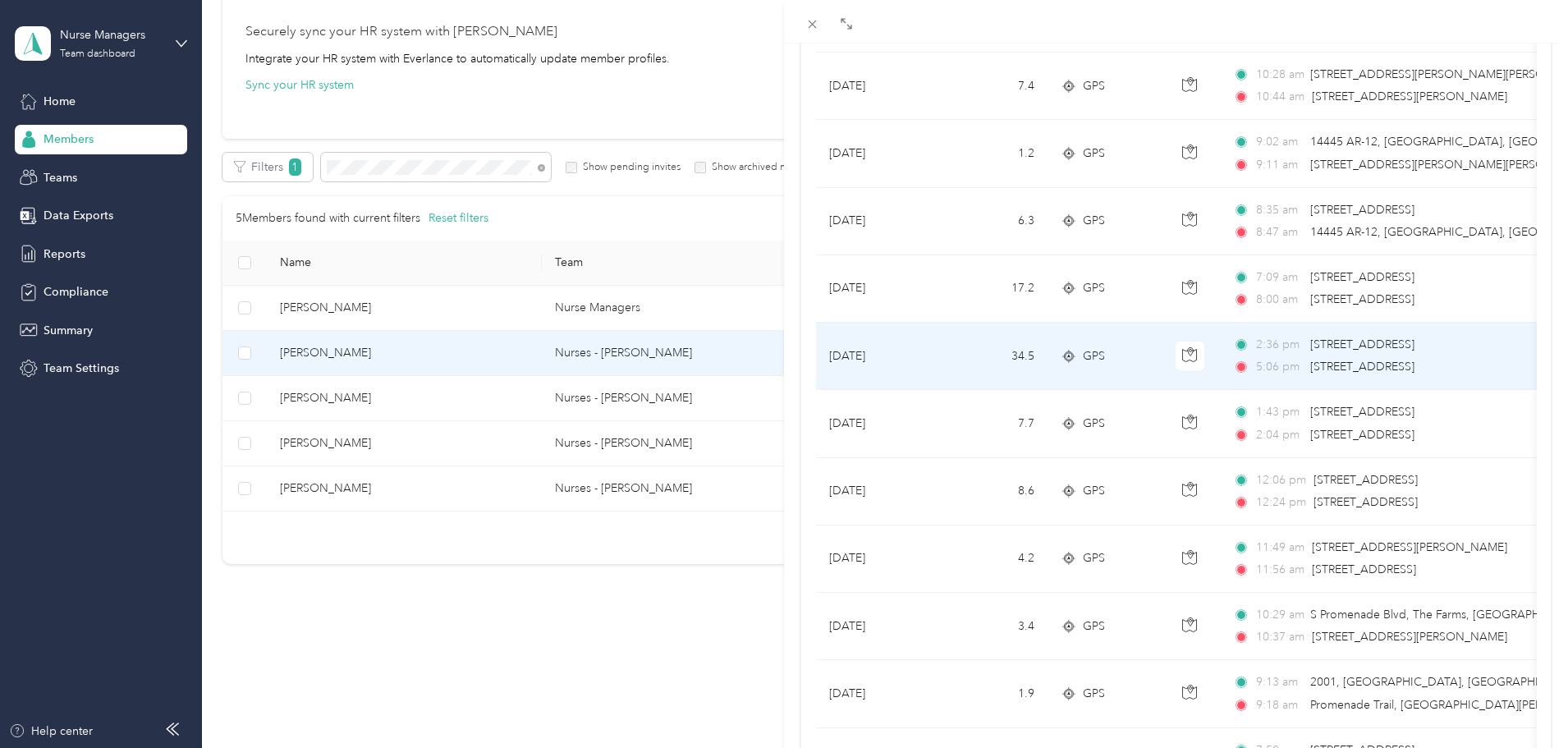
click at [1130, 374] on td "GPS" at bounding box center [1105, 356] width 115 height 68
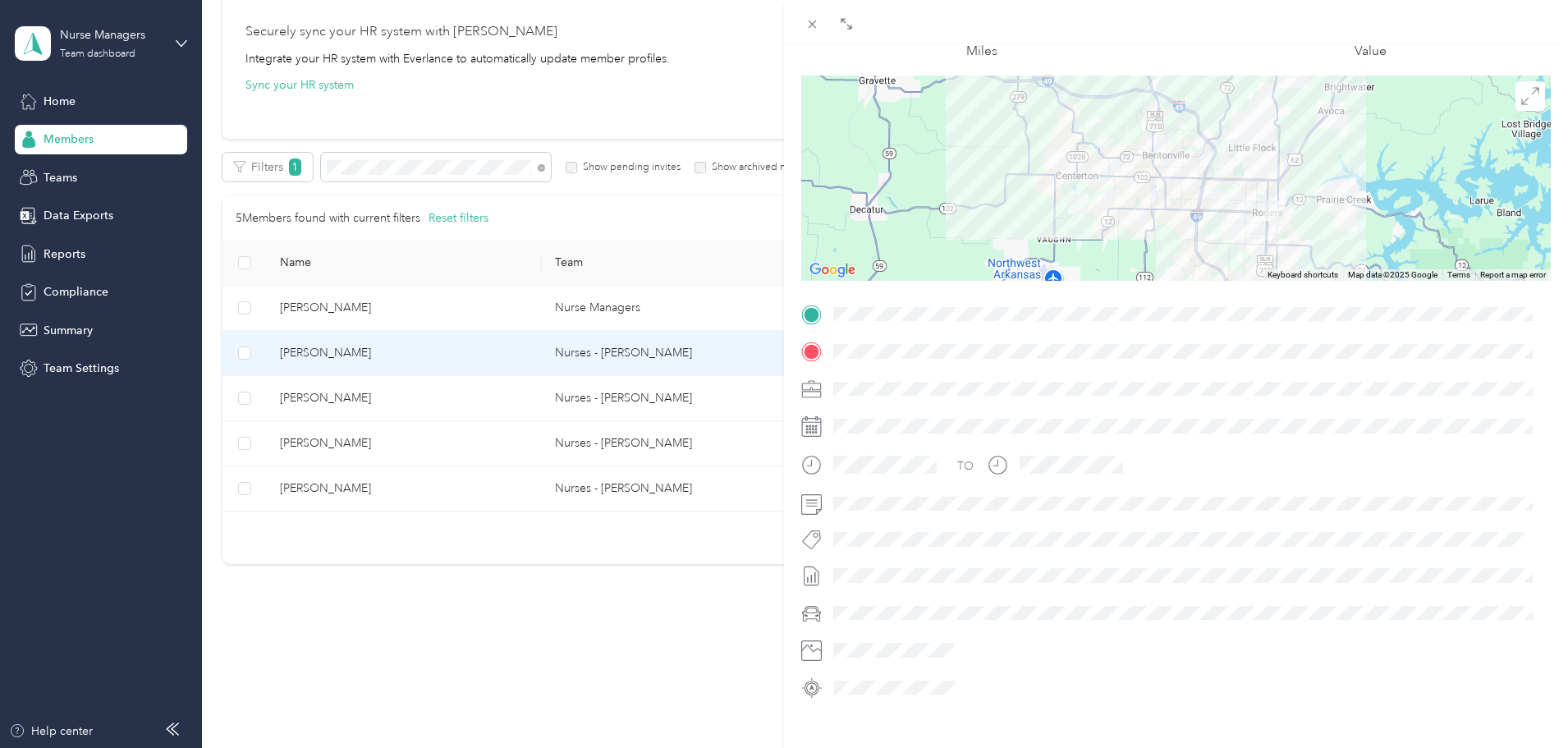
scroll to position [35, 0]
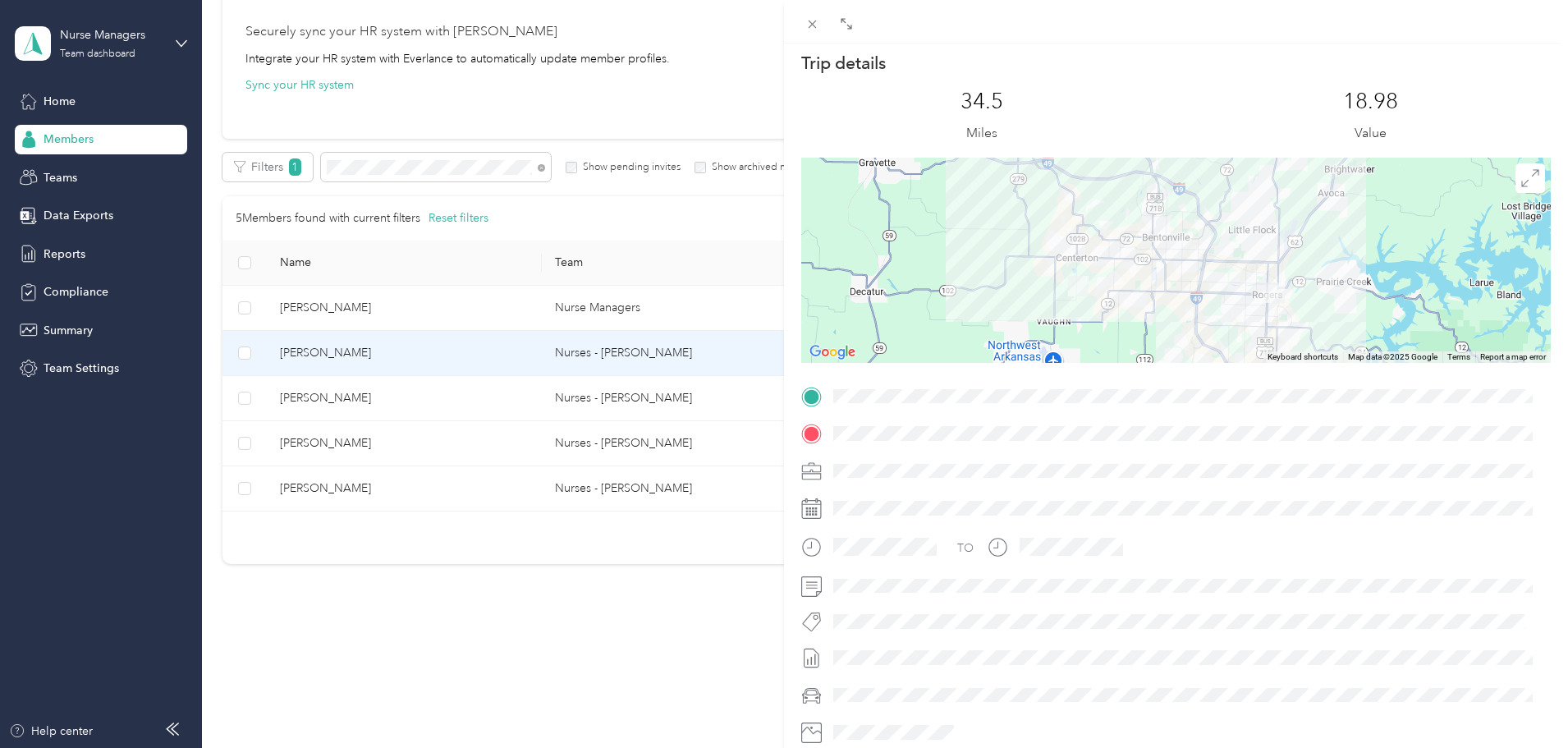
click at [824, 395] on div at bounding box center [1176, 396] width 749 height 26
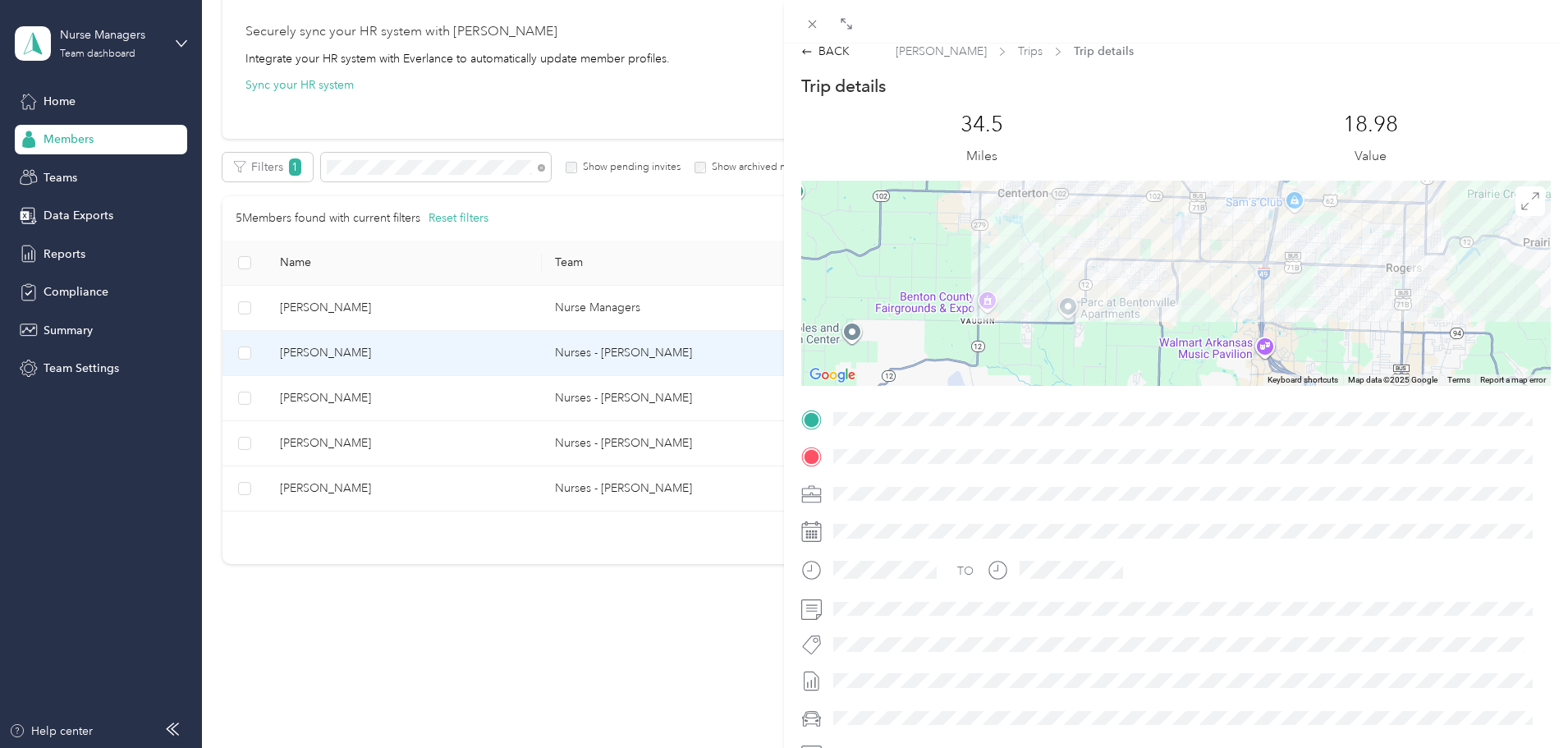
scroll to position [0, 0]
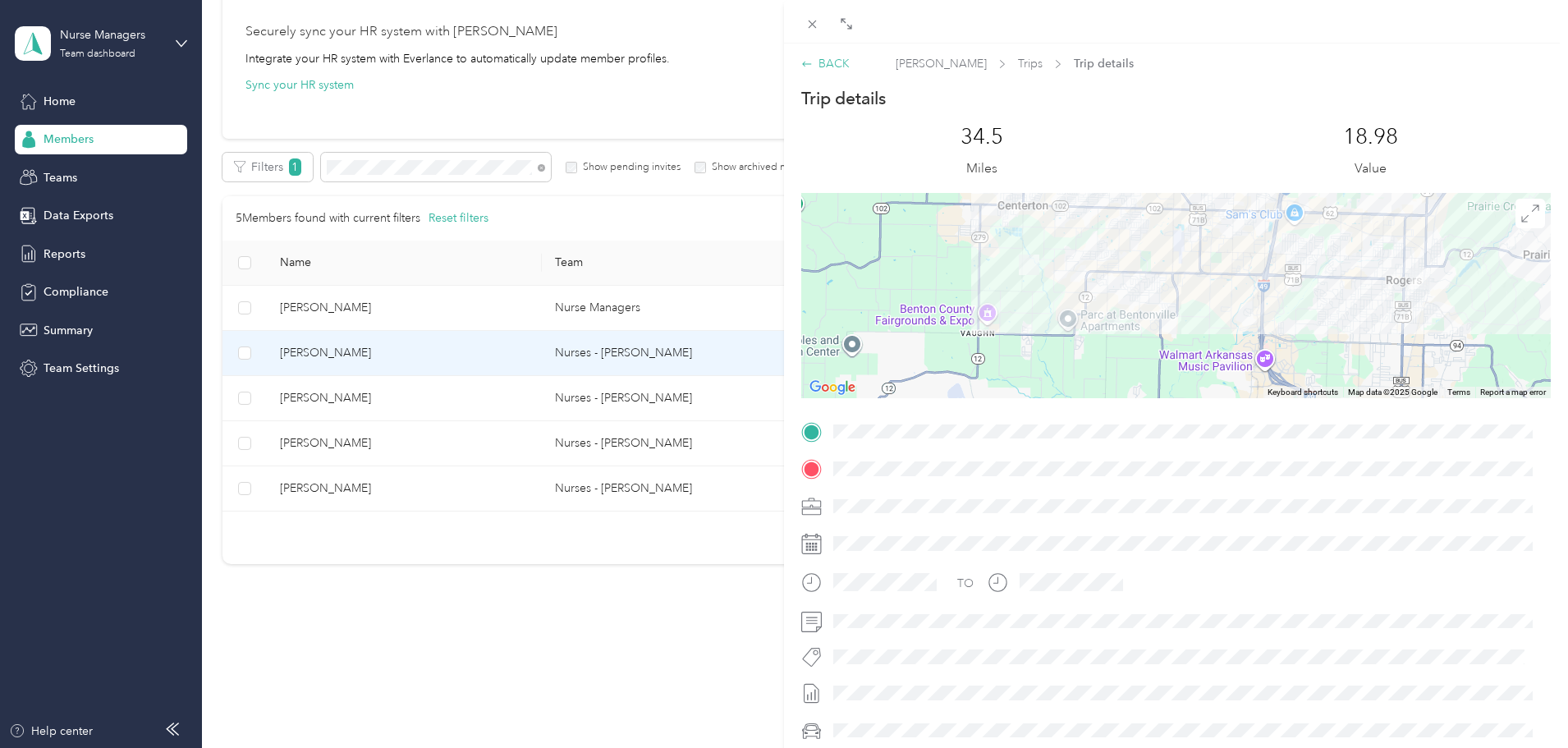
click at [820, 62] on div "BACK" at bounding box center [825, 64] width 48 height 18
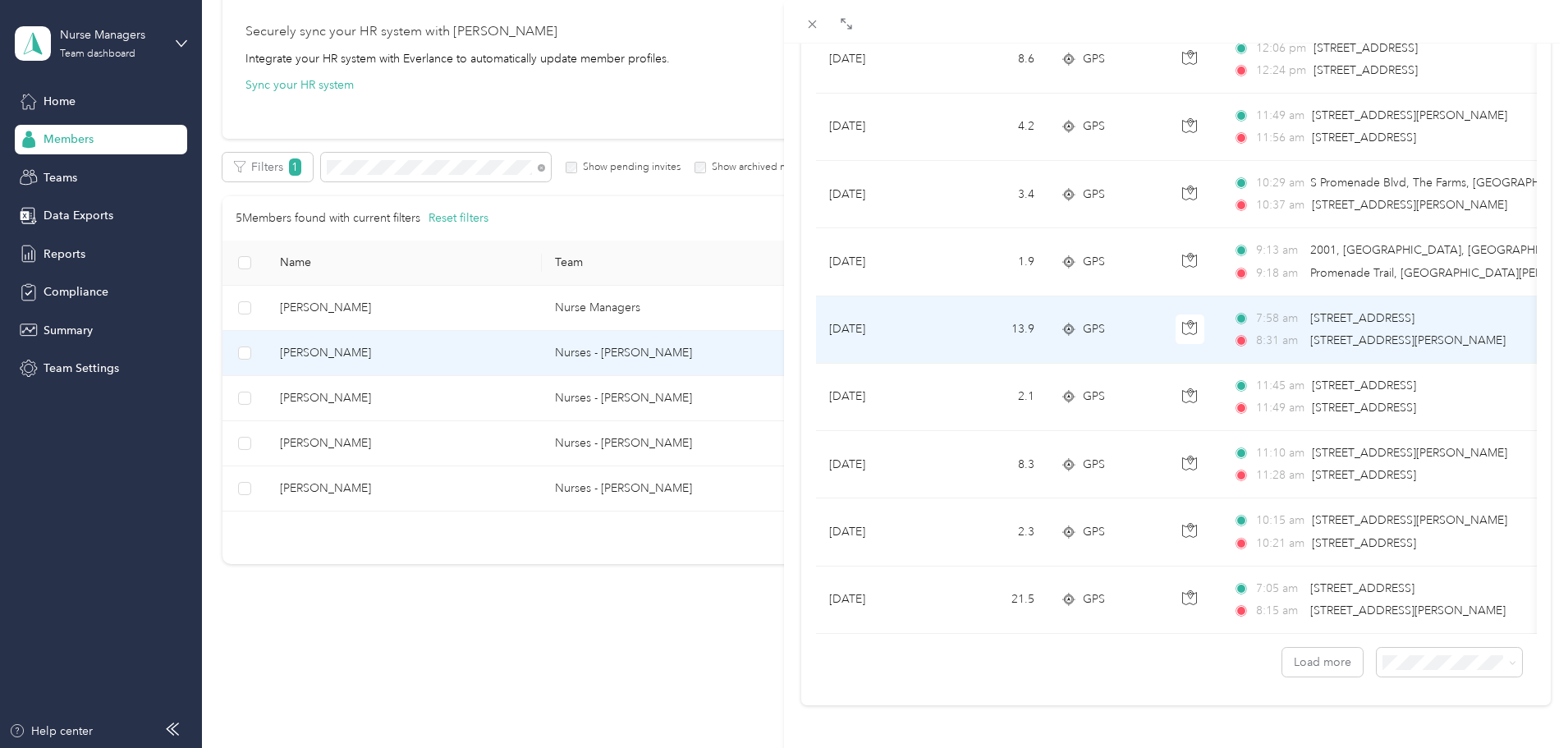
scroll to position [4724, 0]
